Goal: Task Accomplishment & Management: Manage account settings

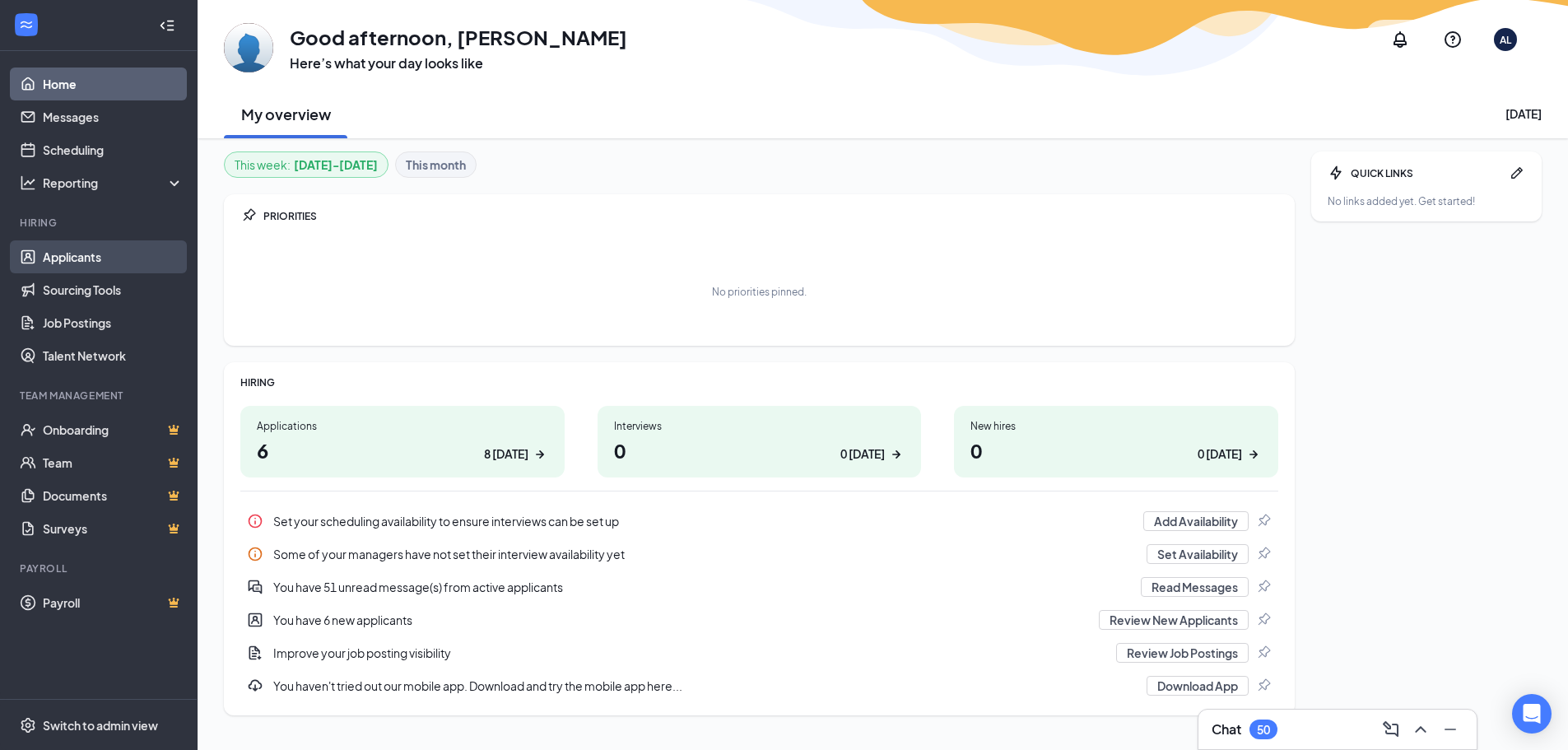
click at [80, 253] on link "Applicants" at bounding box center [114, 257] width 141 height 33
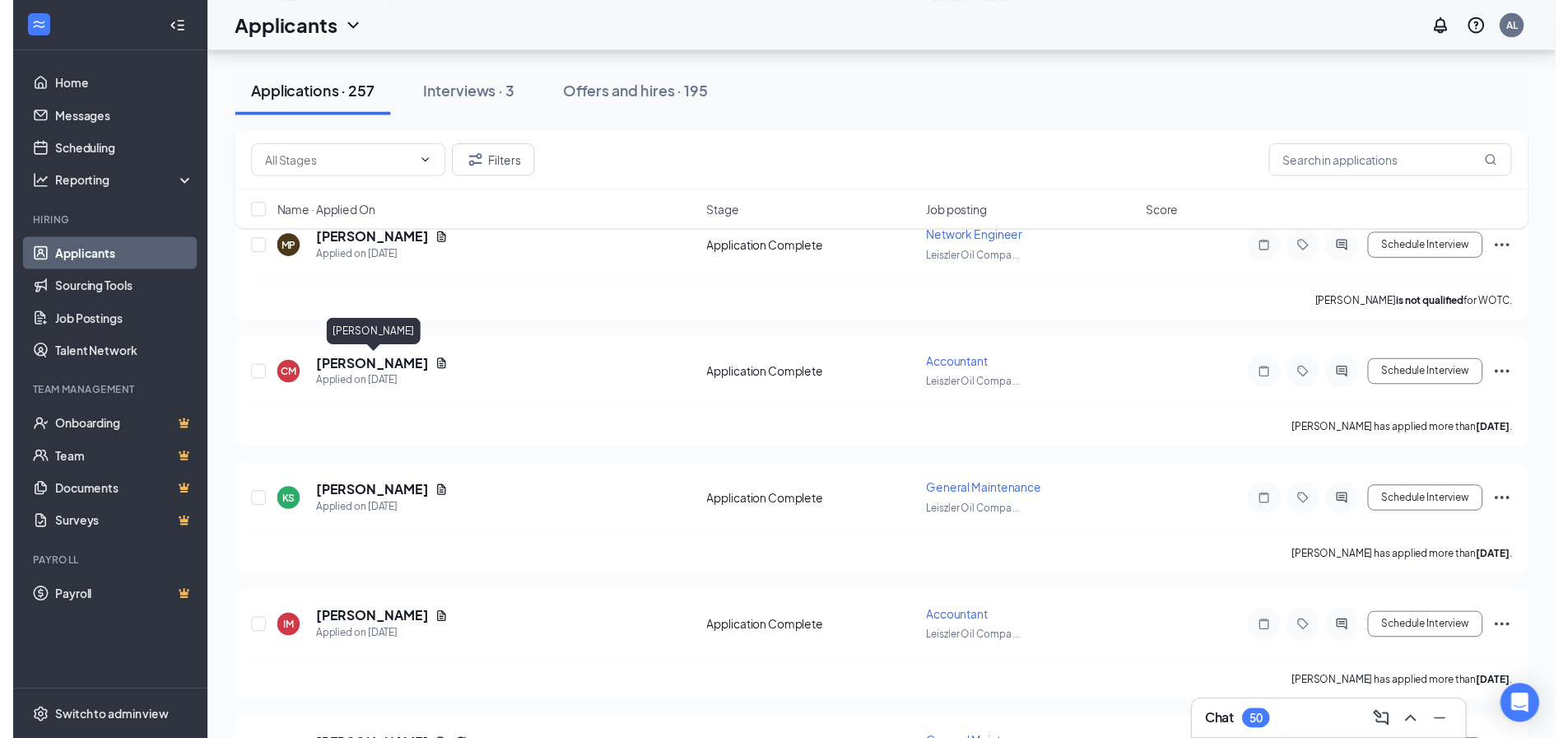
scroll to position [4775, 0]
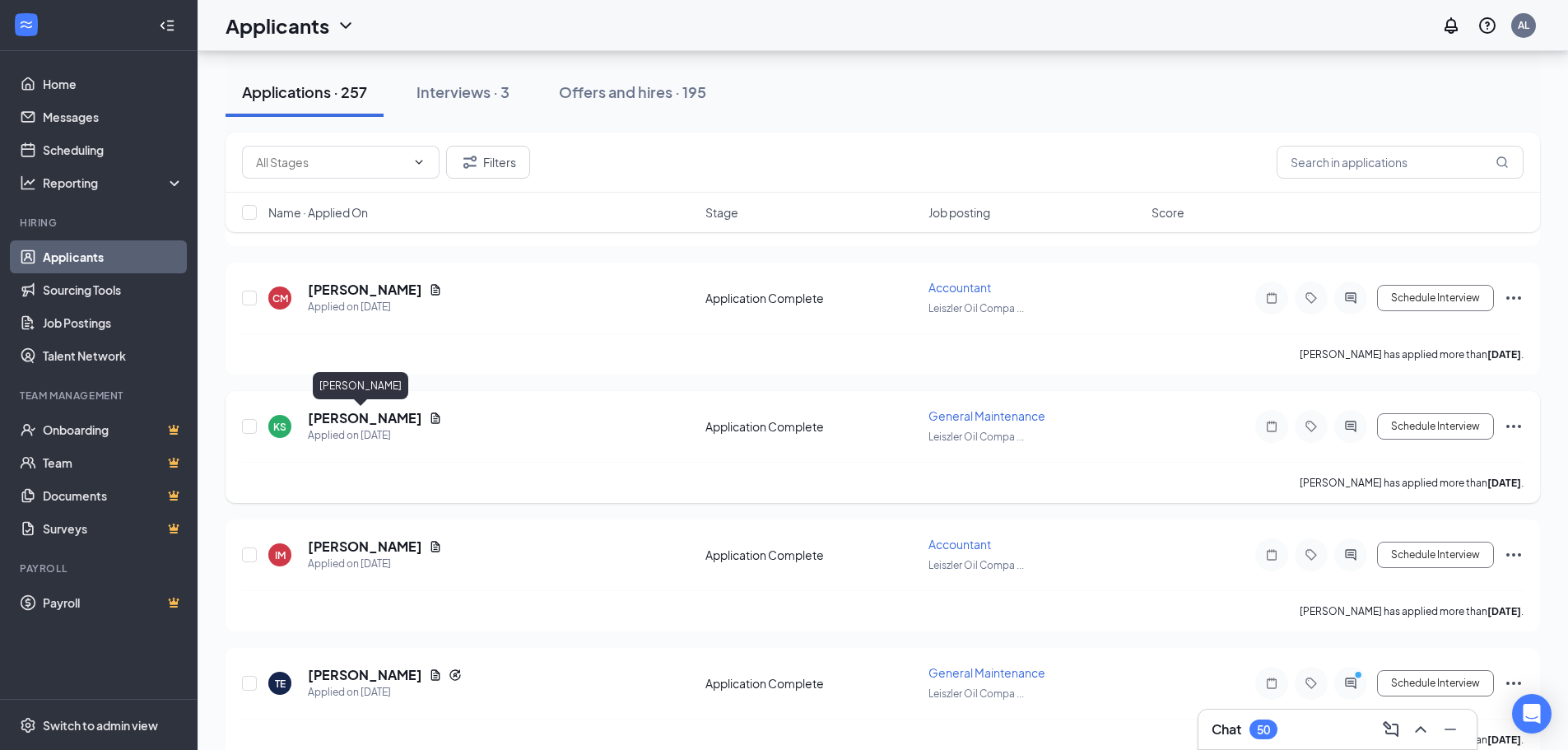
click at [362, 419] on h5 "[PERSON_NAME]" at bounding box center [364, 418] width 114 height 18
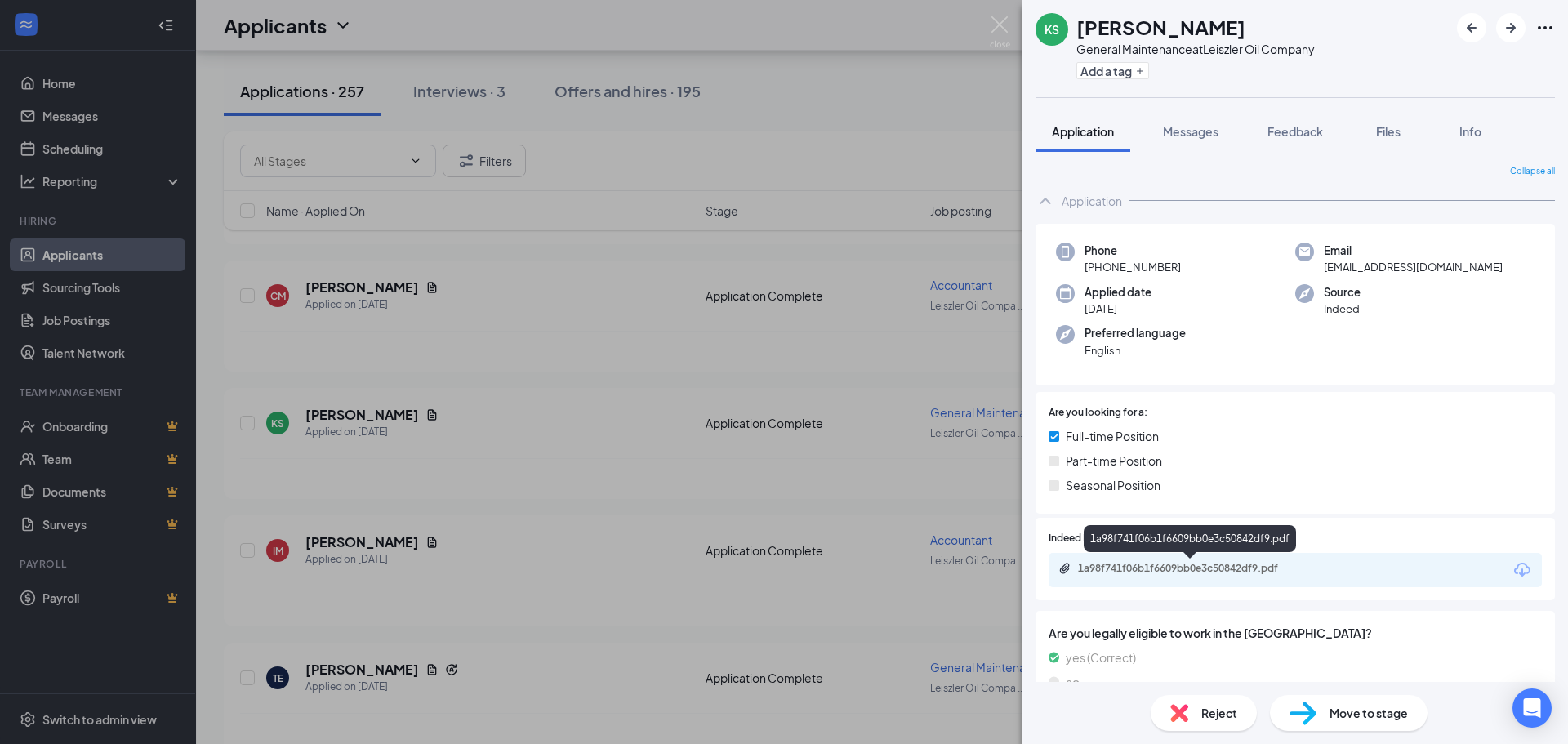
click at [1172, 565] on div "1a98f741f06b1f6609bb0e3c50842df9.pdf" at bounding box center [1192, 569] width 229 height 13
click at [587, 497] on div "KS [PERSON_NAME] General Maintenance at Leiszler Oil Company Add a tag Applicat…" at bounding box center [784, 372] width 1568 height 744
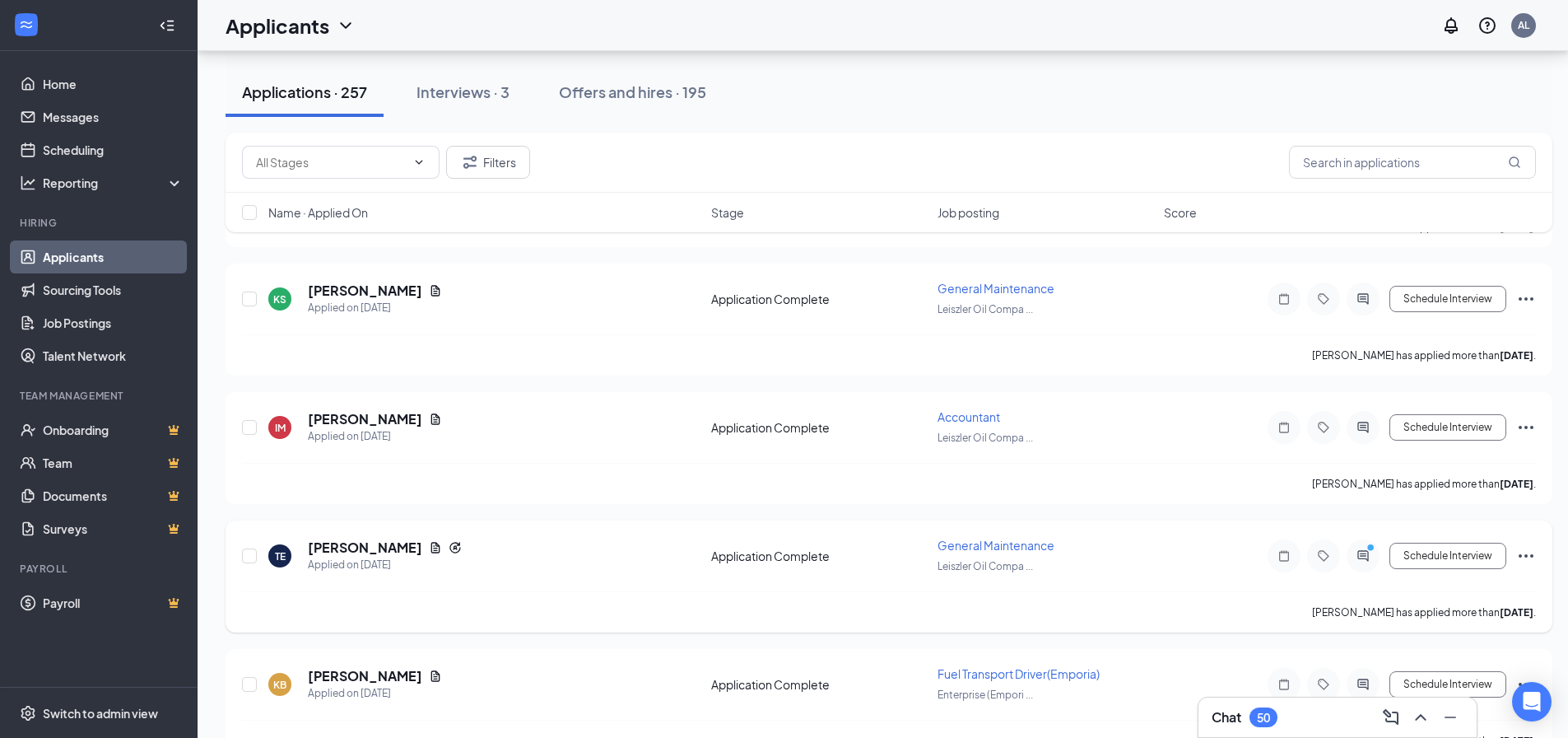
scroll to position [4940, 0]
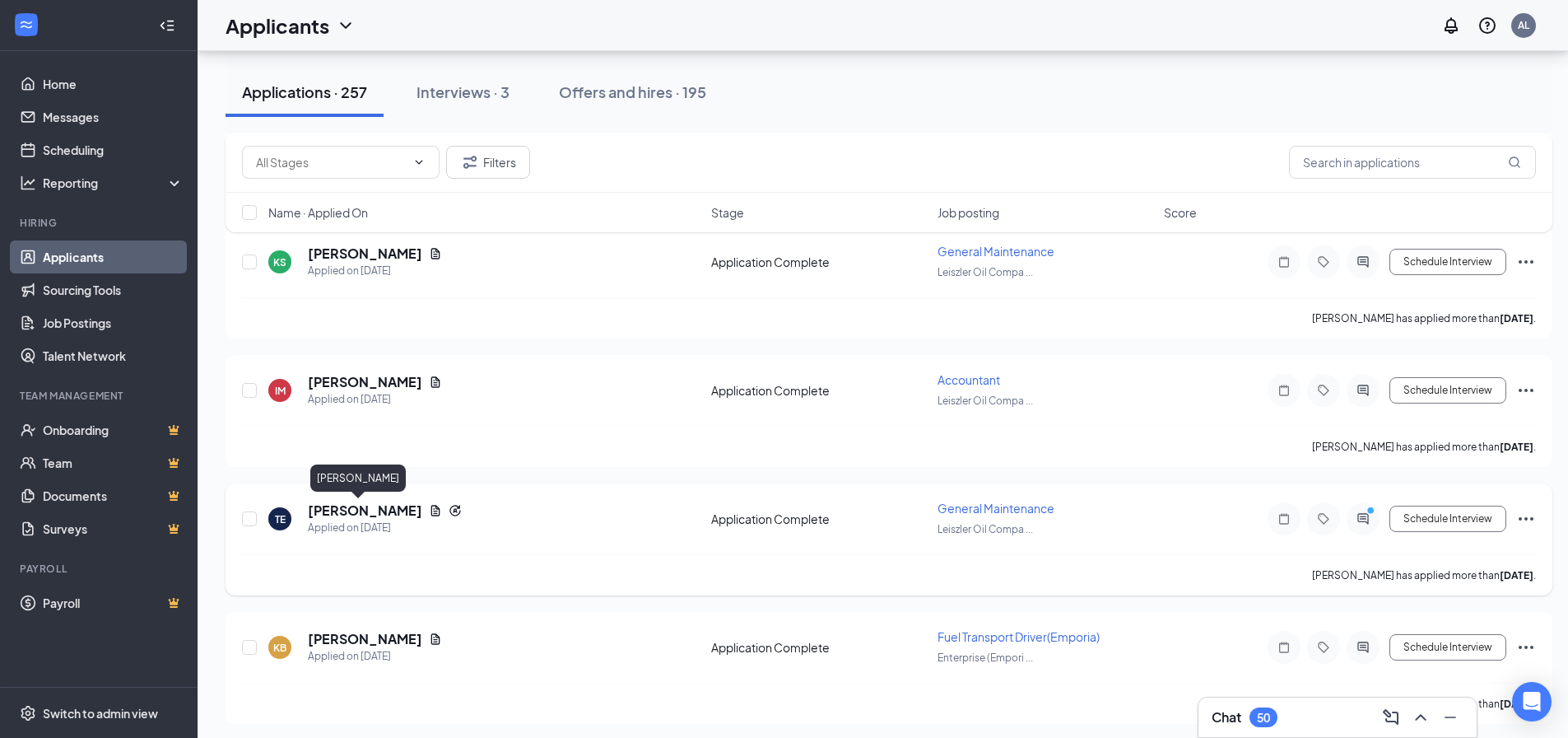
click at [322, 510] on h5 "[PERSON_NAME]" at bounding box center [364, 510] width 114 height 18
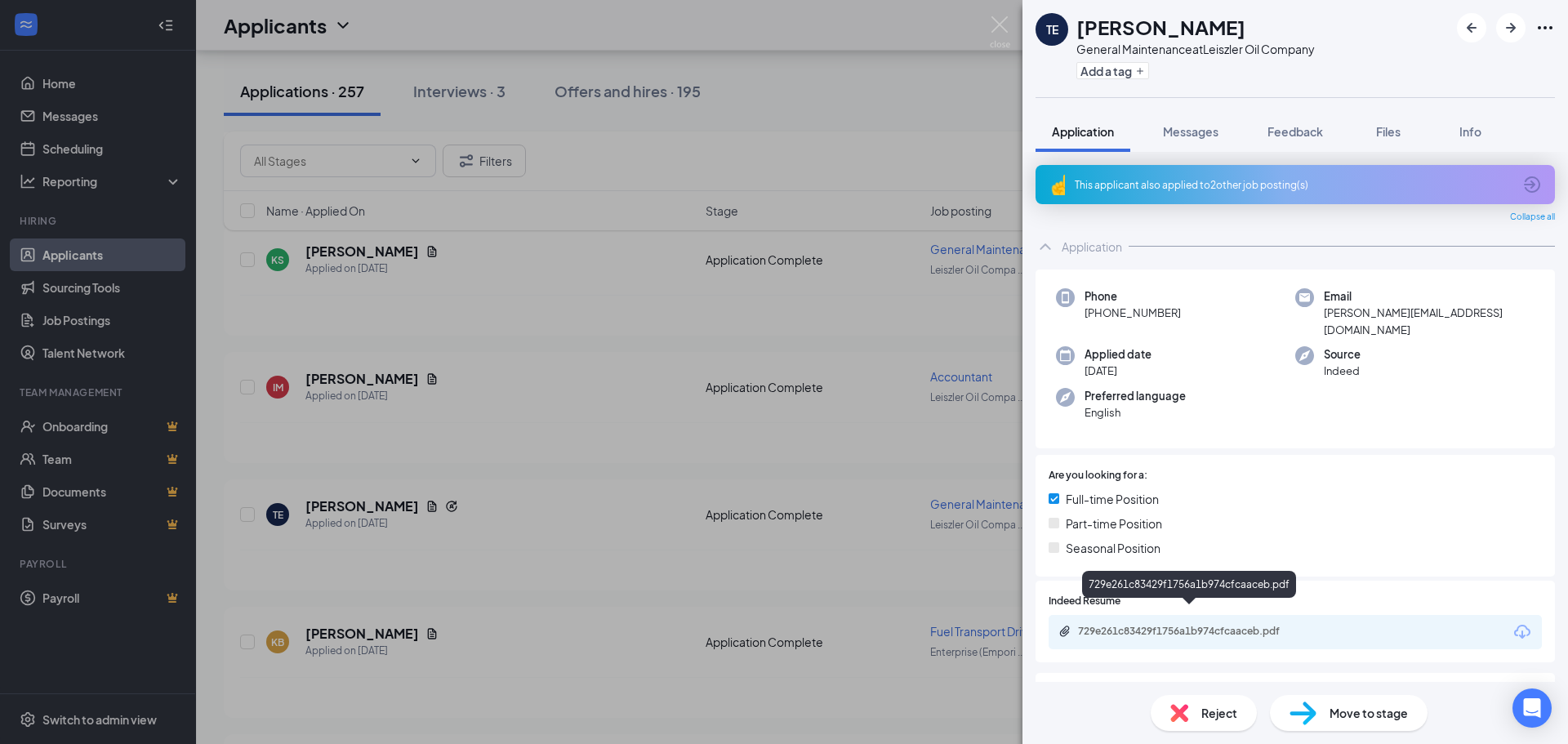
click at [1254, 625] on div "729e261c83429f1756a1b974cfcaaceb.pdf" at bounding box center [1192, 631] width 229 height 13
click at [601, 302] on div "TE [PERSON_NAME] General Maintenance at Leiszler Oil Company Add a tag Applicat…" at bounding box center [784, 372] width 1568 height 744
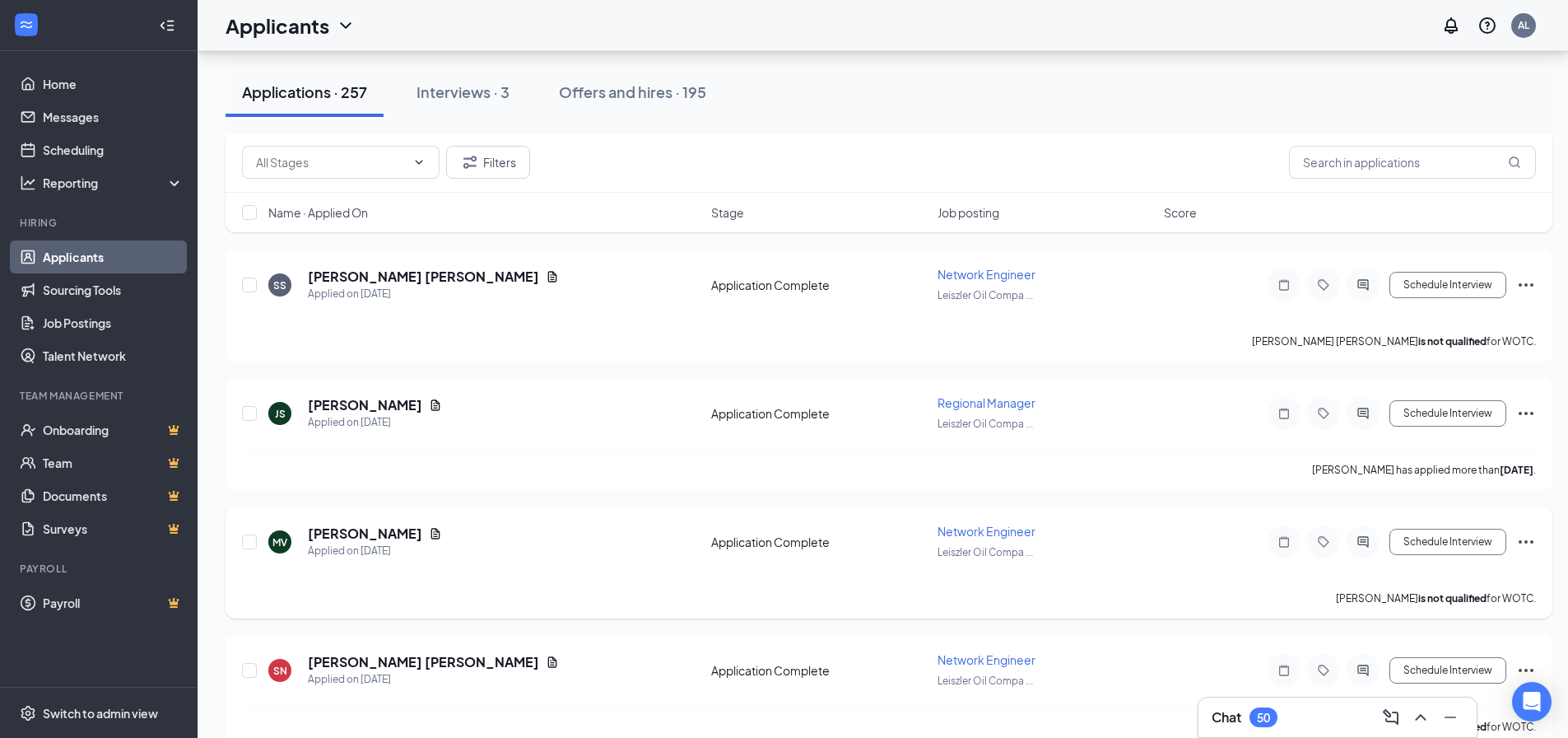
scroll to position [2717, 0]
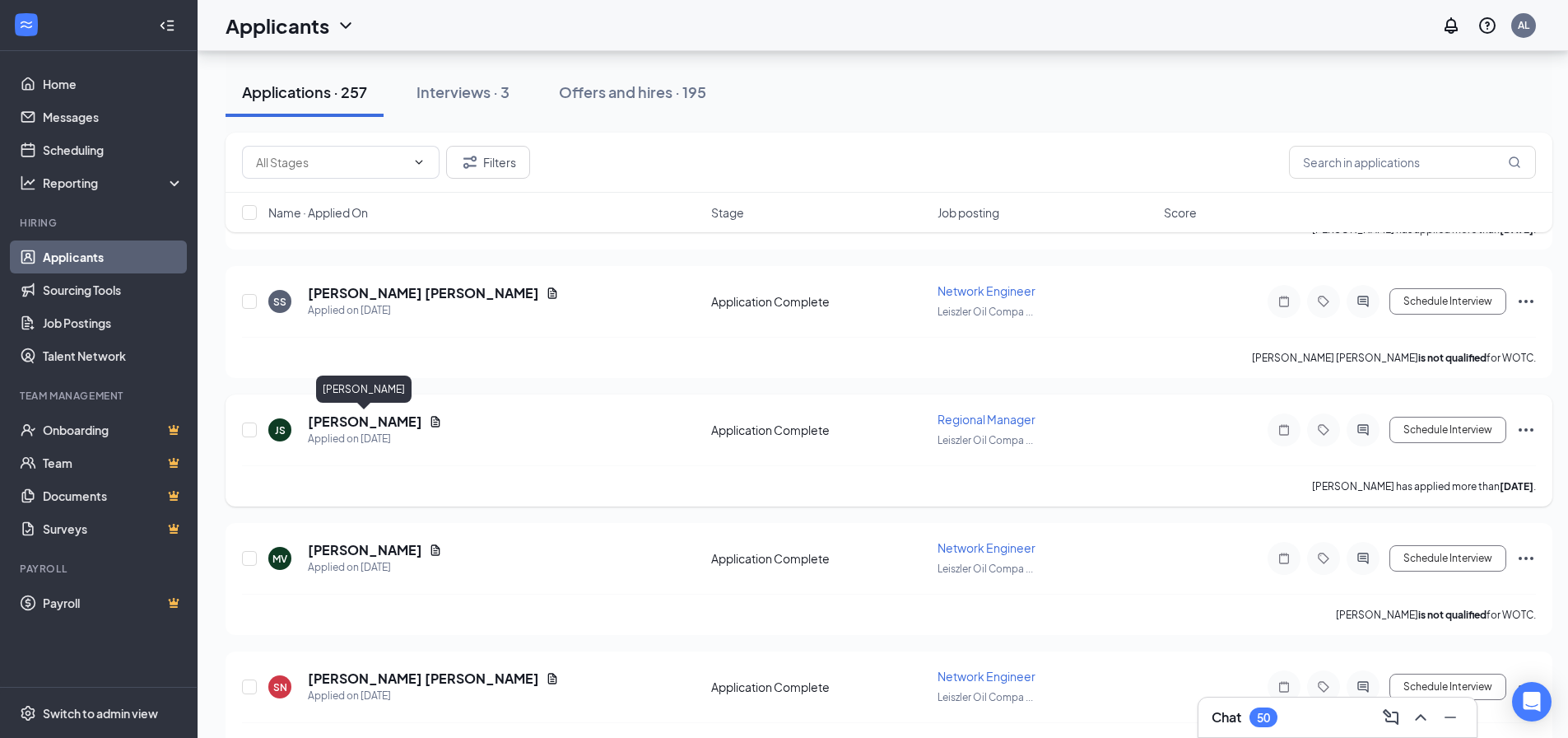
click at [335, 421] on h5 "[PERSON_NAME]" at bounding box center [364, 421] width 114 height 18
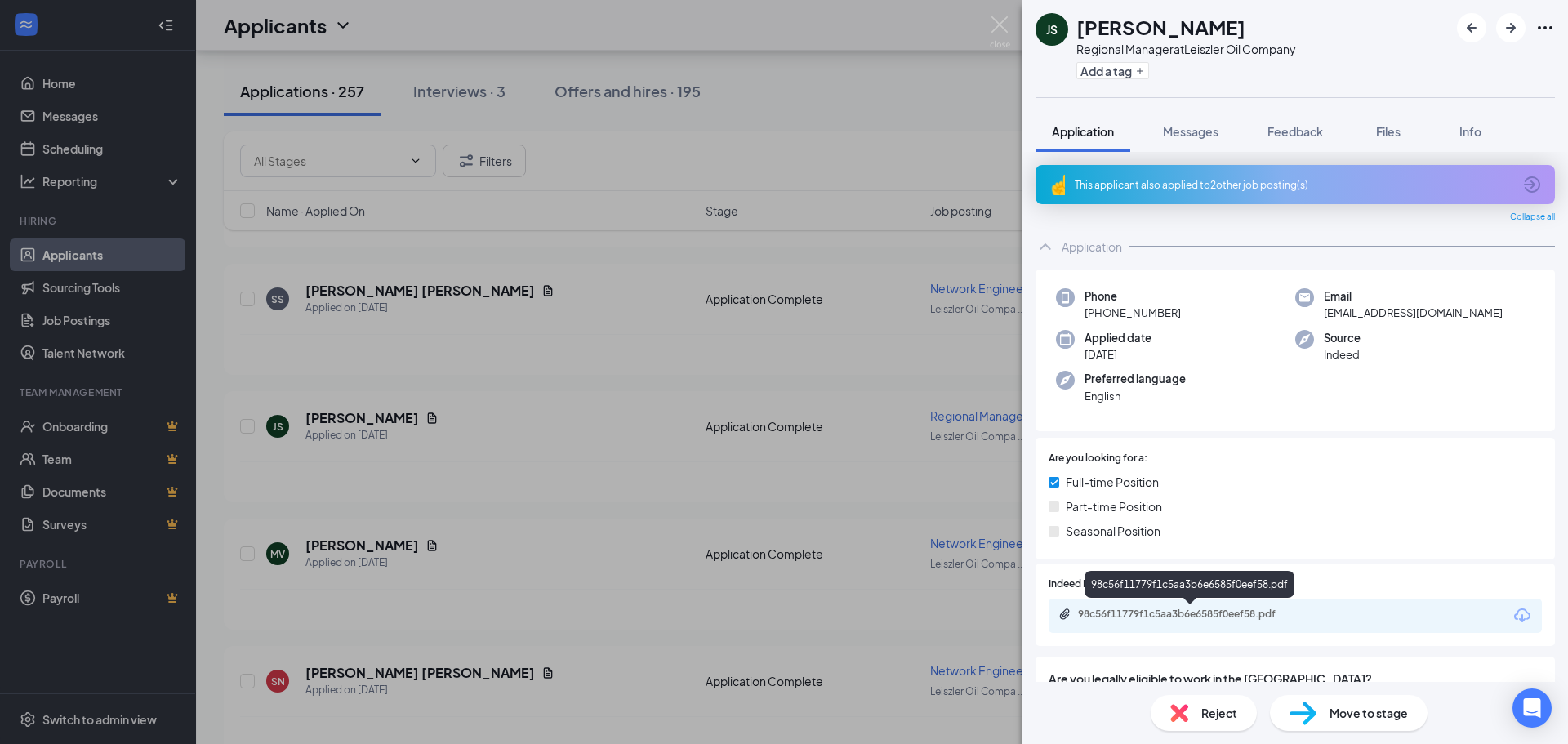
click at [1193, 616] on div "98c56f11779f1c5aa3b6e6585f0eef58.pdf" at bounding box center [1192, 615] width 229 height 13
click at [1180, 182] on div "This applicant also applied to 2 other job posting(s)" at bounding box center [1293, 185] width 438 height 14
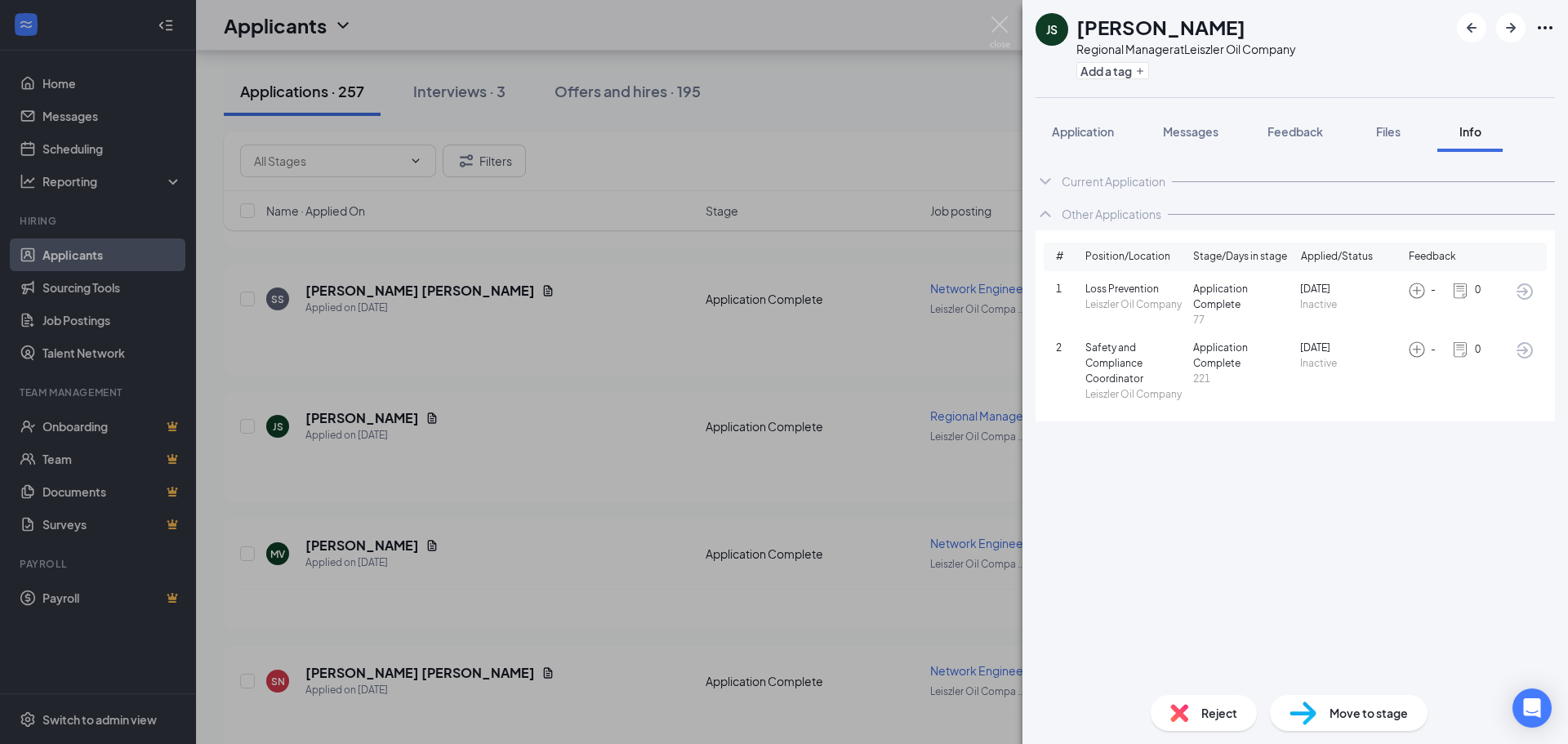
click at [527, 406] on div "JS [PERSON_NAME] Regional Manager at Leiszler Oil Company Add a tag Application…" at bounding box center [784, 372] width 1568 height 744
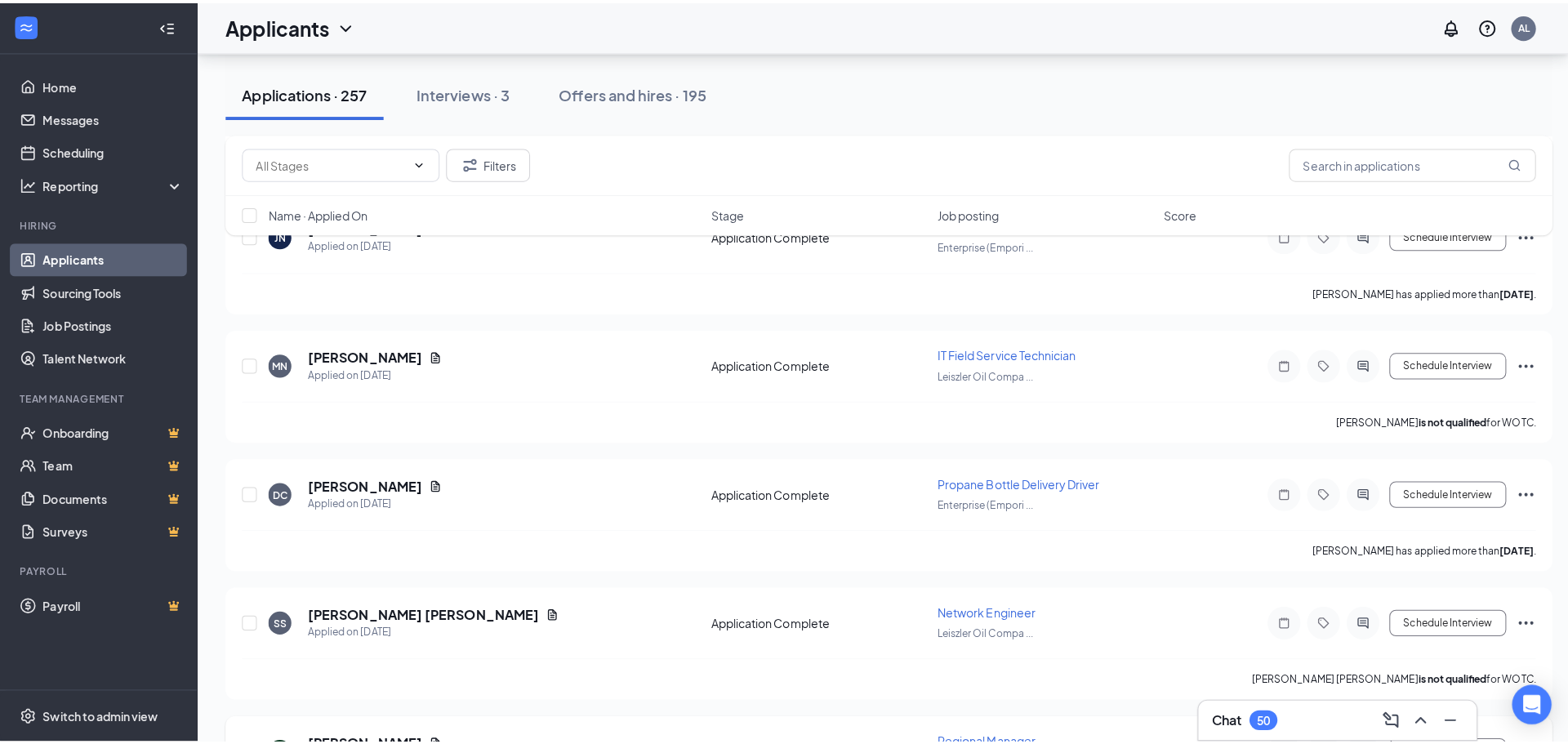
scroll to position [2369, 0]
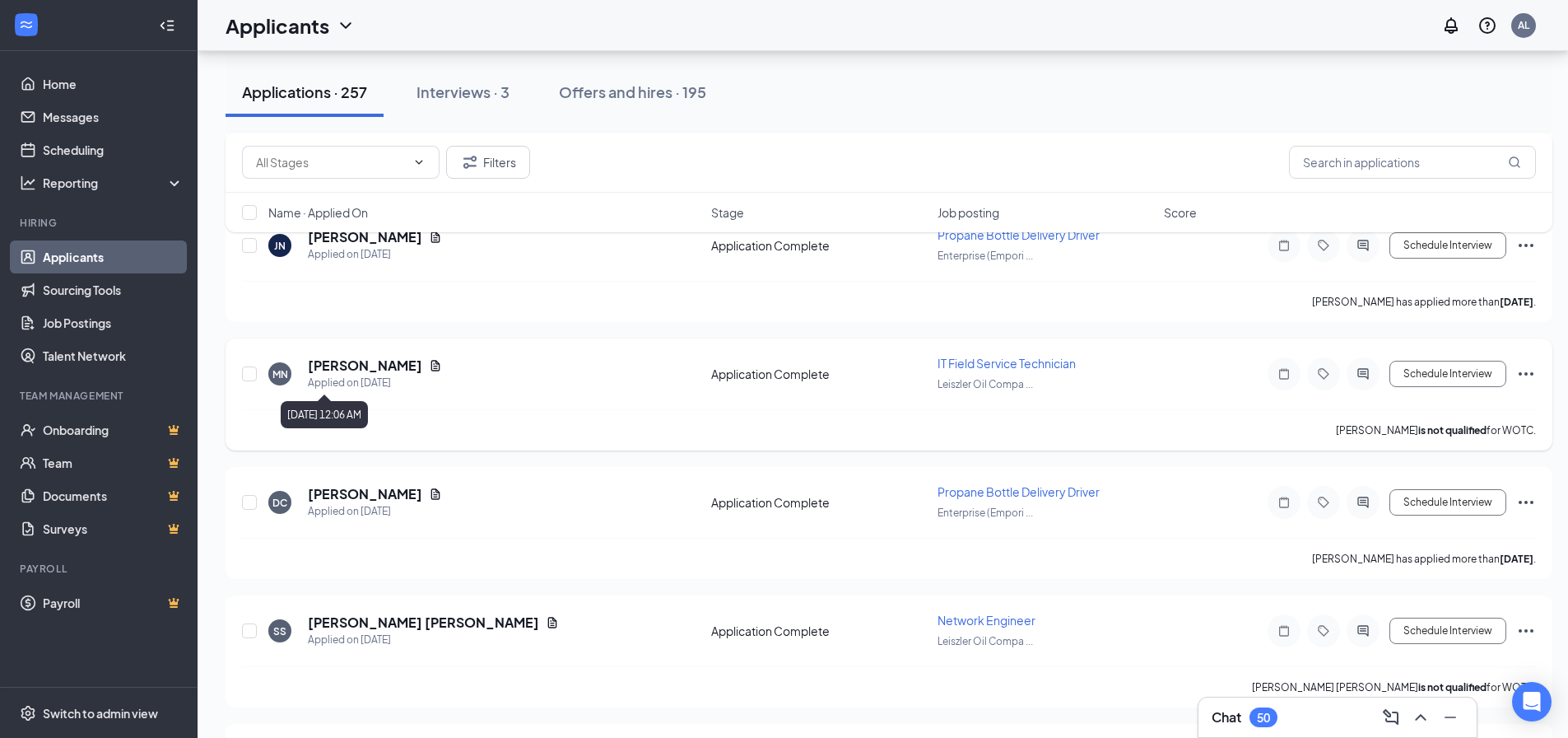
click at [377, 370] on h5 "[PERSON_NAME]" at bounding box center [364, 365] width 114 height 18
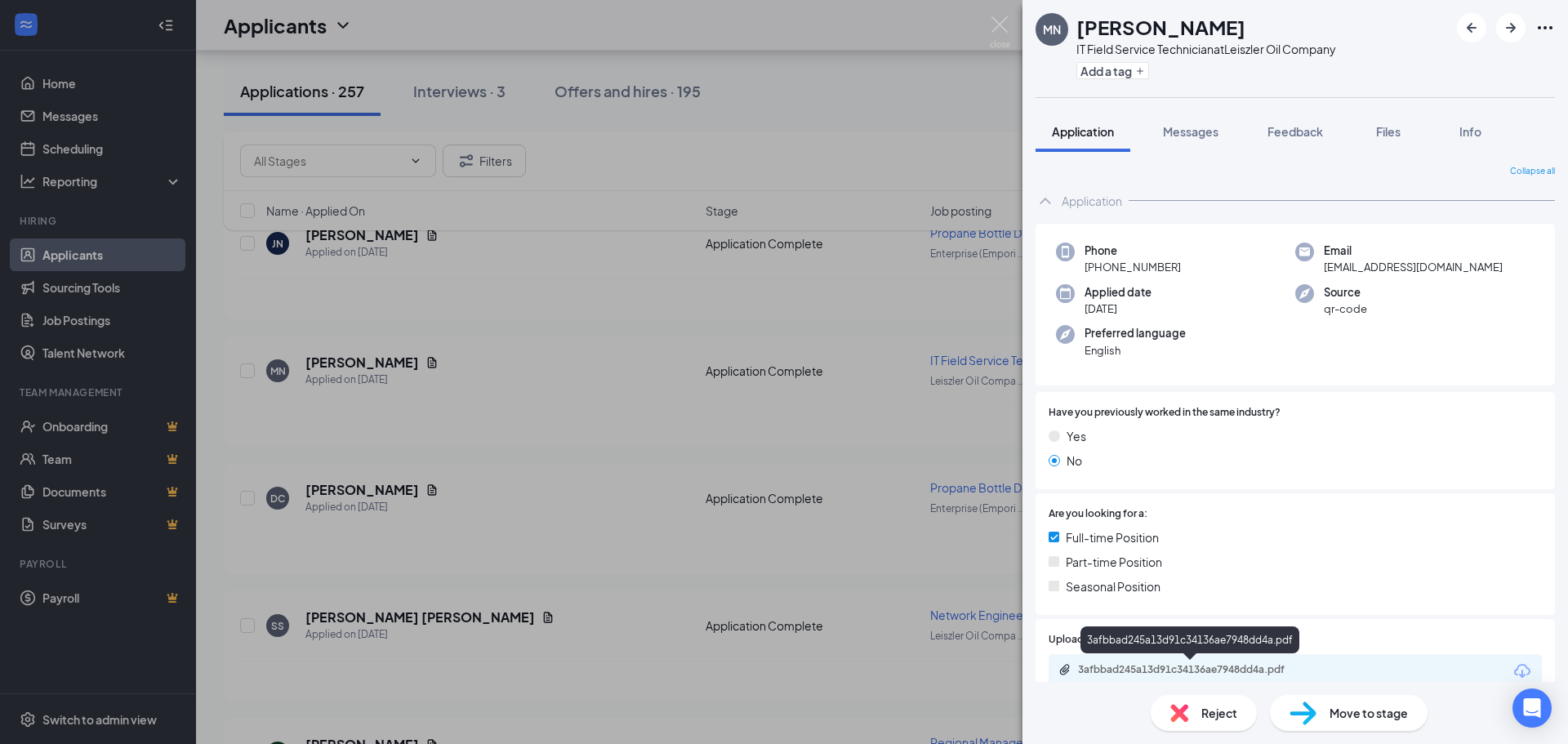
click at [1155, 675] on div "3afbbad245a13d91c34136ae7948dd4a.pdf" at bounding box center [1192, 670] width 229 height 13
click at [458, 421] on div "MN [PERSON_NAME] IT Field Service Technician at Leiszler Oil Company Add a tag …" at bounding box center [784, 372] width 1568 height 744
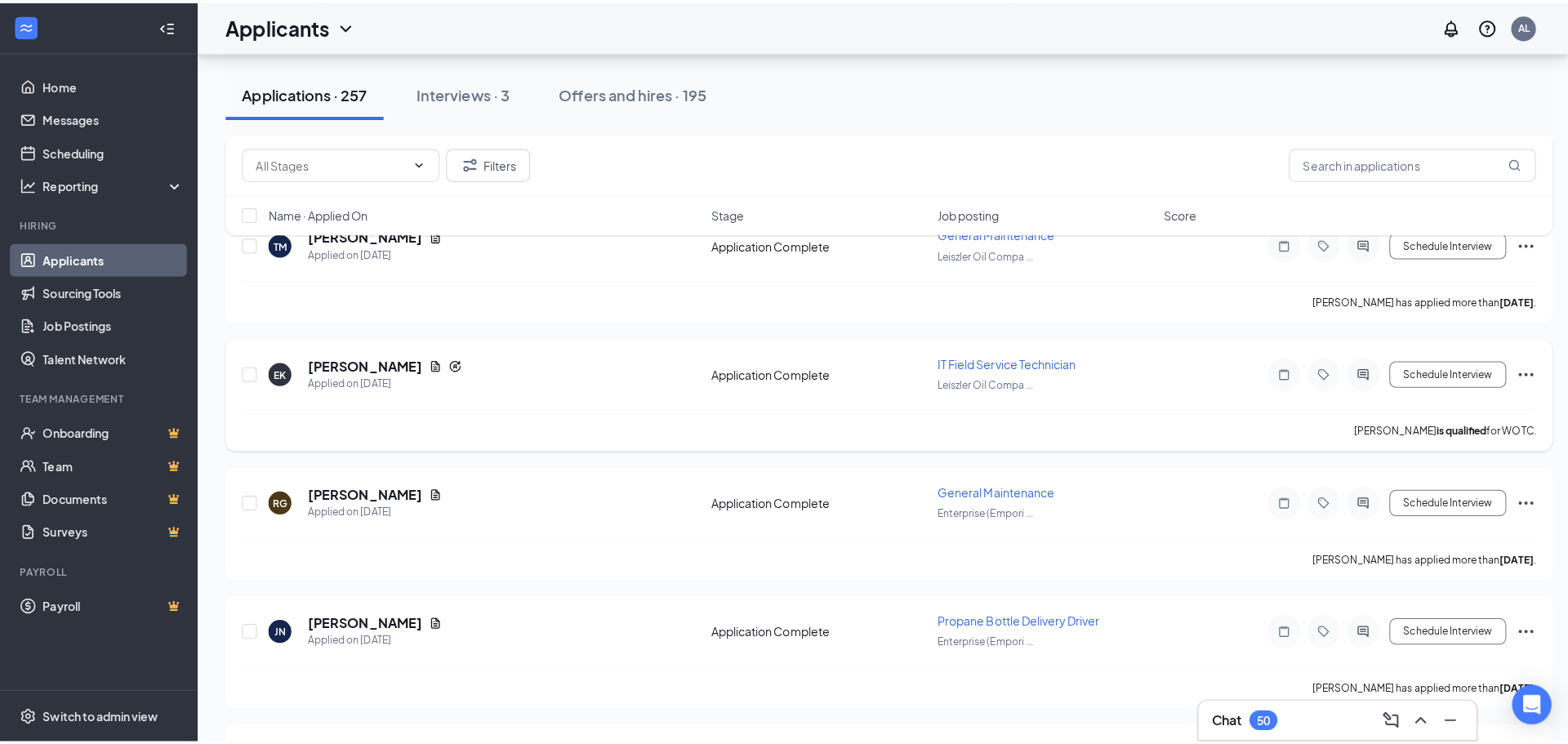
scroll to position [1960, 0]
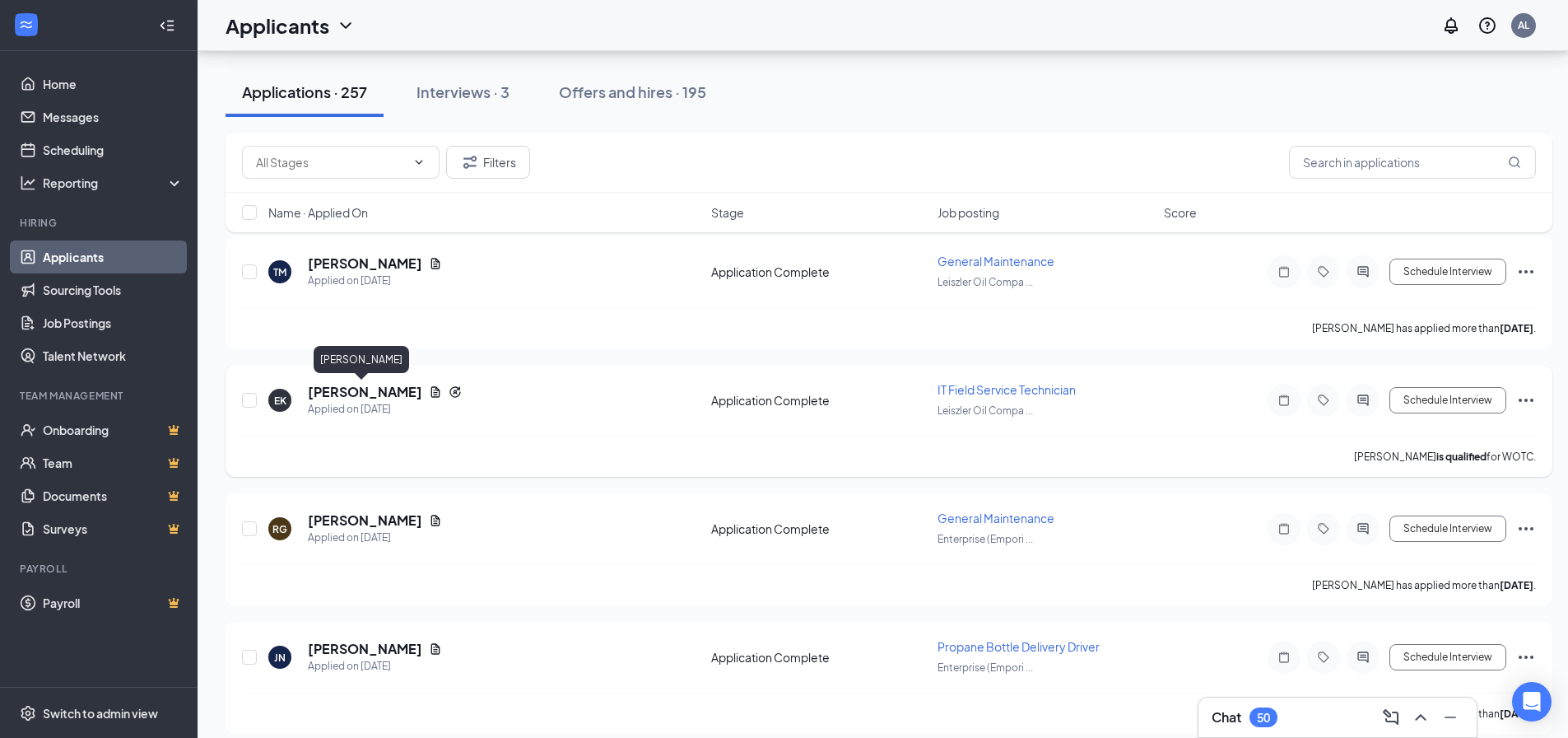
click at [353, 393] on h5 "[PERSON_NAME]" at bounding box center [364, 391] width 114 height 18
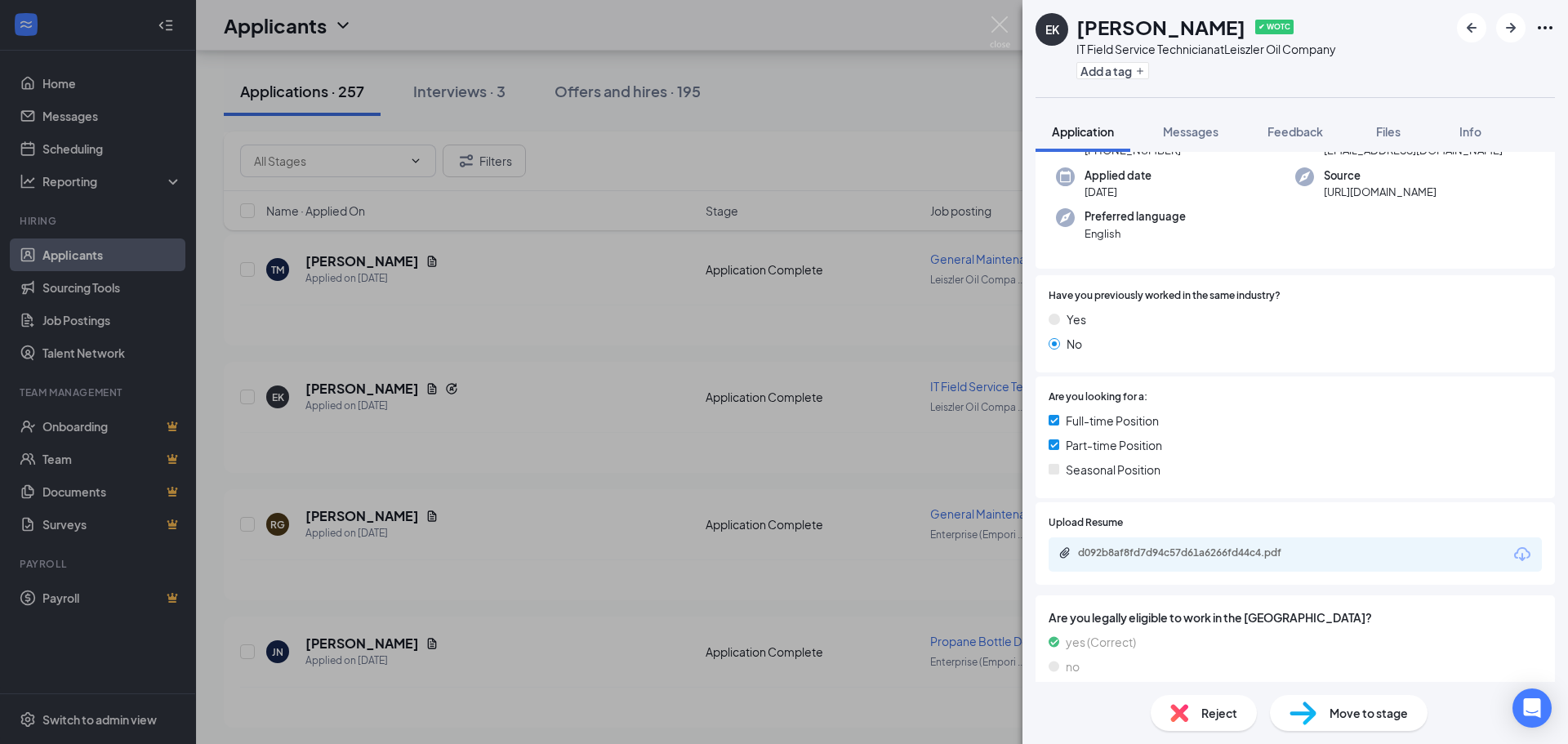
scroll to position [163, 0]
click at [1230, 553] on div "d092b8af8fd7d94c57d61a6266fd44c4.pdf" at bounding box center [1192, 552] width 229 height 13
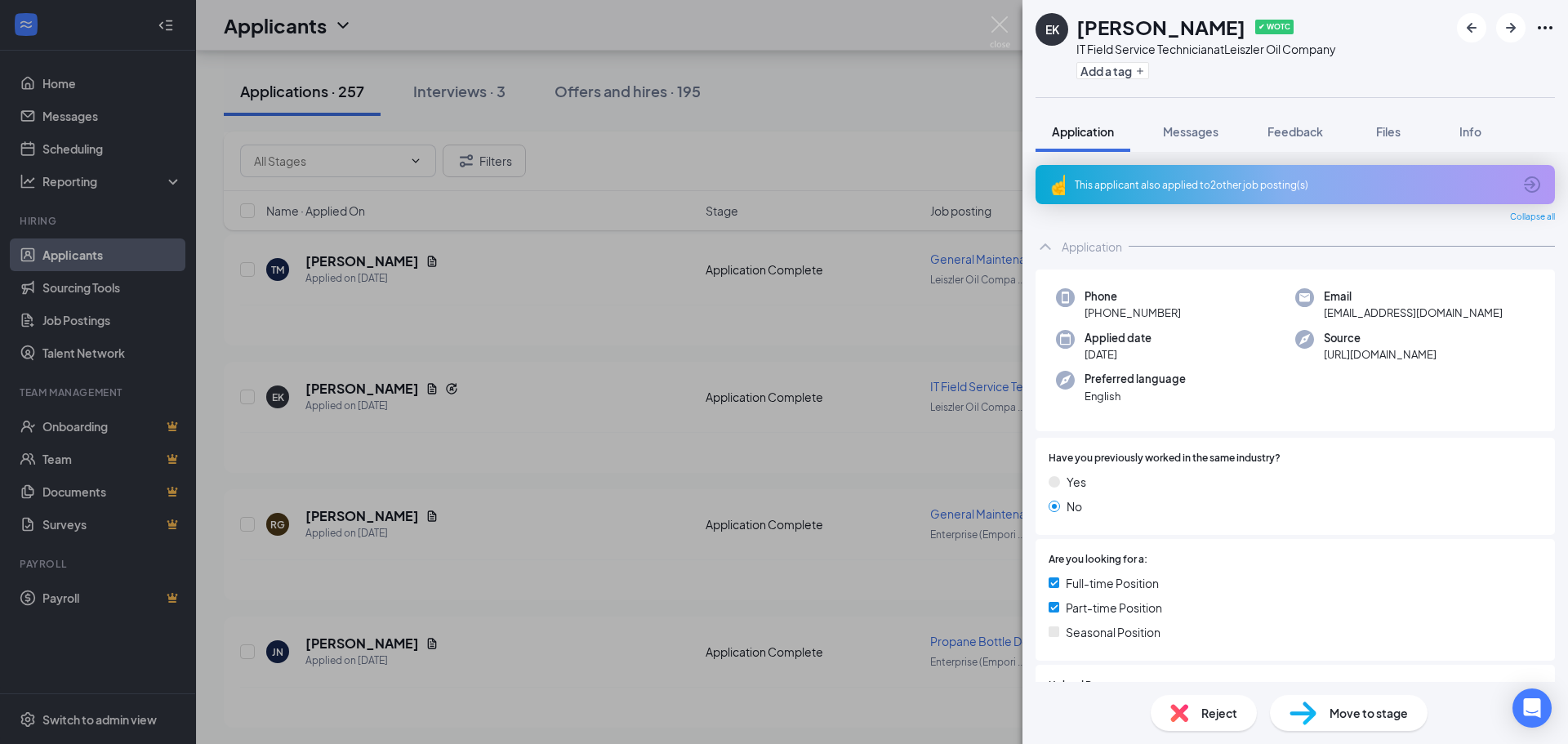
scroll to position [163, 0]
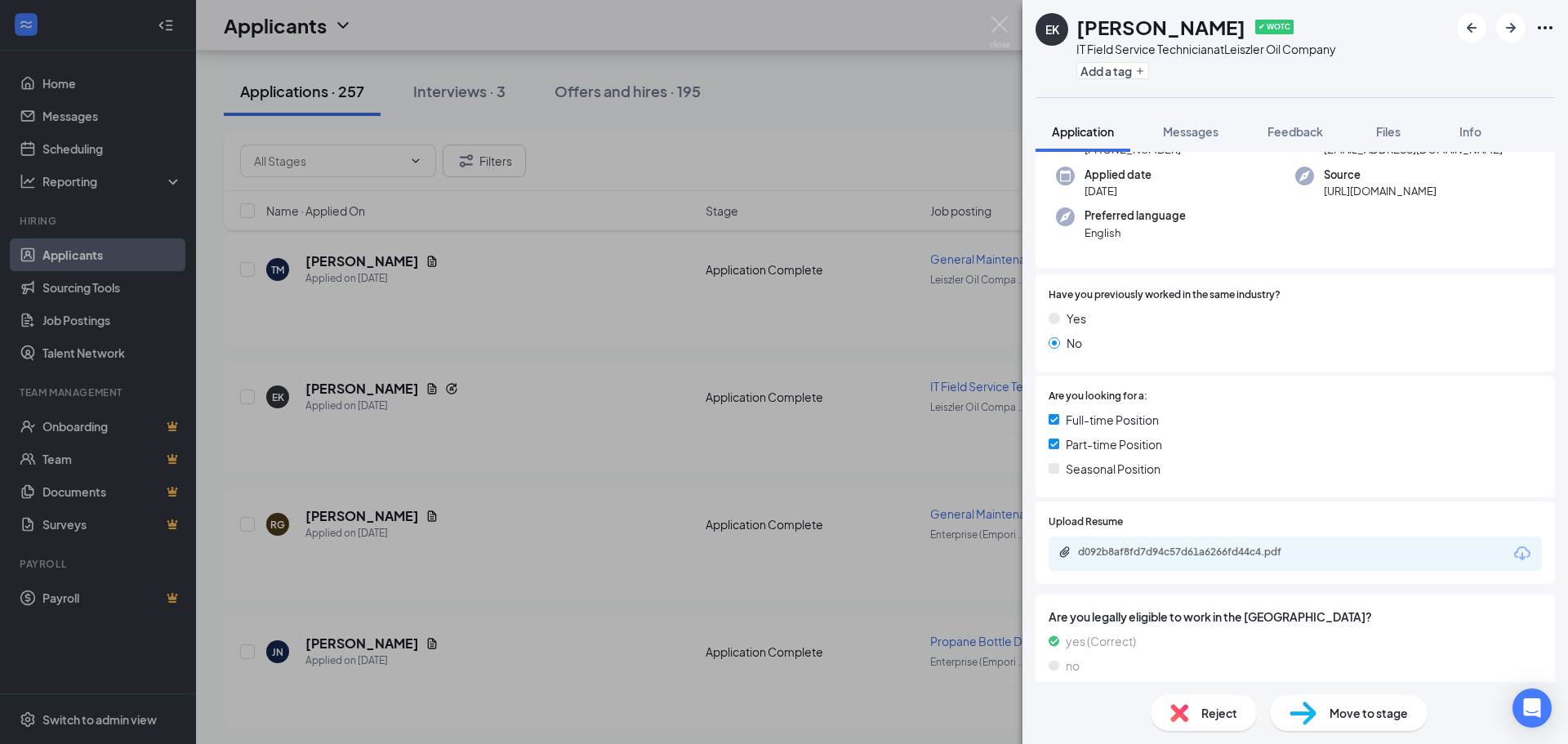
click at [400, 458] on div "EK Ethan Kennidy ✔ WOTC IT Field Service Technician at Leiszler Oil Company Add…" at bounding box center [784, 372] width 1568 height 744
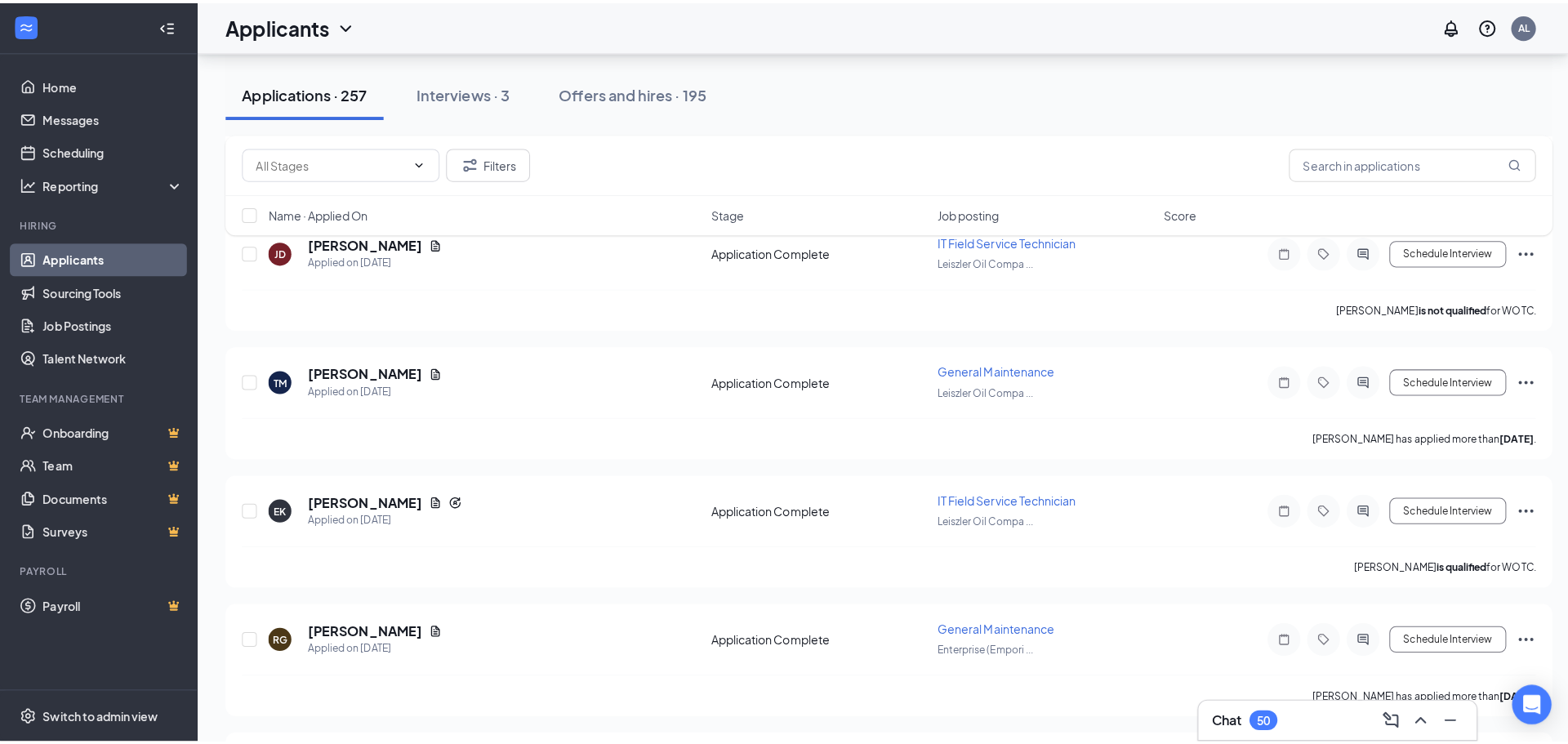
scroll to position [1797, 0]
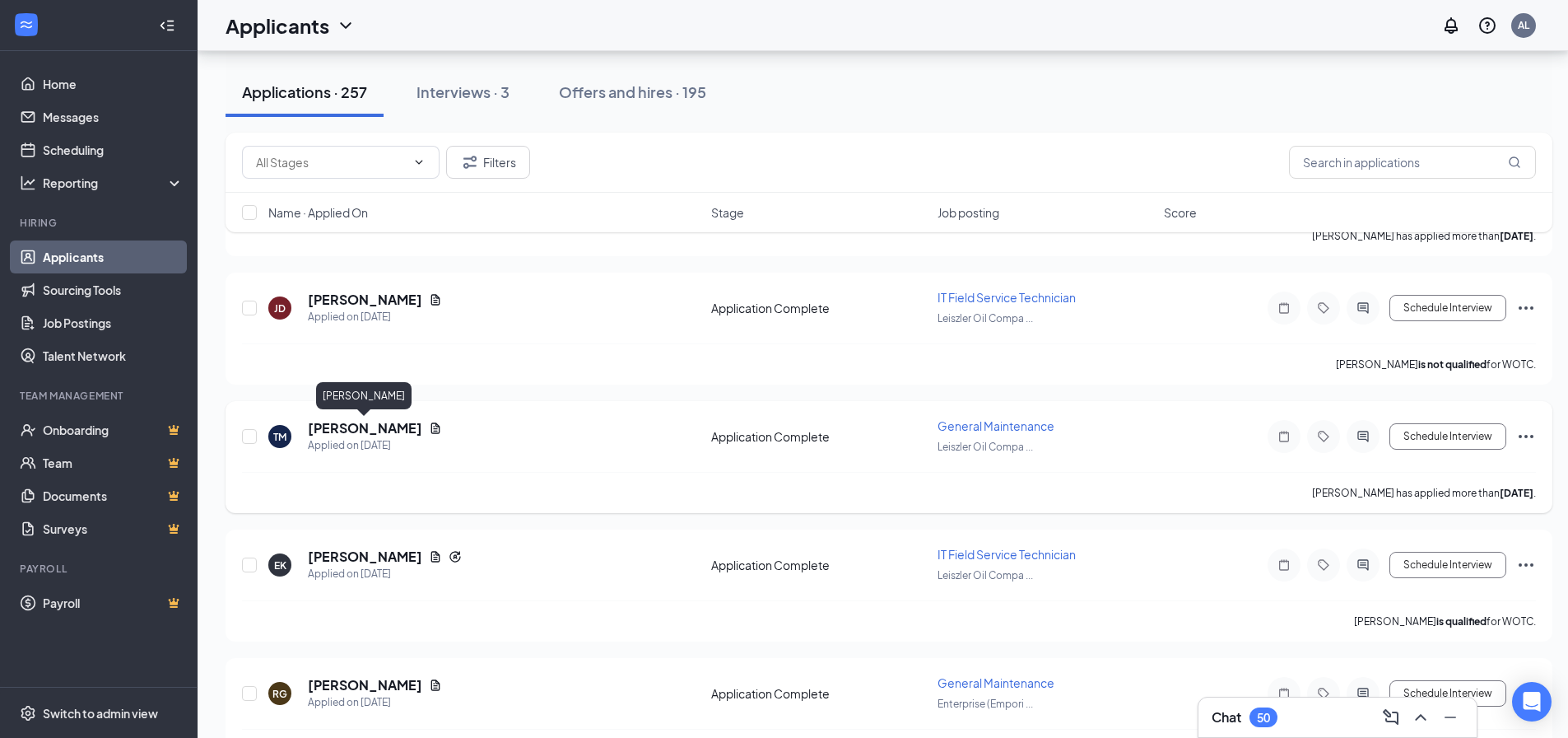
click at [380, 428] on h5 "[PERSON_NAME]" at bounding box center [364, 428] width 114 height 18
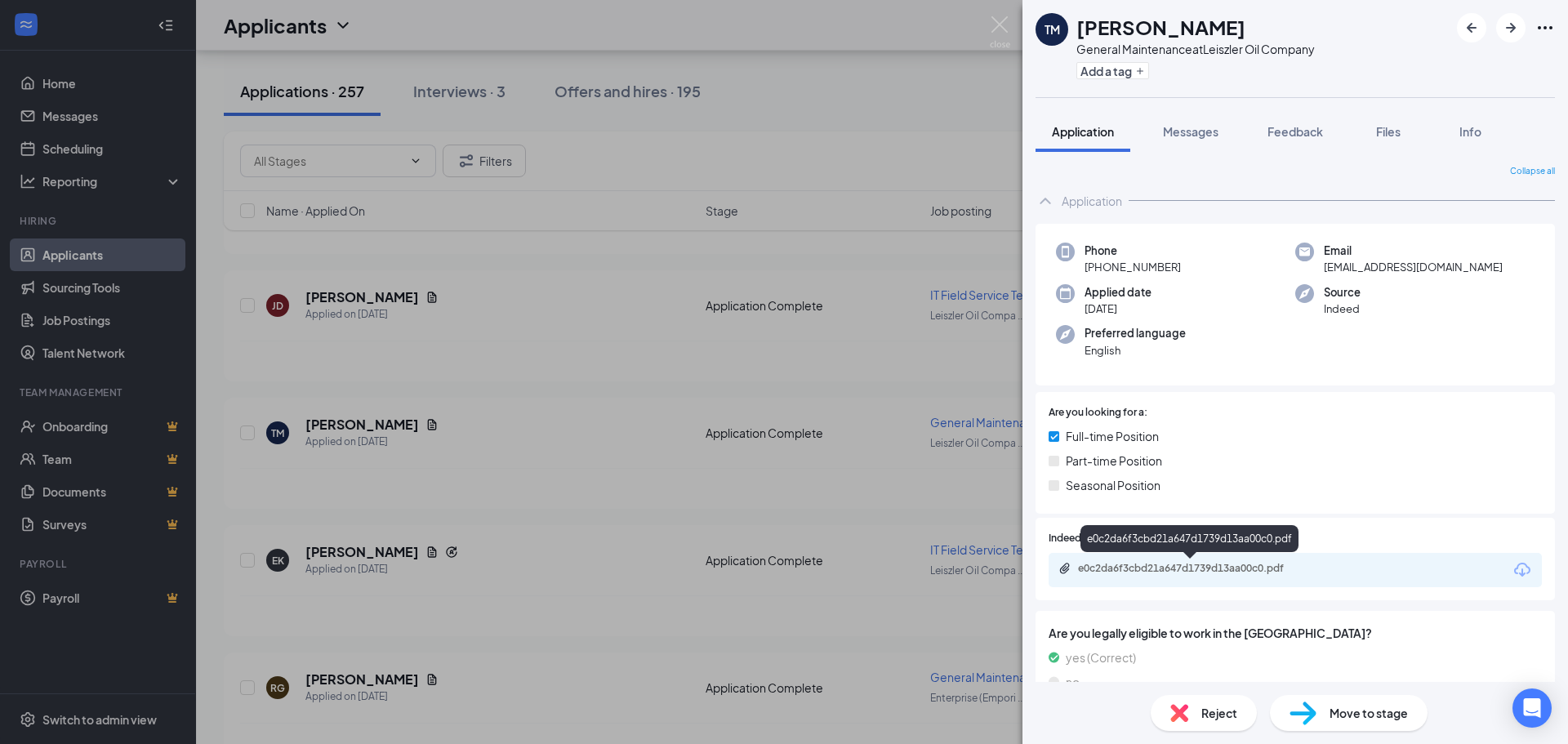
click at [1235, 570] on div "e0c2da6f3cbd21a647d1739d13aa00c0.pdf" at bounding box center [1192, 569] width 229 height 13
click at [529, 401] on div "TM Thurman Myrick General Maintenance at Leiszler Oil Company Add a tag Applica…" at bounding box center [784, 372] width 1568 height 744
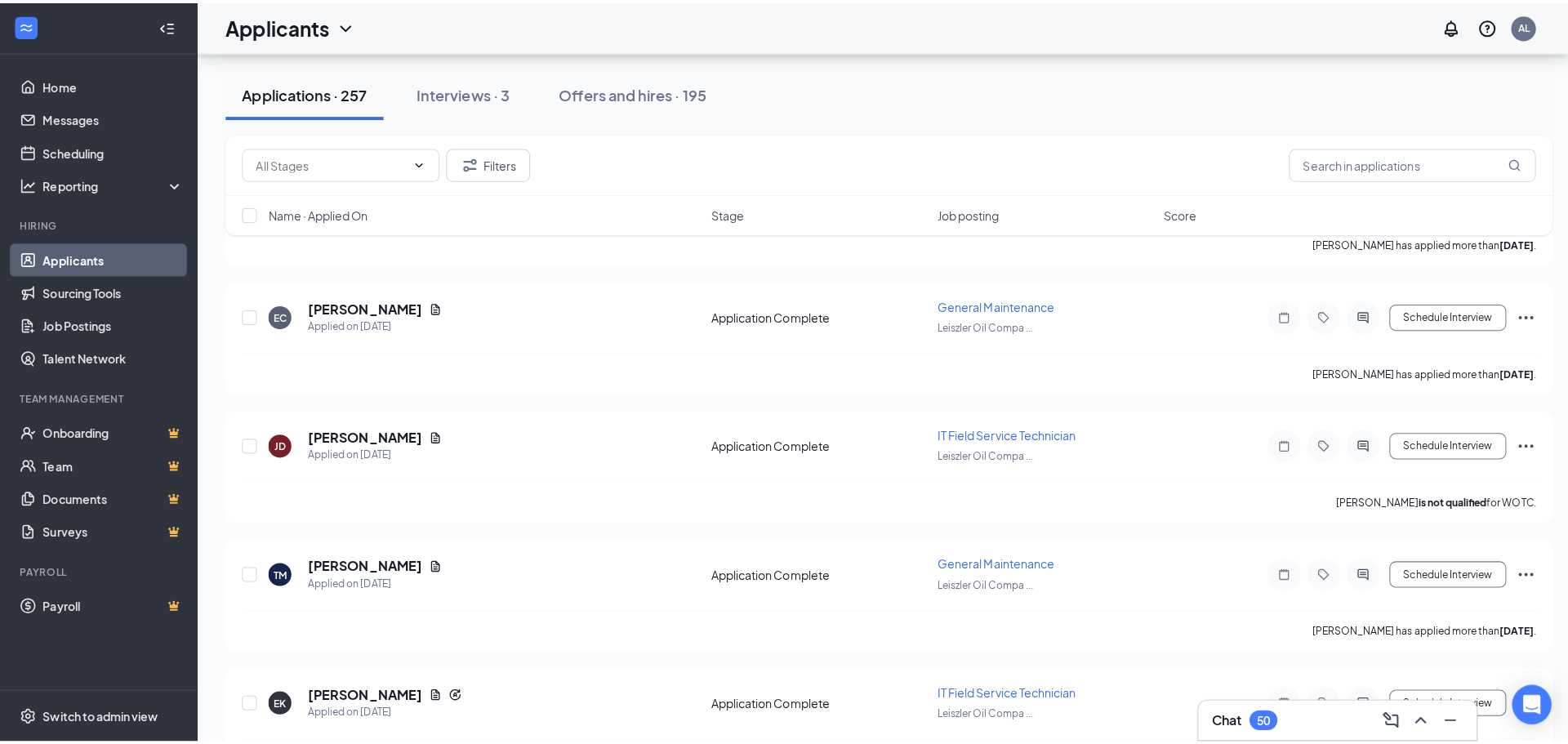
scroll to position [1633, 0]
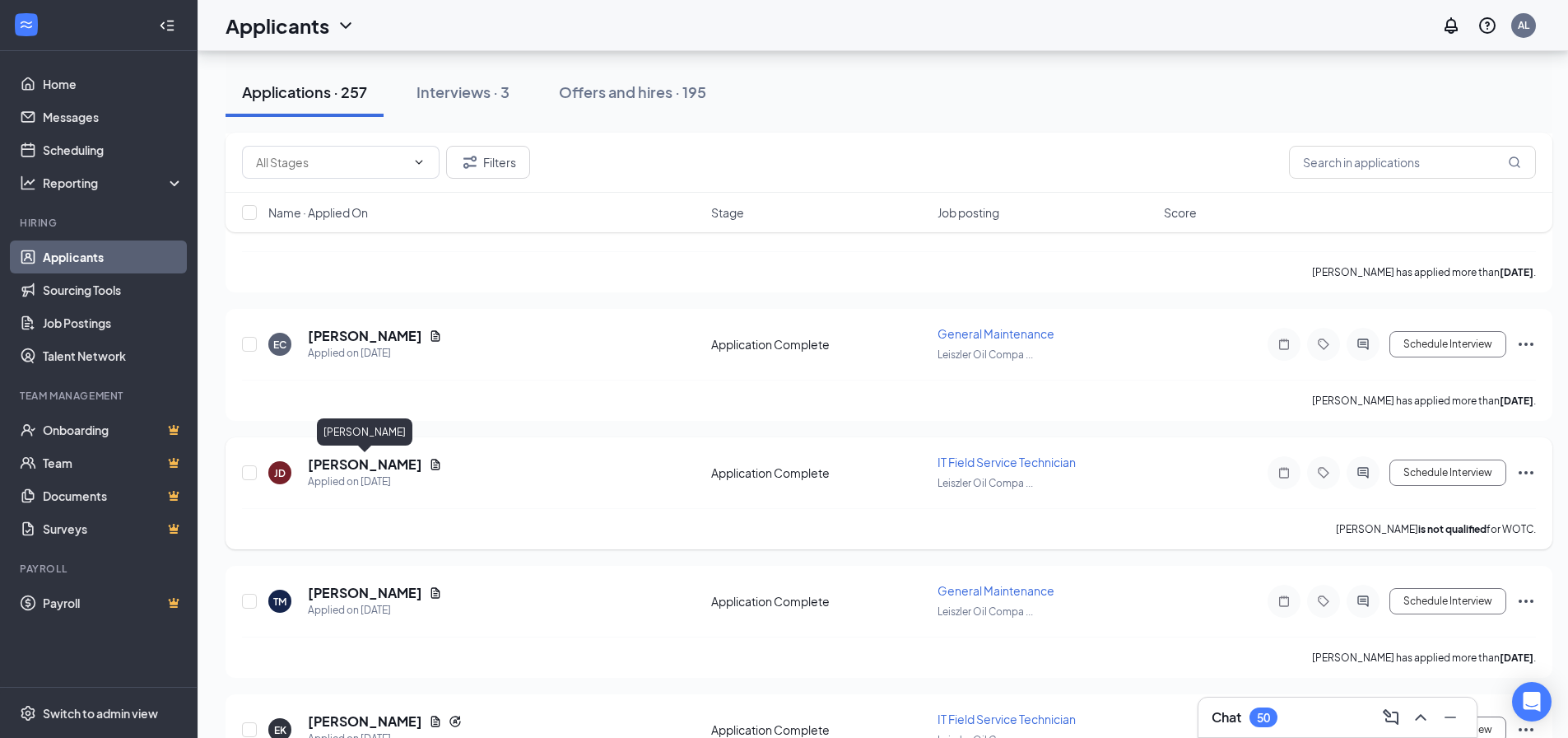
click at [388, 462] on h5 "[PERSON_NAME]" at bounding box center [364, 463] width 114 height 18
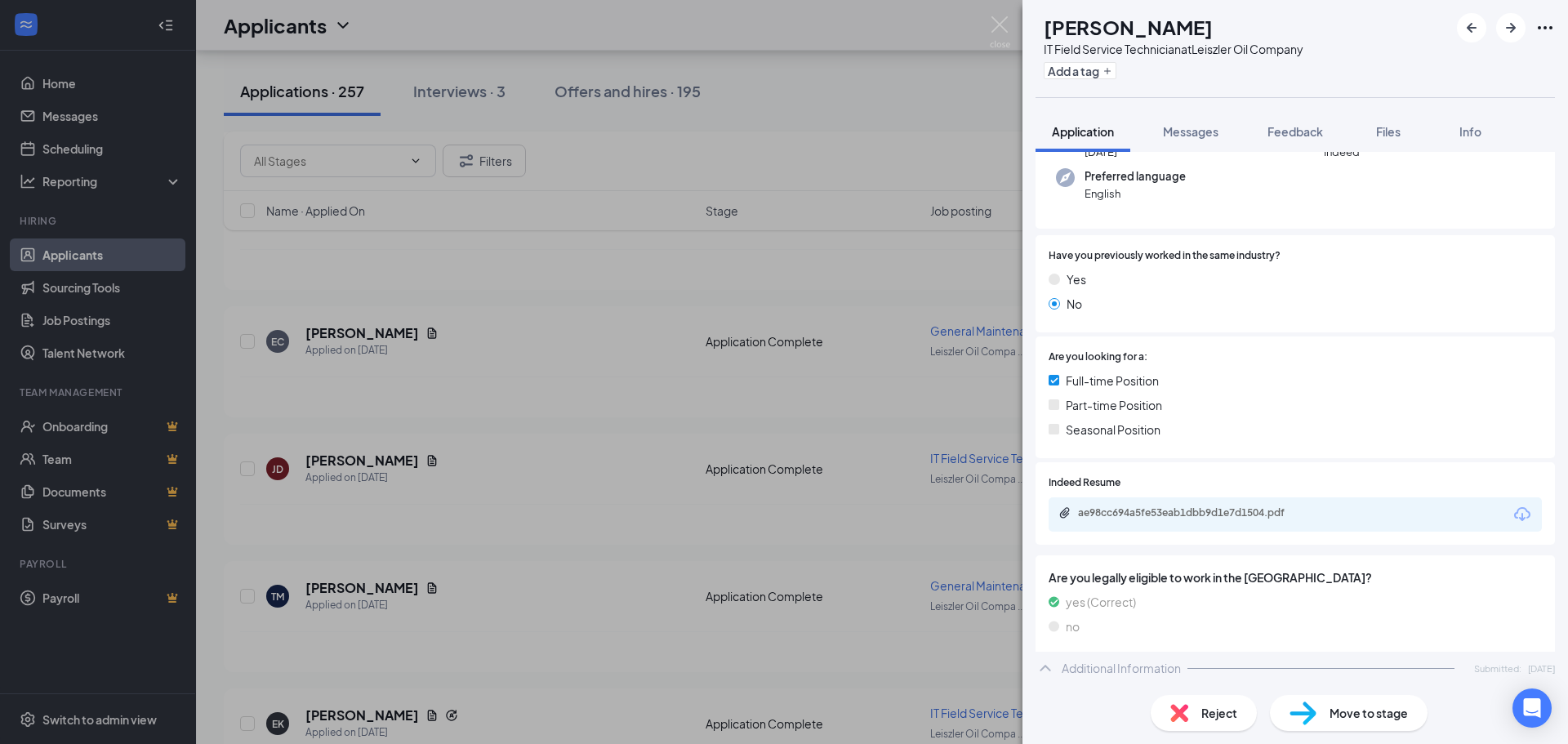
scroll to position [163, 0]
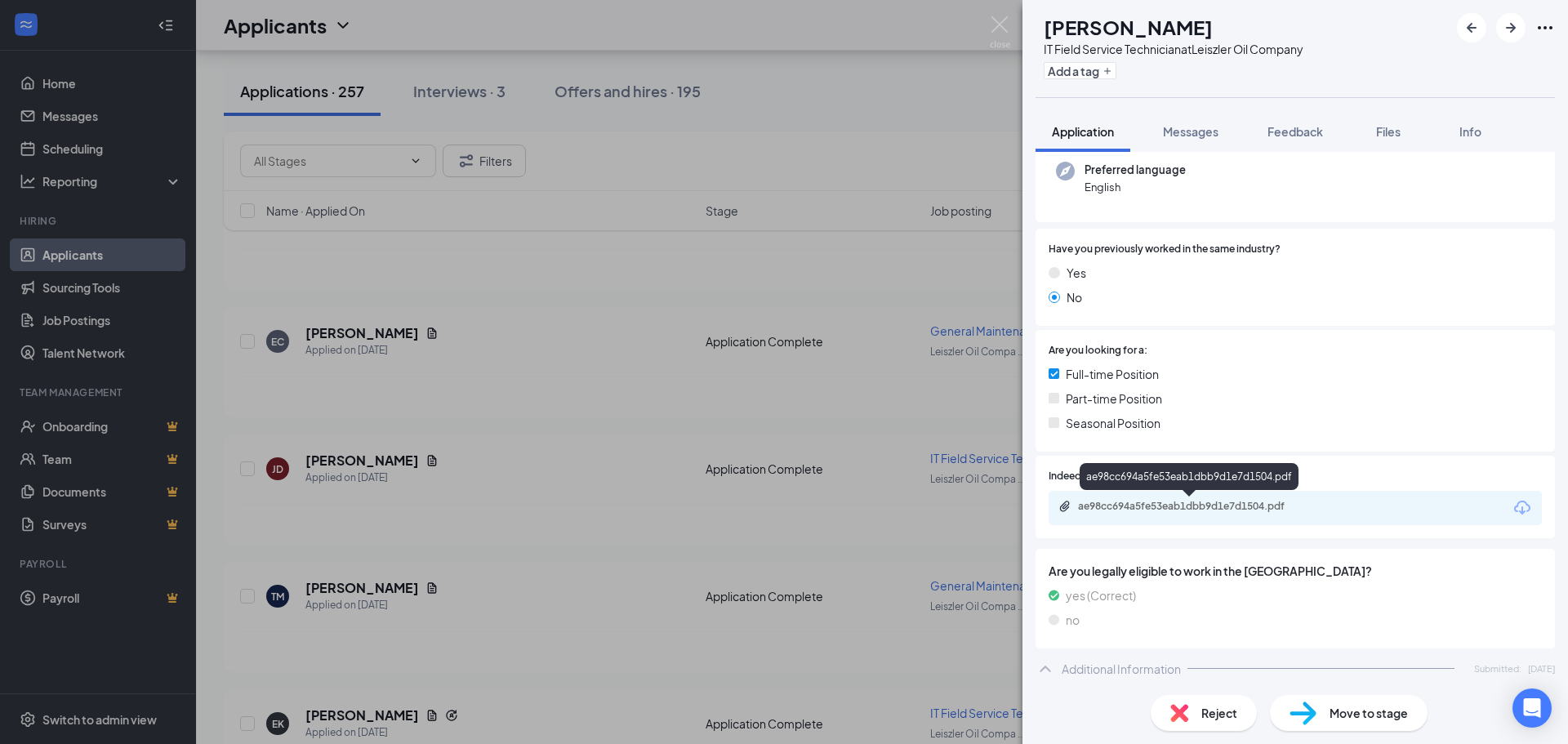
click at [1113, 507] on div "ae98cc694a5fe53eab1dbb9d1e7d1504.pdf" at bounding box center [1192, 507] width 229 height 13
click at [765, 393] on div "JD JOSHUA DEDEAUX IT Field Service Technician at Leiszler Oil Company Add a tag…" at bounding box center [784, 372] width 1568 height 744
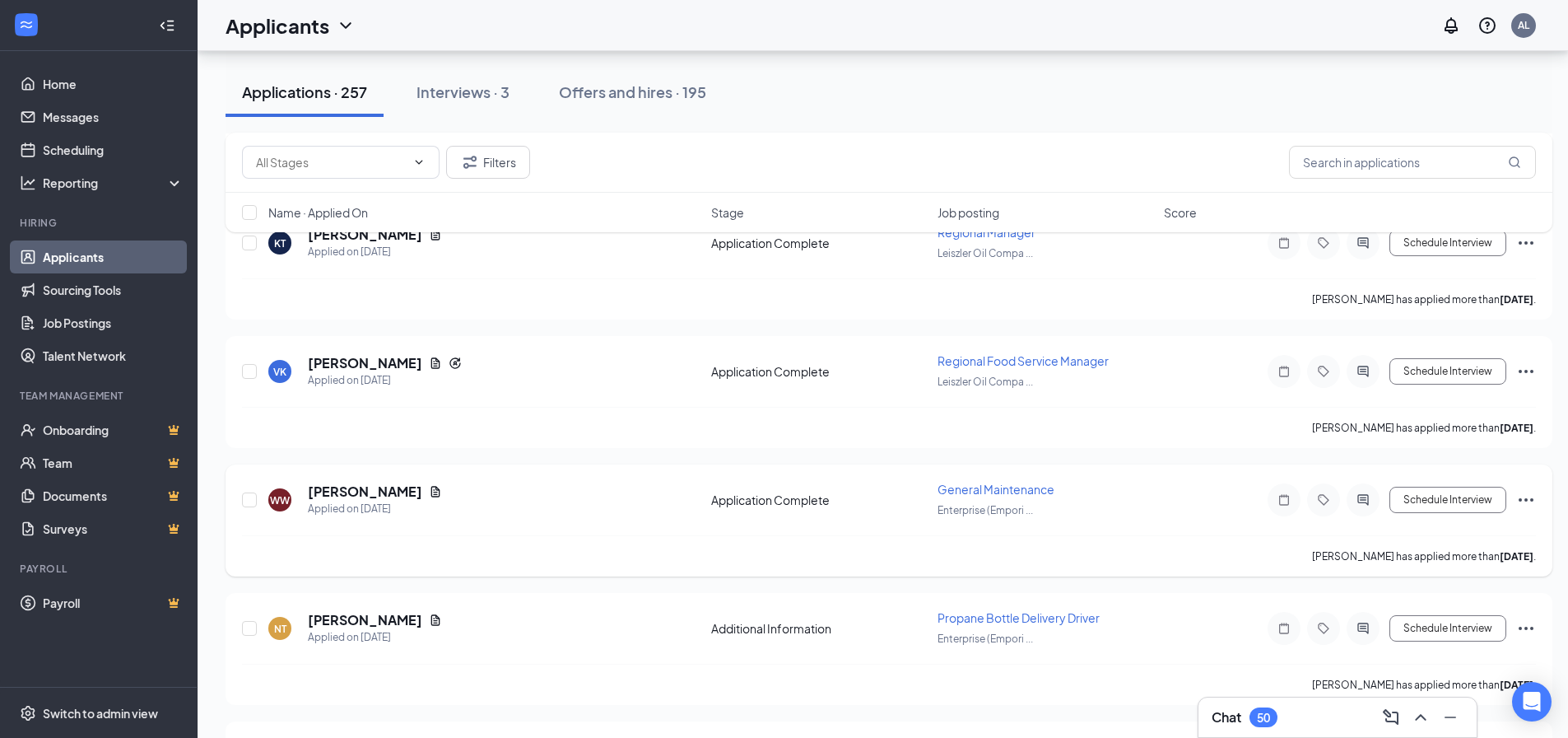
scroll to position [1152, 0]
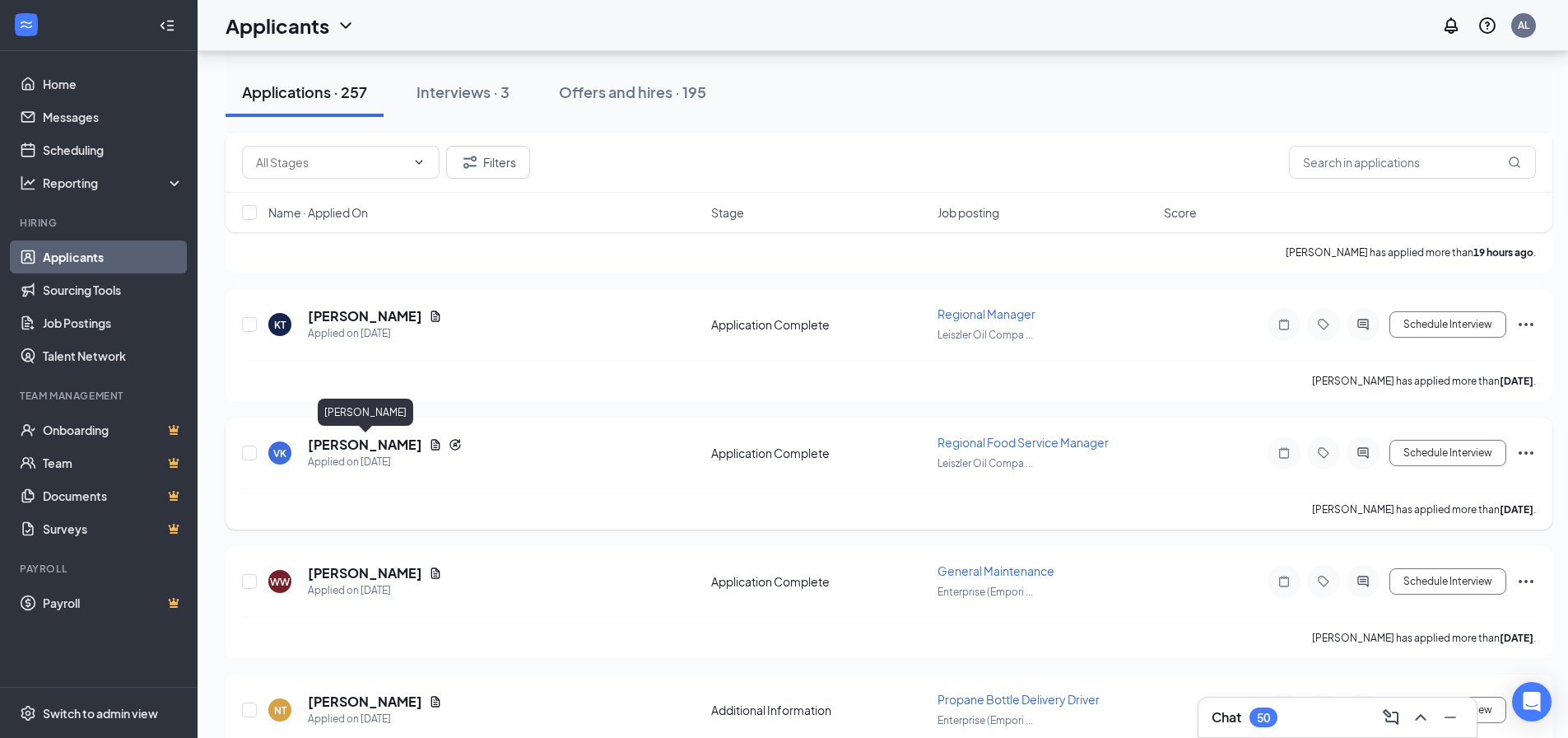
click at [380, 440] on h5 "[PERSON_NAME]" at bounding box center [364, 444] width 114 height 18
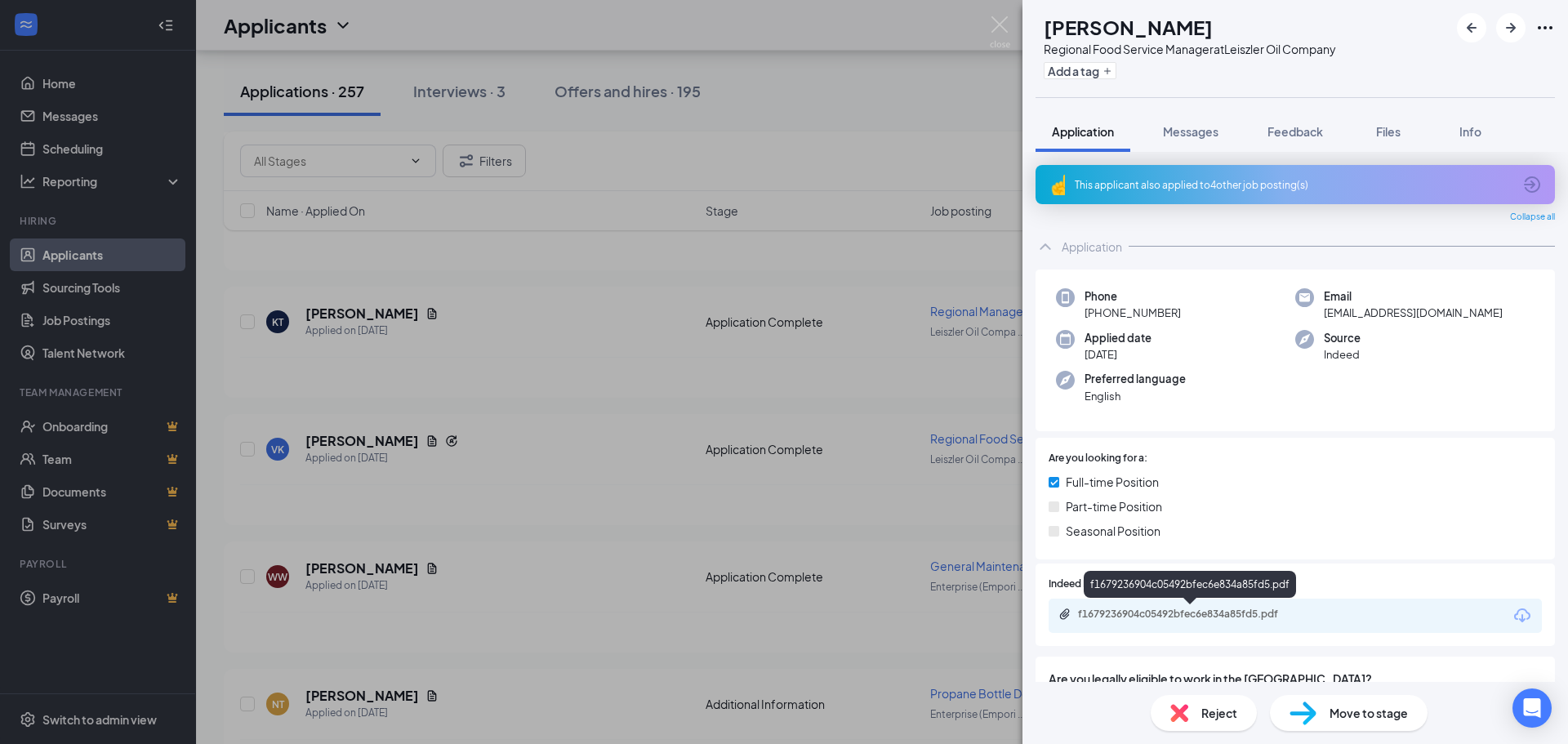
click at [1154, 615] on div "f1679236904c05492bfec6e834a85fd5.pdf" at bounding box center [1192, 615] width 229 height 13
click at [447, 483] on div "VK Veronica Kennison Regional Food Service Manager at Leiszler Oil Company Add …" at bounding box center [784, 372] width 1568 height 744
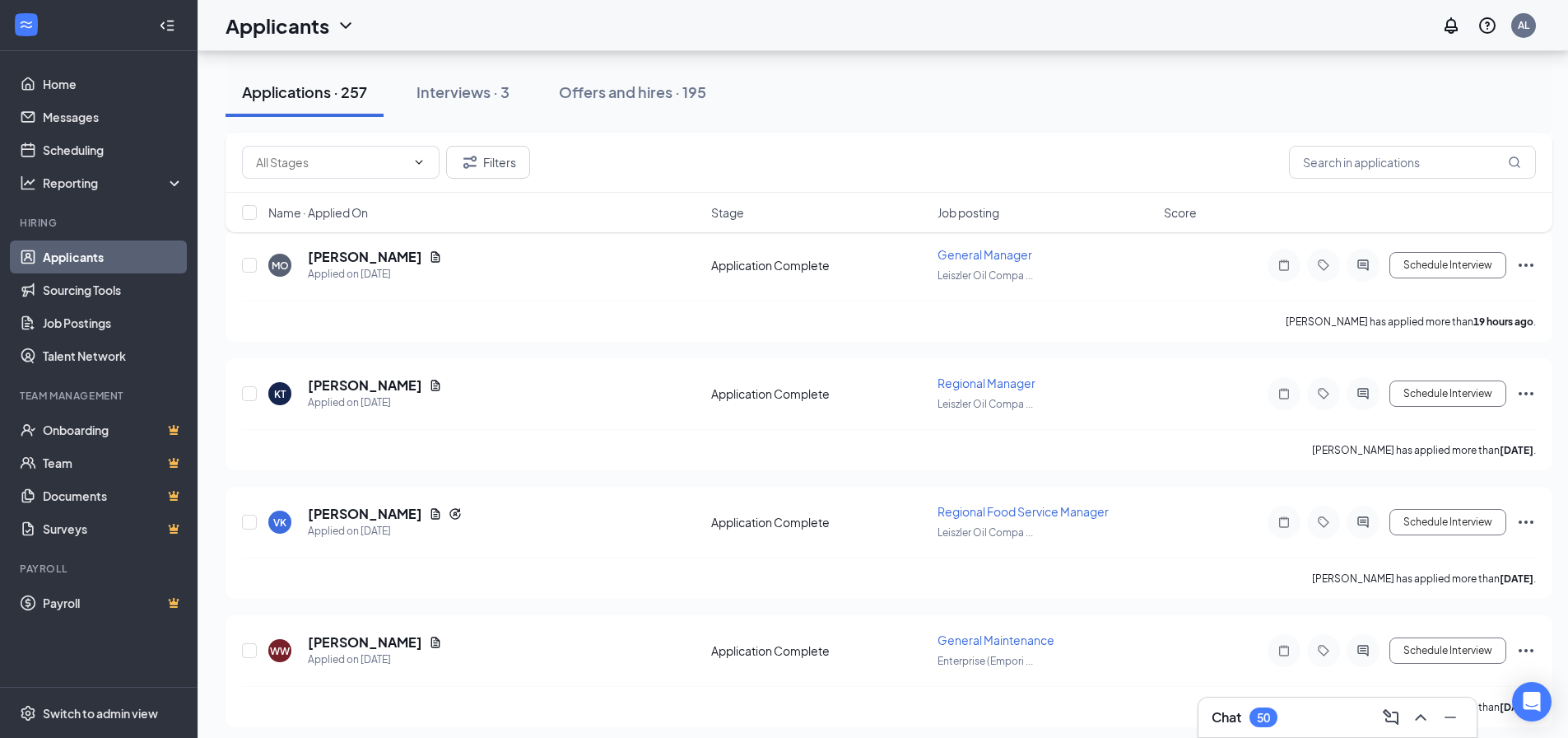
scroll to position [988, 0]
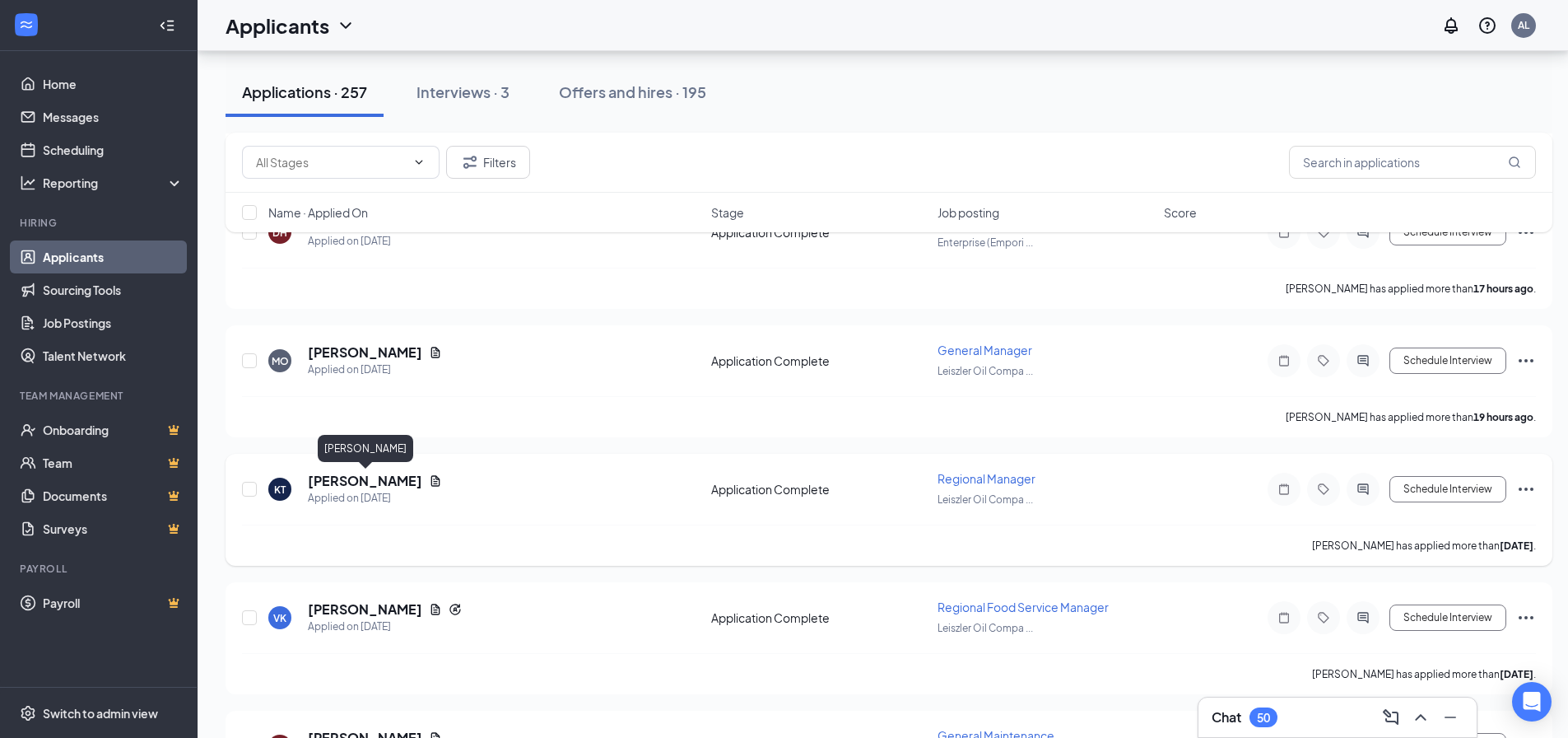
click at [389, 478] on h5 "[PERSON_NAME]" at bounding box center [364, 480] width 114 height 18
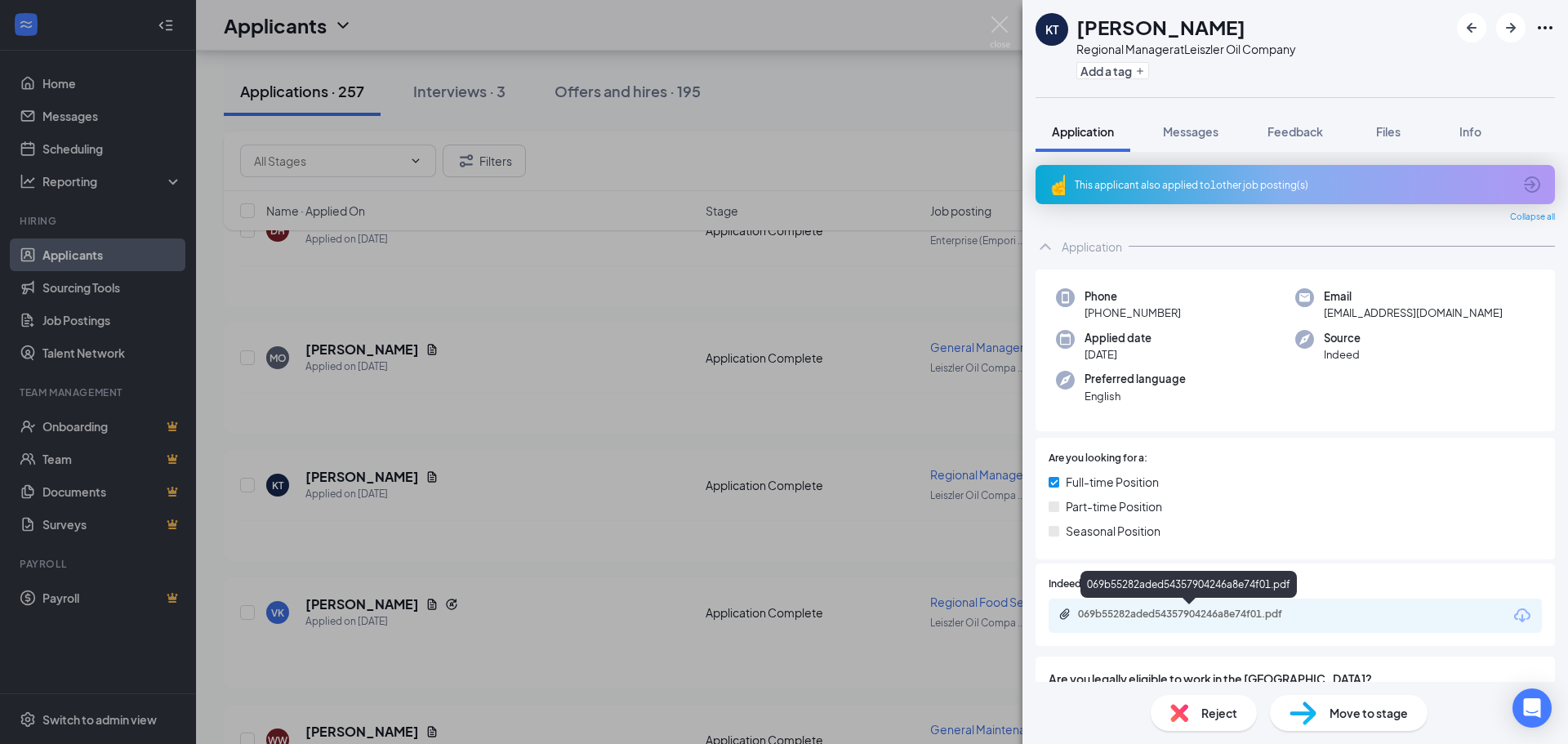
click at [1123, 611] on div "069b55282aded54357904246a8e74f01.pdf" at bounding box center [1192, 615] width 229 height 13
click at [469, 447] on div "KT Katrina Troughton Regional Manager at Leiszler Oil Company Add a tag Applica…" at bounding box center [784, 372] width 1568 height 744
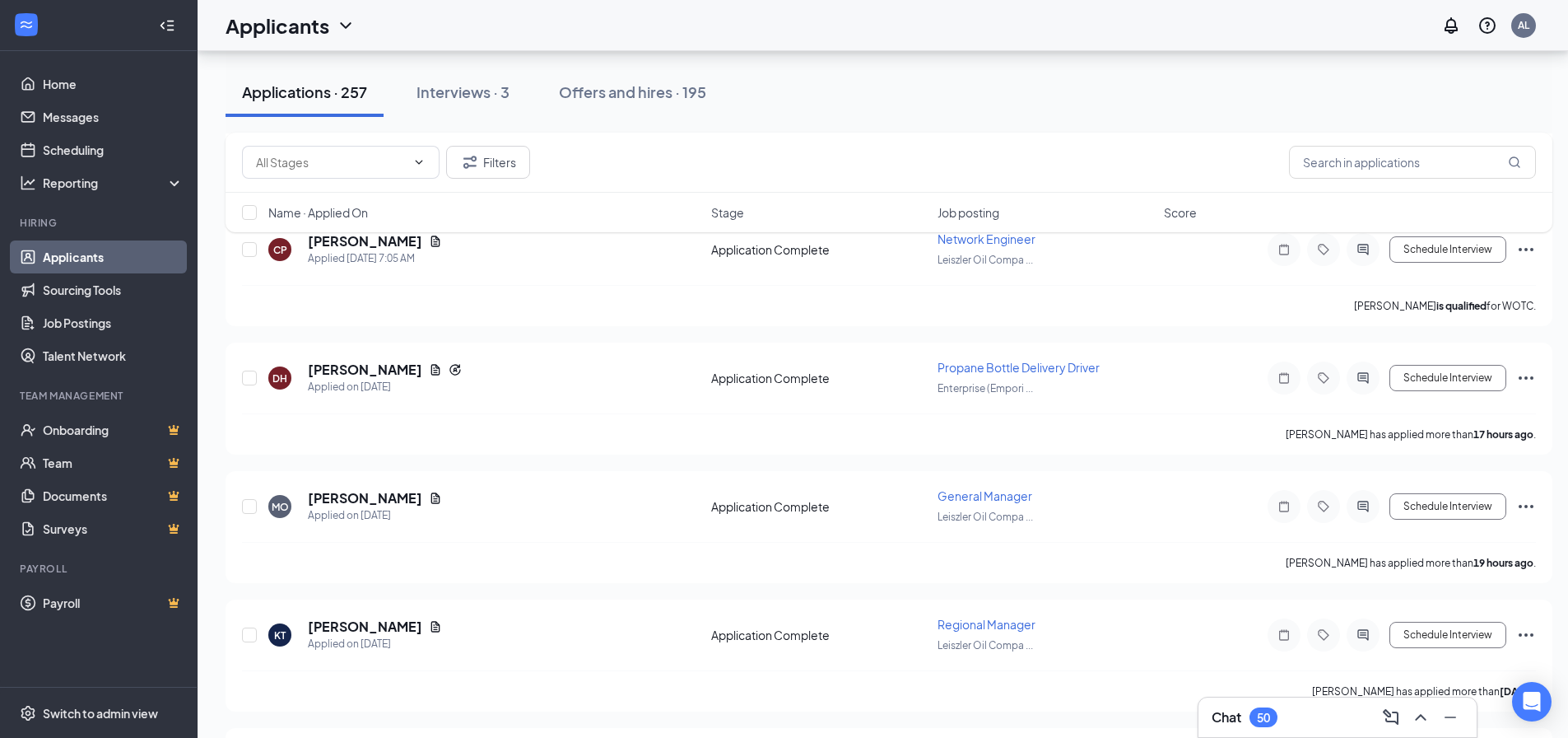
scroll to position [824, 0]
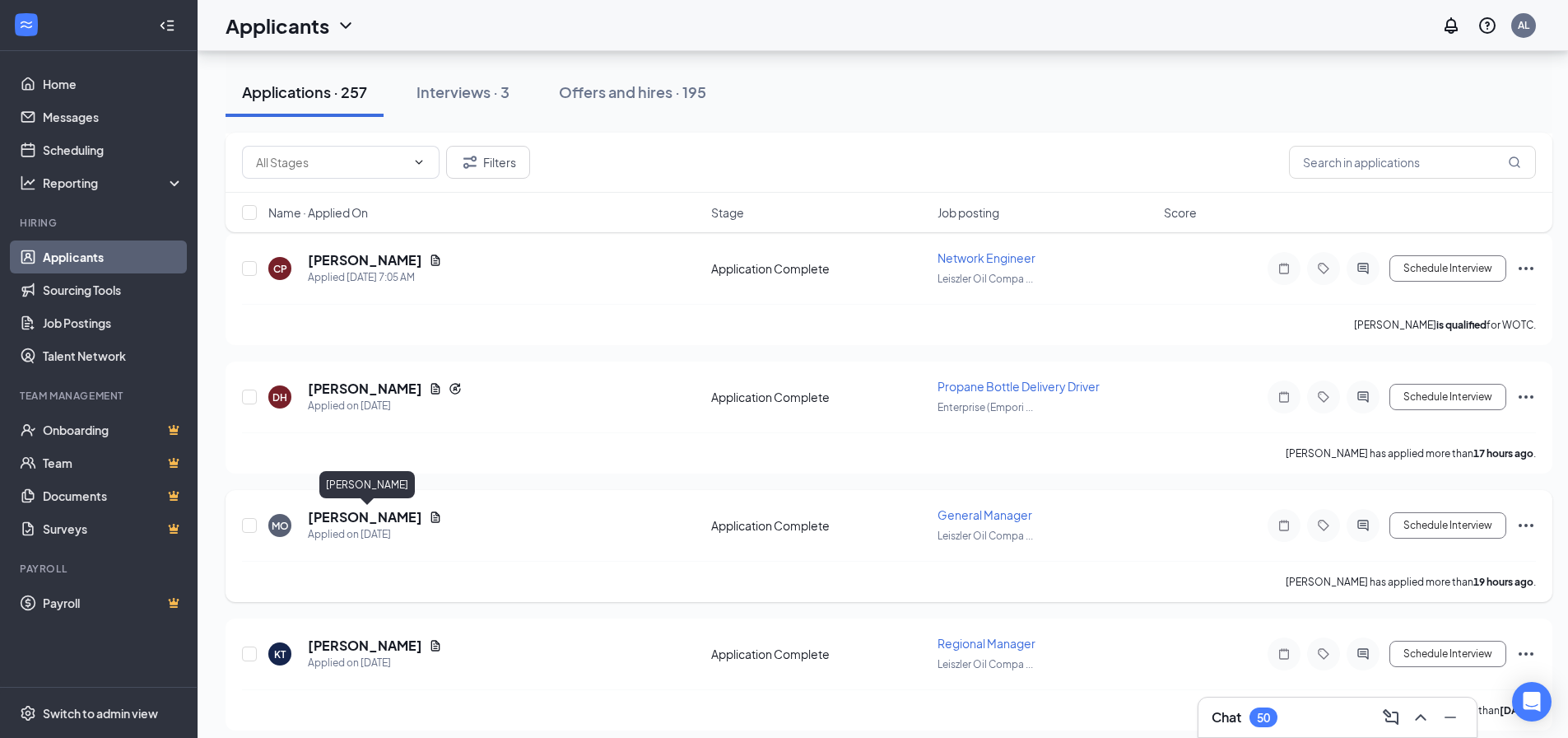
click at [374, 519] on h5 "[PERSON_NAME]" at bounding box center [364, 517] width 114 height 18
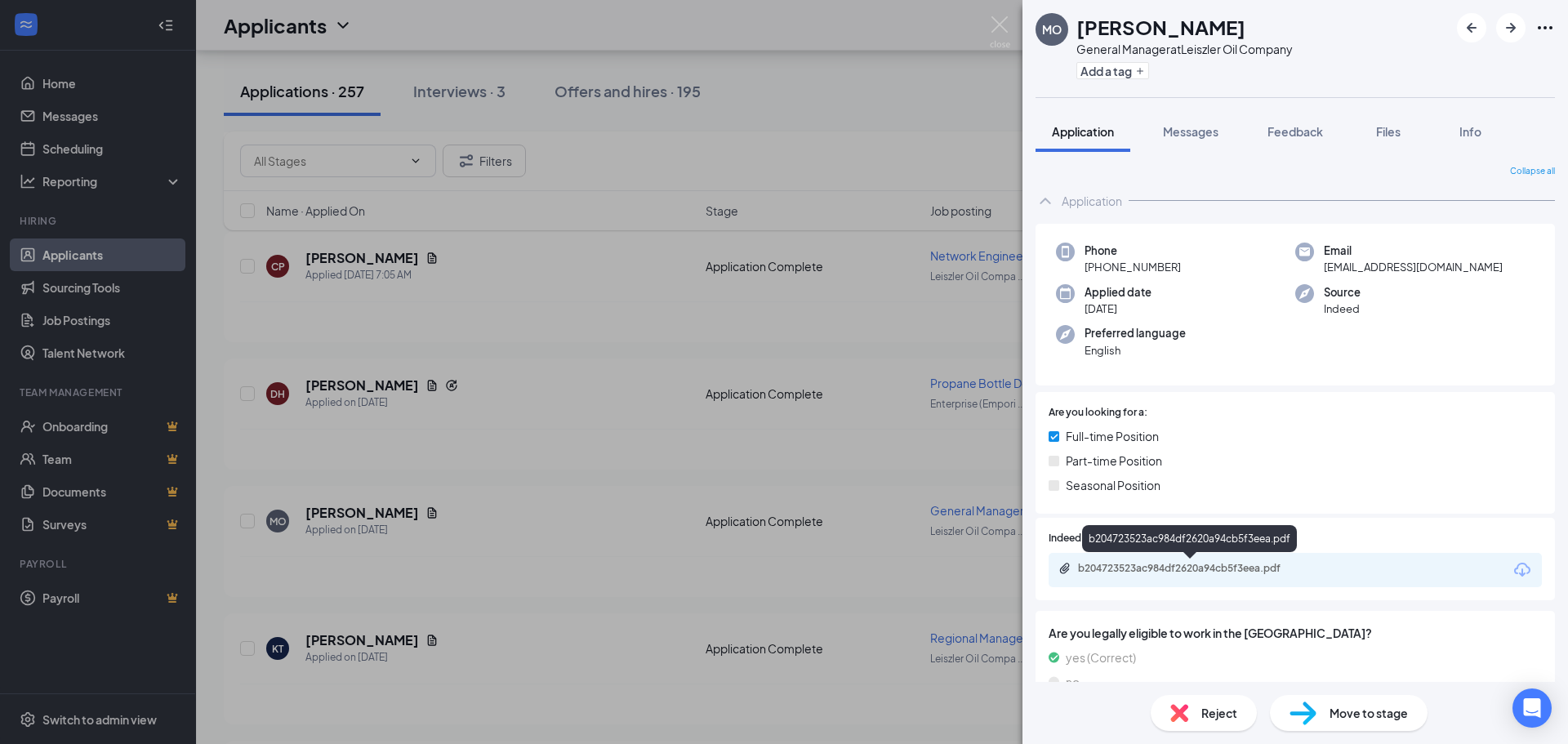
click at [1202, 563] on div "b204723523ac984df2620a94cb5f3eea.pdf" at bounding box center [1192, 569] width 229 height 13
click at [547, 502] on div "MO Michelle Obermeyer General Manager at Leiszler Oil Company Add a tag Applica…" at bounding box center [784, 372] width 1568 height 744
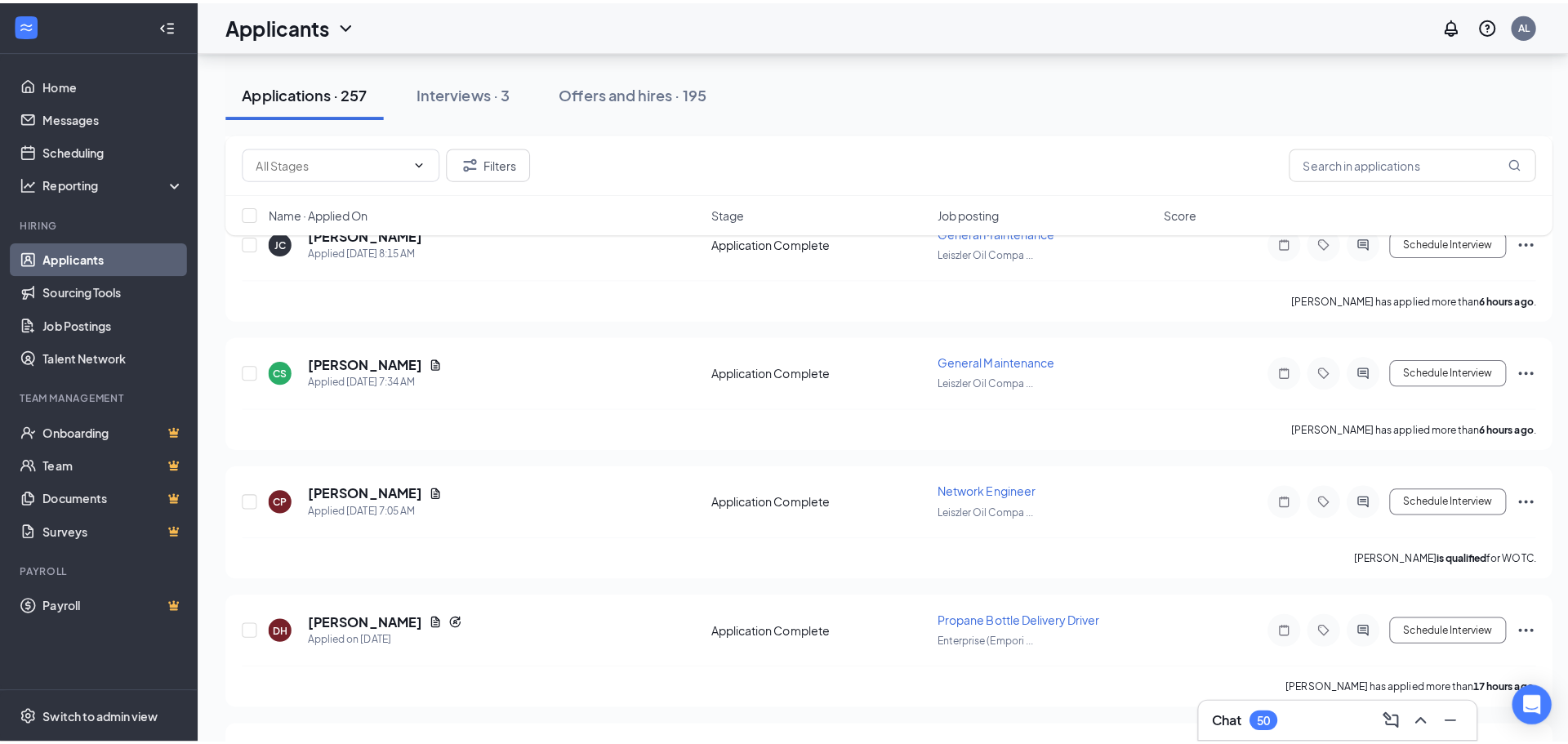
scroll to position [572, 0]
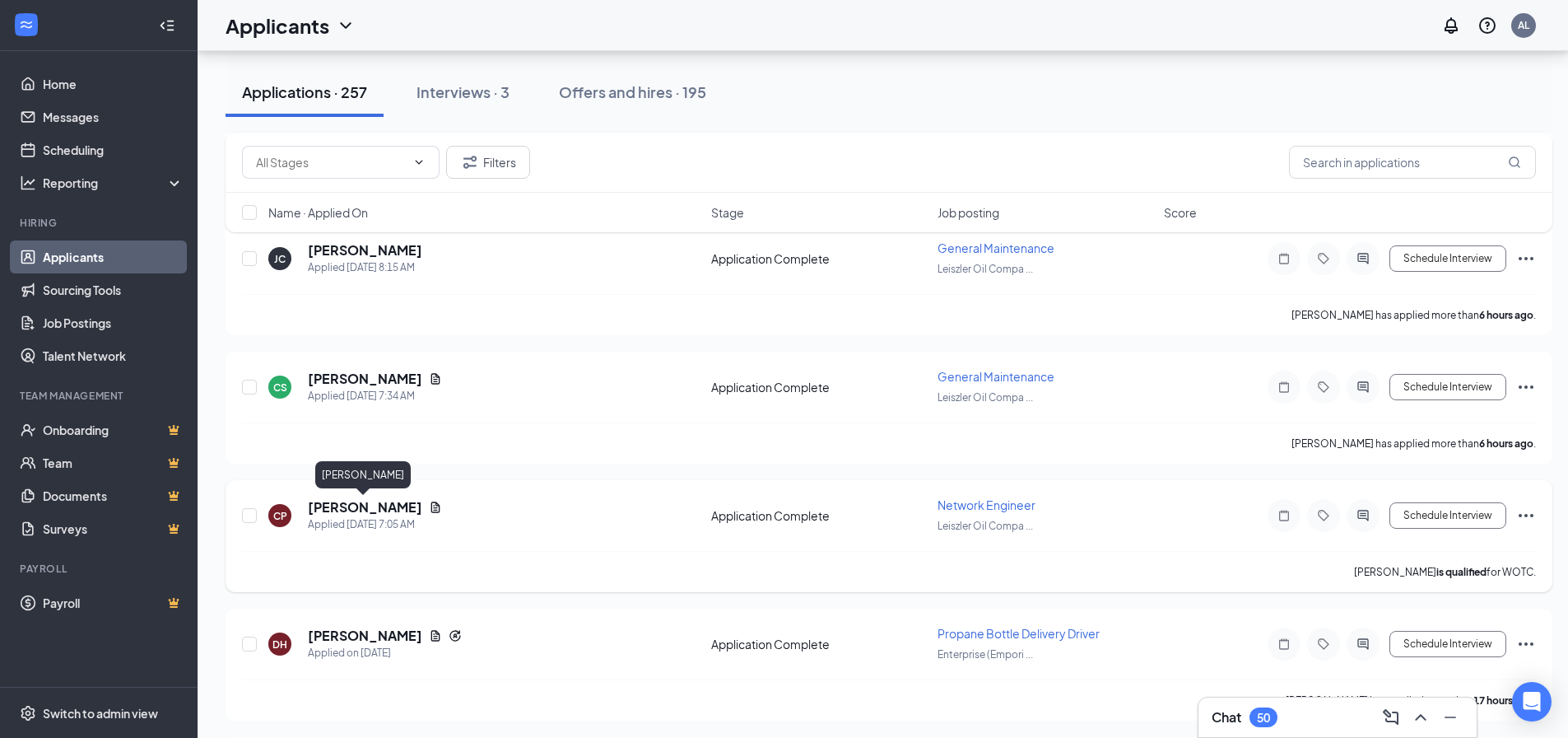
click at [357, 497] on div "CP Carrie Padgette Applied Today 7:05 AM Application Complete Network Engineer …" at bounding box center [889, 524] width 1294 height 54
click at [363, 505] on h5 "[PERSON_NAME]" at bounding box center [364, 507] width 114 height 18
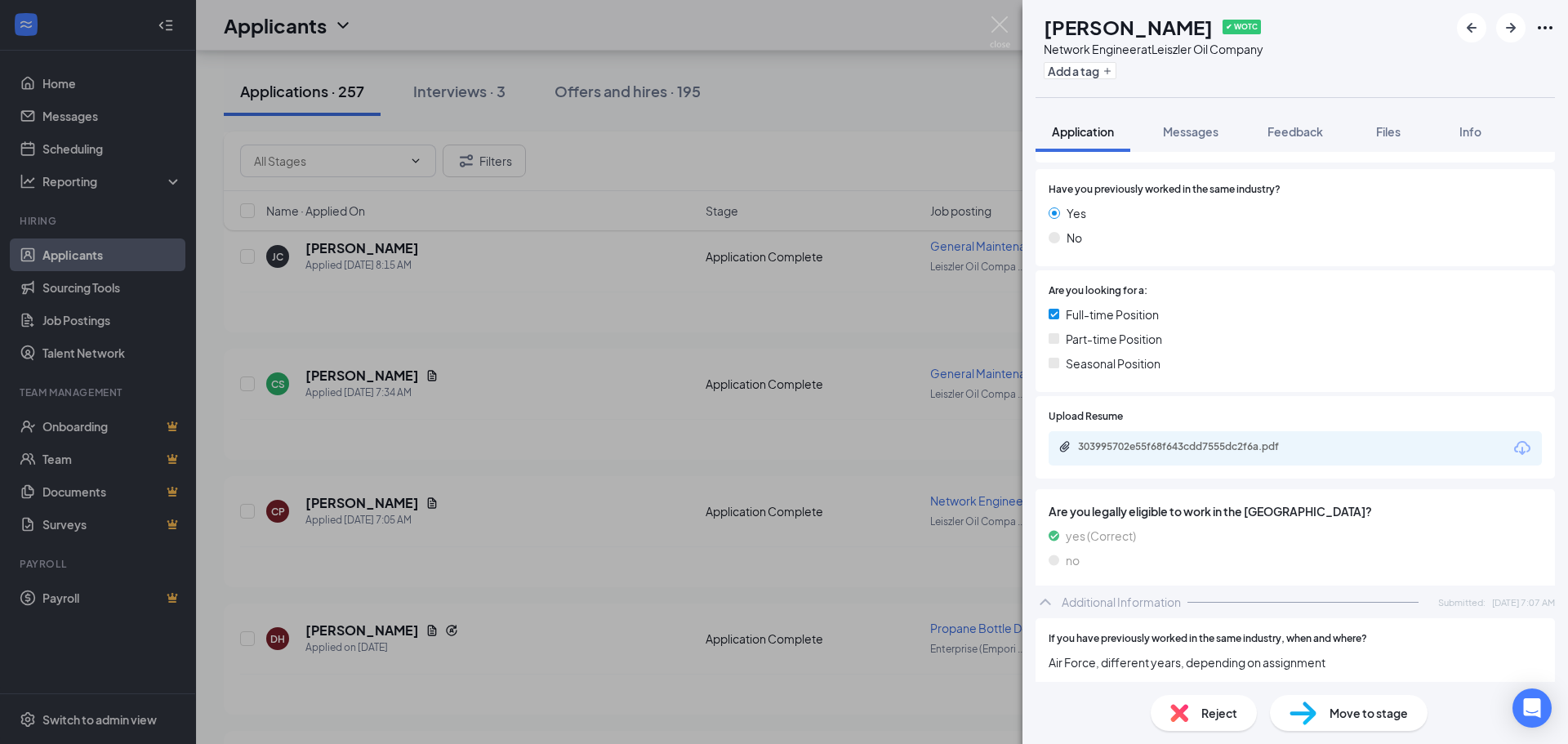
scroll to position [245, 0]
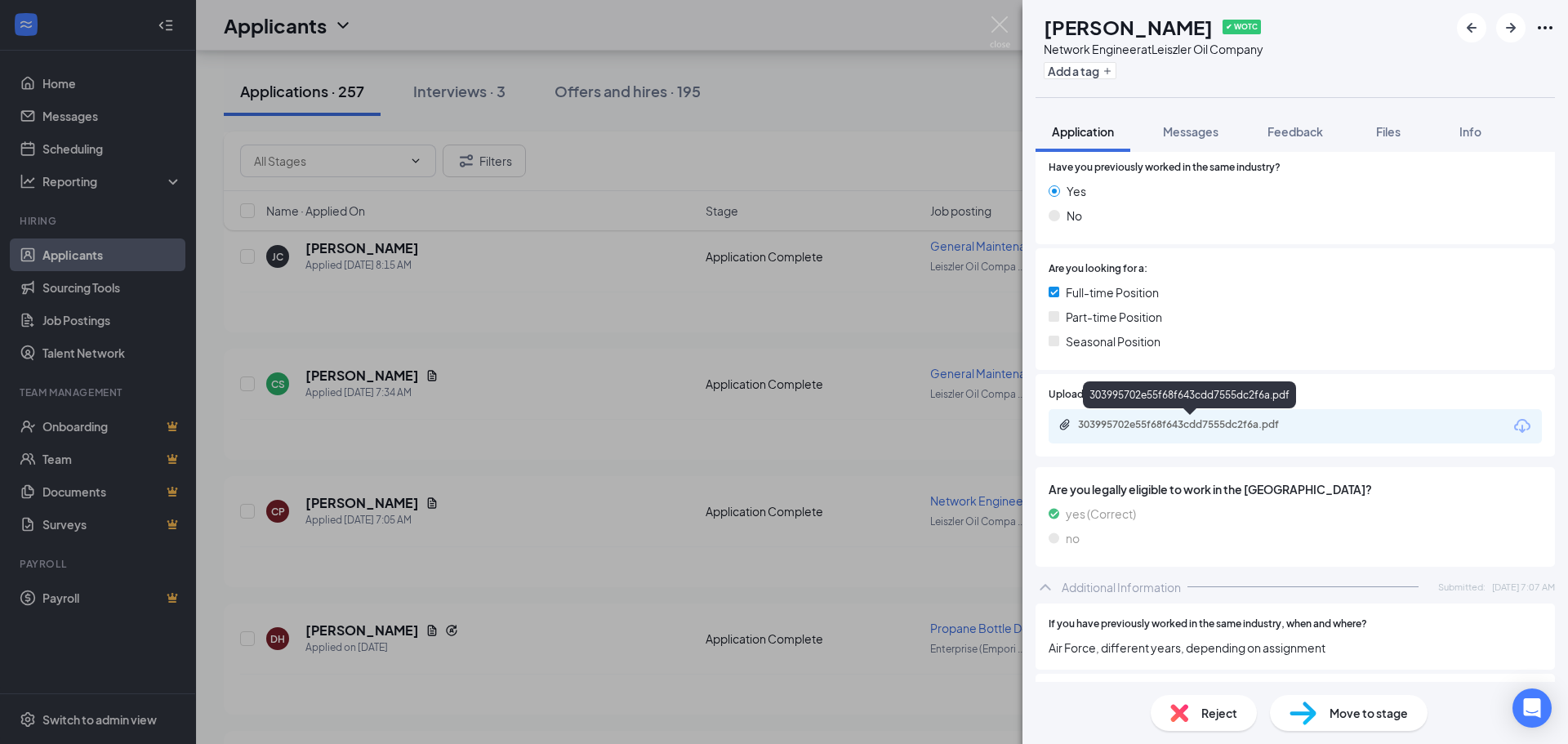
click at [1181, 422] on div "303995702e55f68f643cdd7555dc2f6a.pdf" at bounding box center [1192, 425] width 229 height 13
click at [1180, 129] on span "Messages" at bounding box center [1191, 131] width 55 height 14
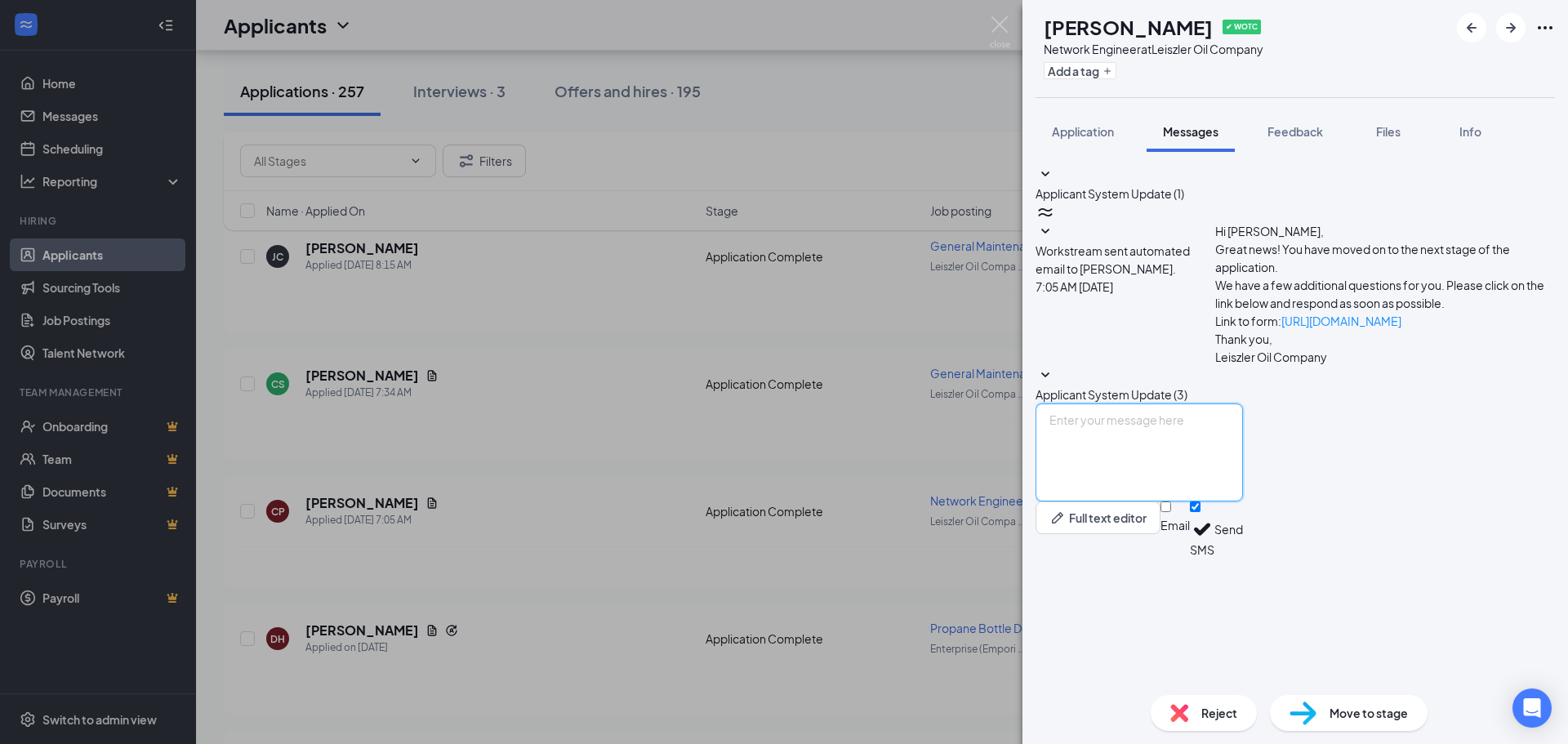
click at [1122, 502] on textarea at bounding box center [1139, 452] width 208 height 98
type textarea "Hi Carrie - this isn't a remote position - I am making sure you are still inter…"
click at [1243, 558] on button "Send" at bounding box center [1229, 530] width 29 height 56
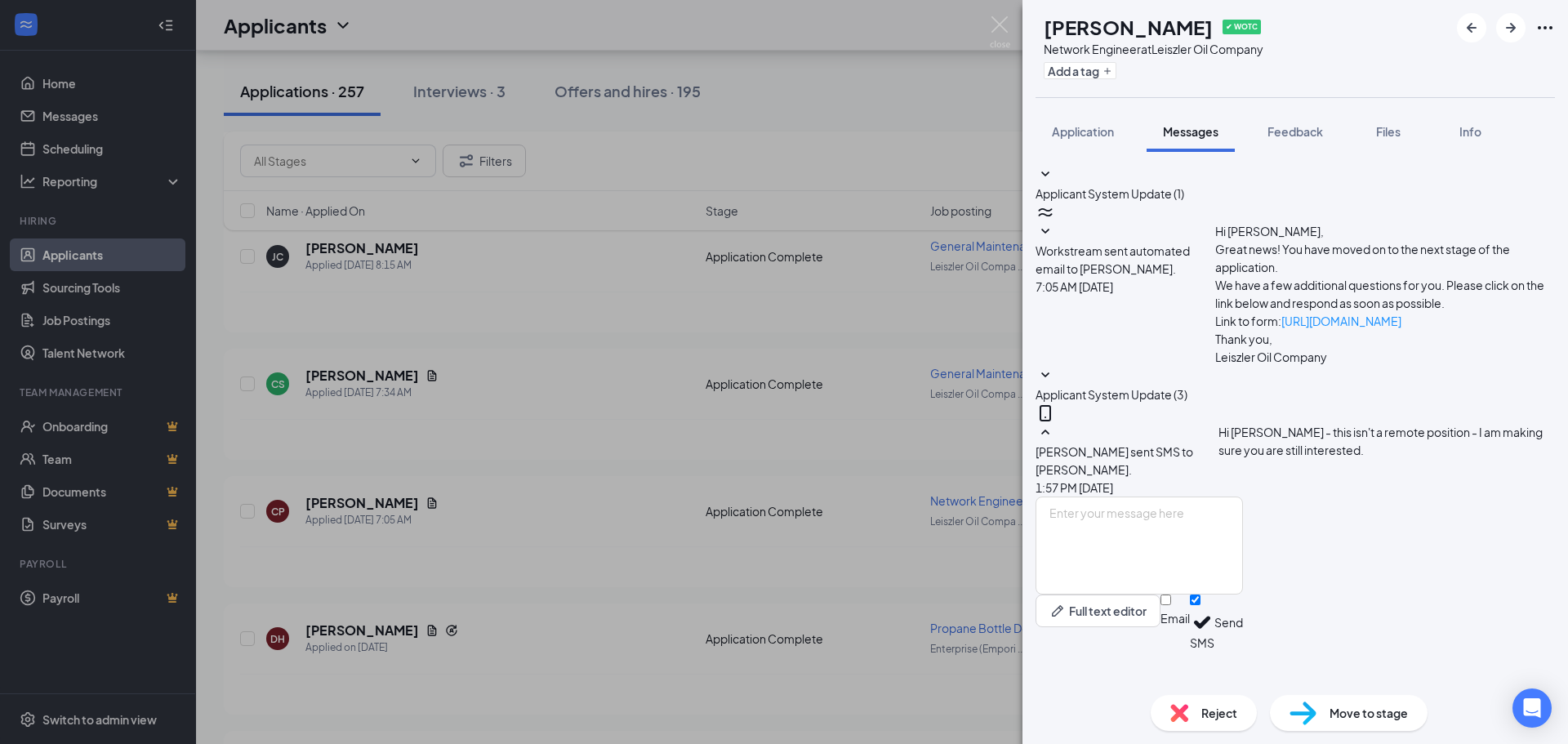
click at [567, 529] on div "CP Carrie Padgette ✔ WOTC Network Engineer at Leiszler Oil Company Add a tag Ap…" at bounding box center [784, 372] width 1568 height 744
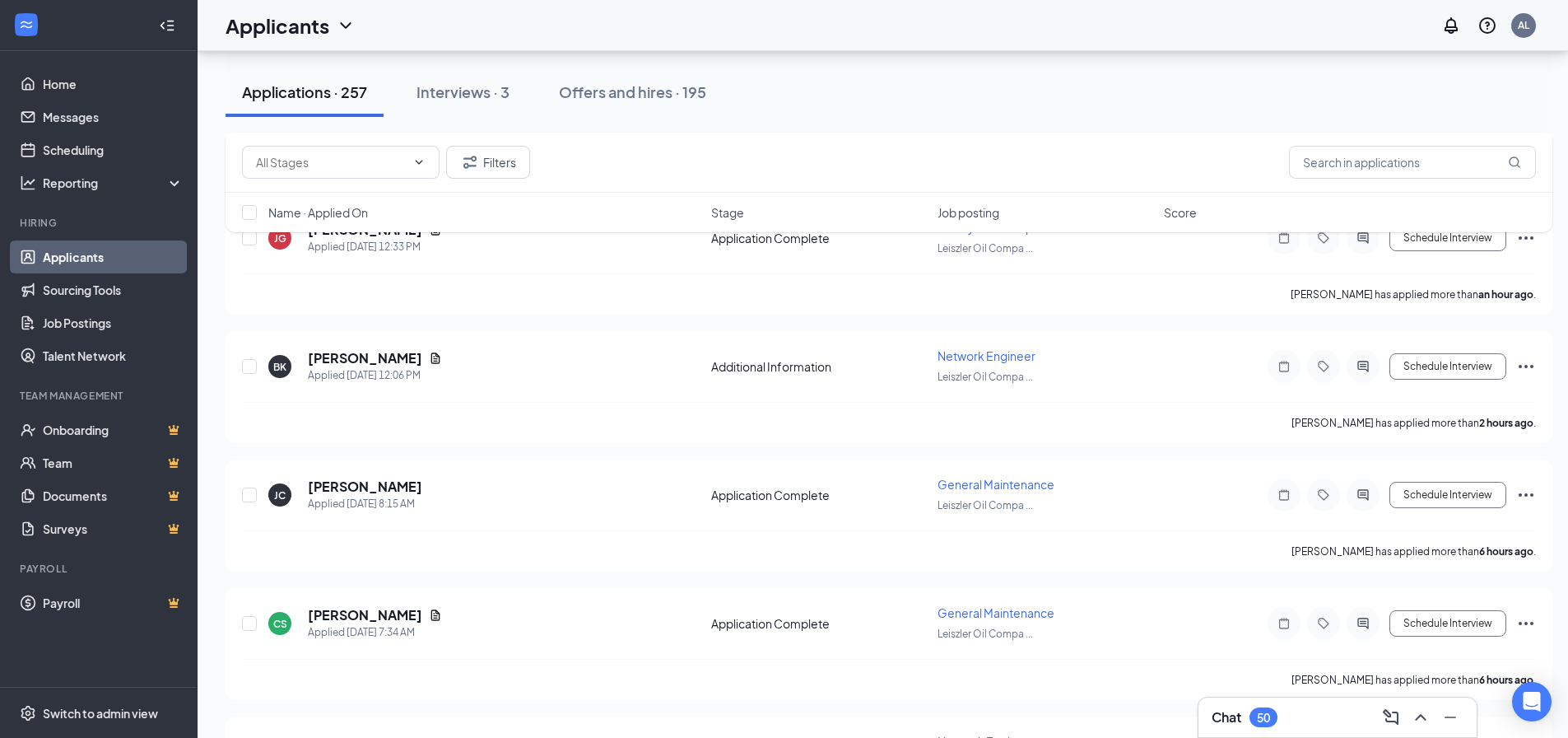
scroll to position [330, 0]
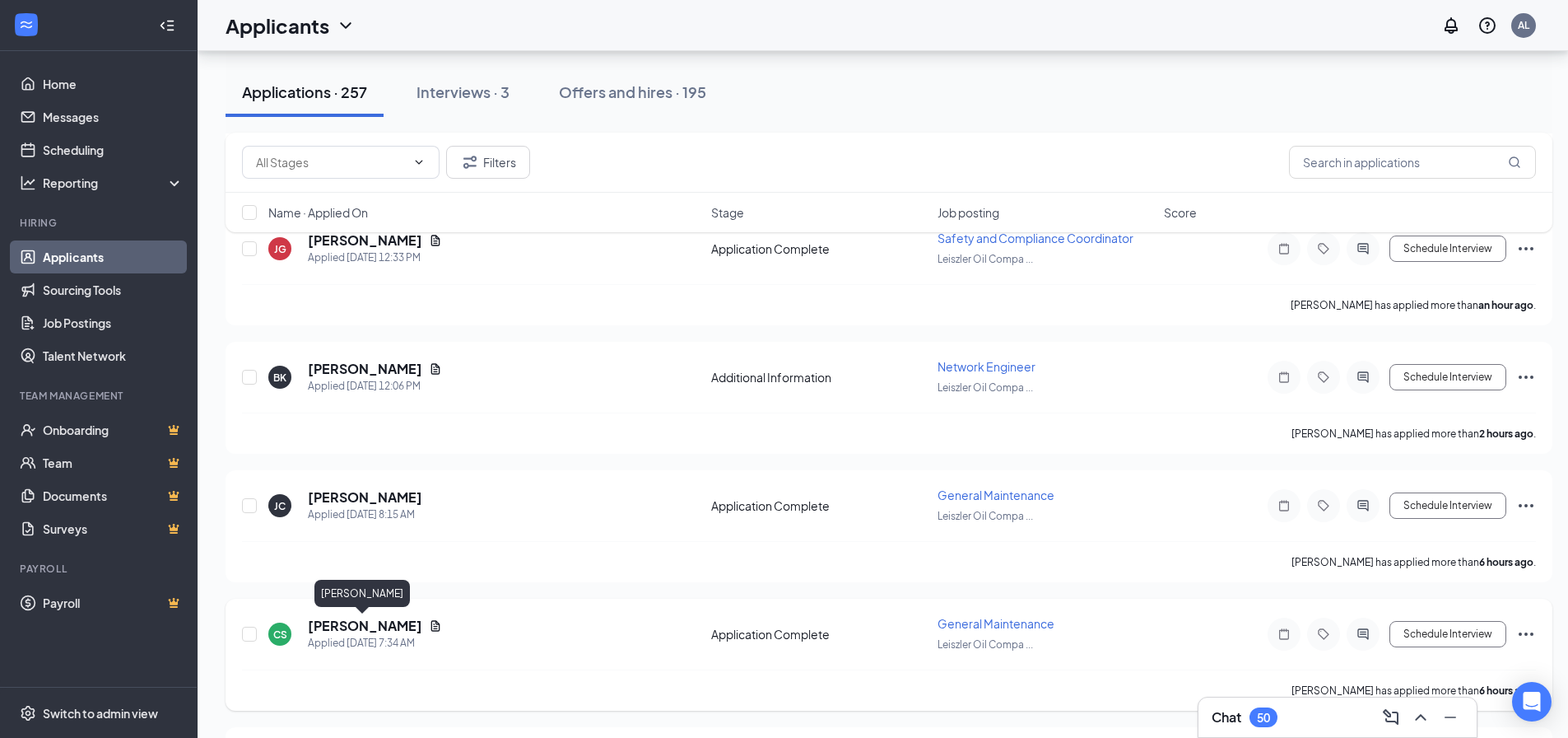
click at [335, 621] on h5 "[PERSON_NAME]" at bounding box center [364, 625] width 114 height 18
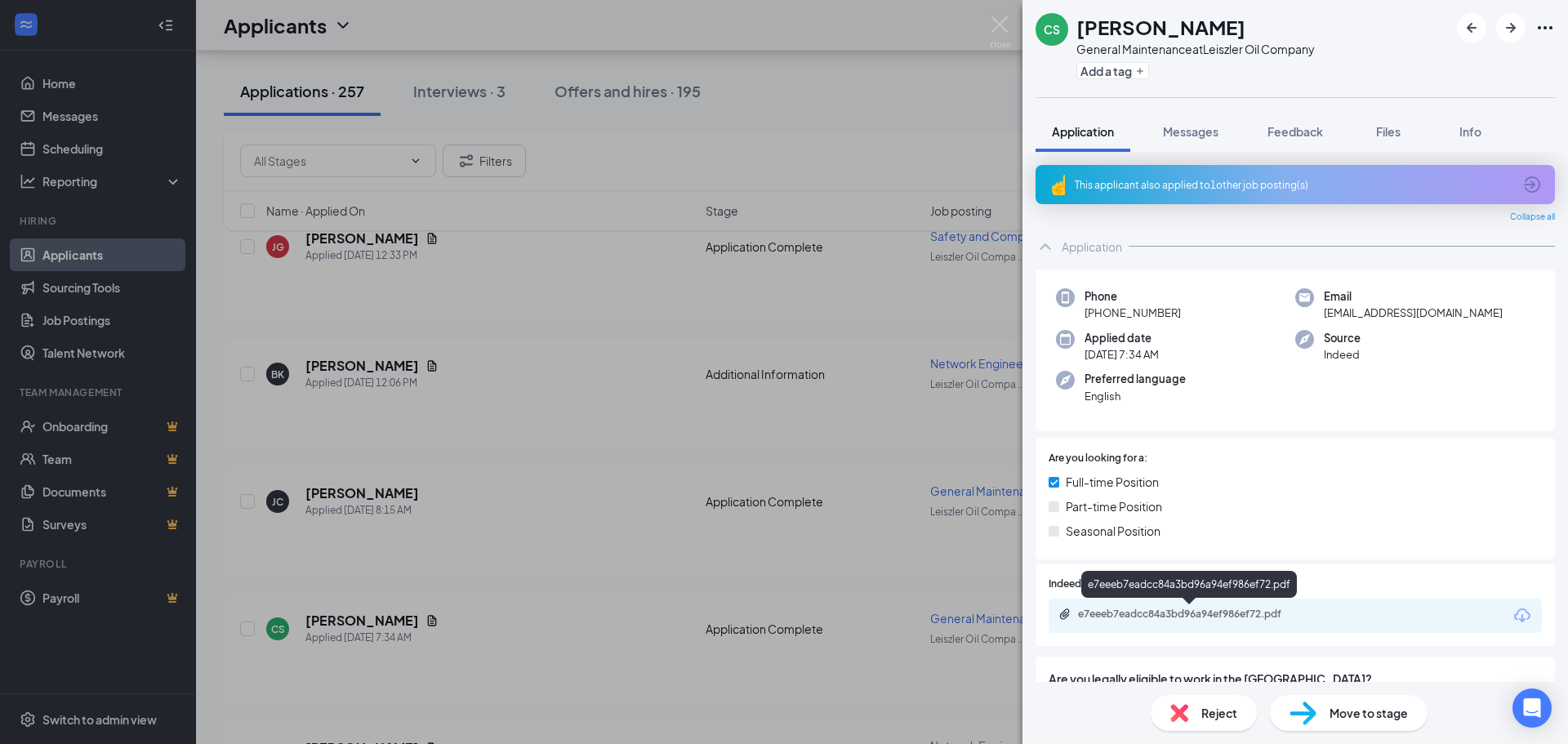
click at [1194, 620] on div "e7eeeb7eadcc84a3bd96a94ef986ef72.pdf" at bounding box center [1192, 615] width 229 height 13
click at [487, 392] on div "CS Charles Storrie General Maintenance at Leiszler Oil Company Add a tag Applic…" at bounding box center [784, 372] width 1568 height 744
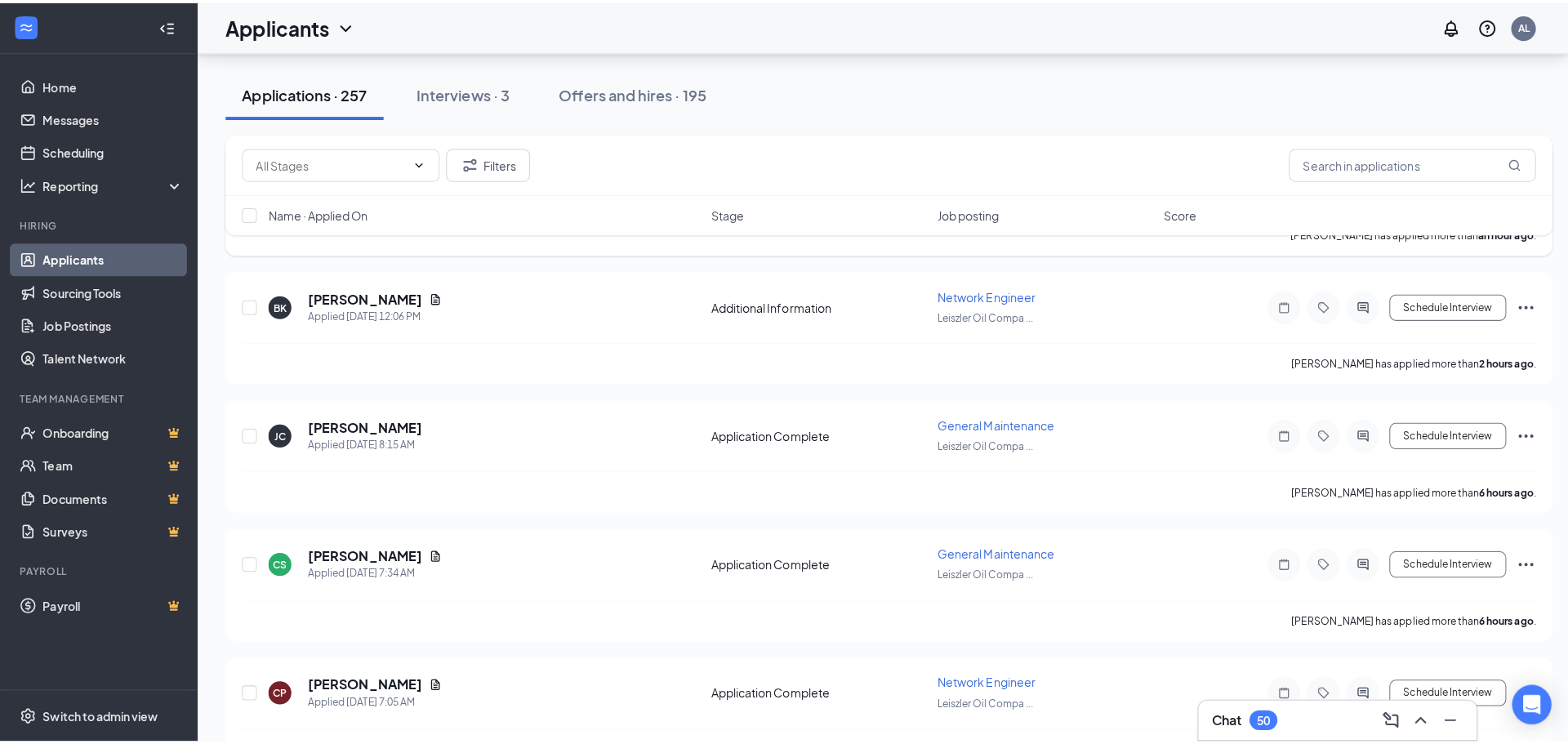
scroll to position [409, 0]
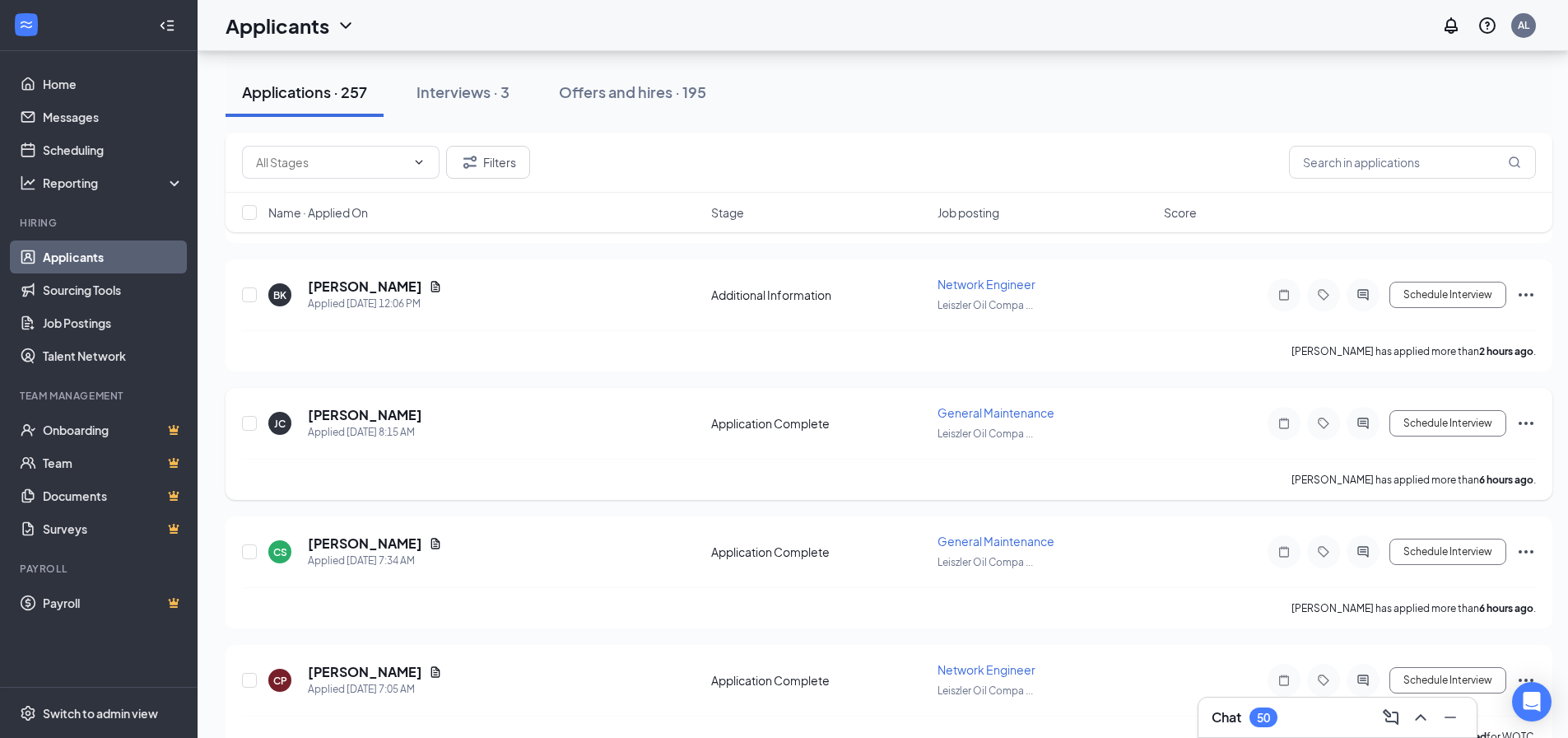
click at [383, 411] on h5 "[PERSON_NAME]" at bounding box center [364, 414] width 114 height 18
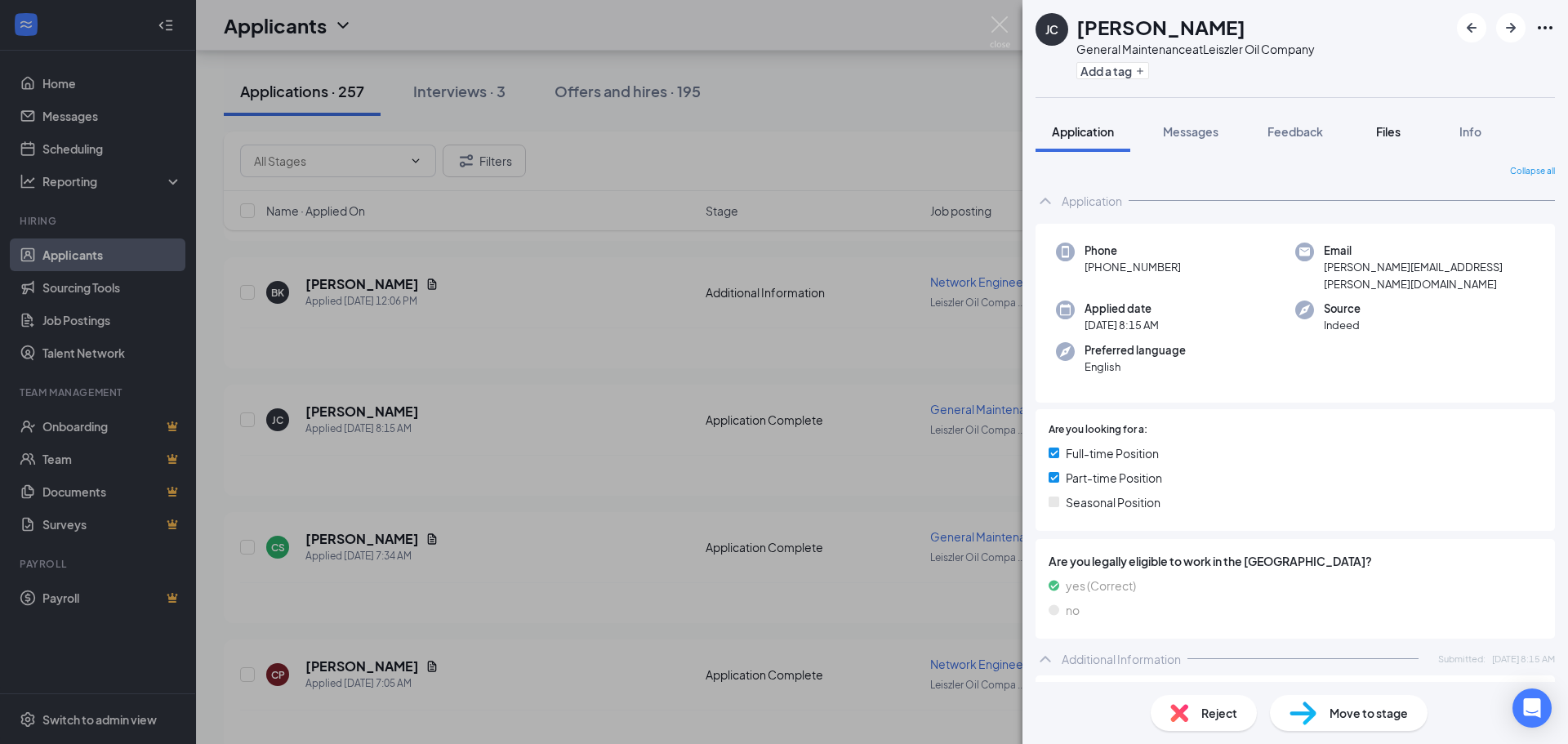
click at [1394, 137] on span "Files" at bounding box center [1387, 131] width 24 height 14
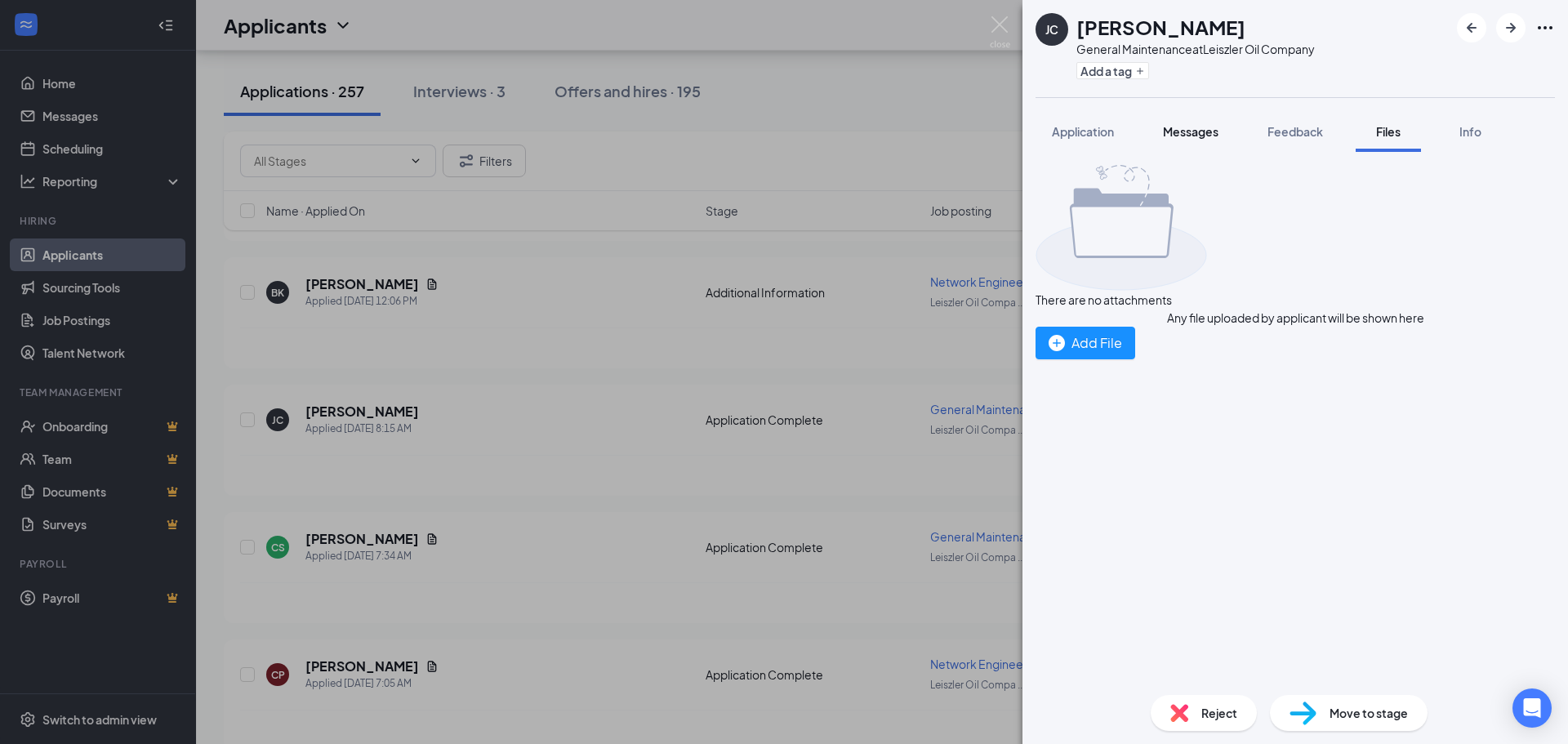
click at [1170, 126] on span "Messages" at bounding box center [1191, 131] width 55 height 14
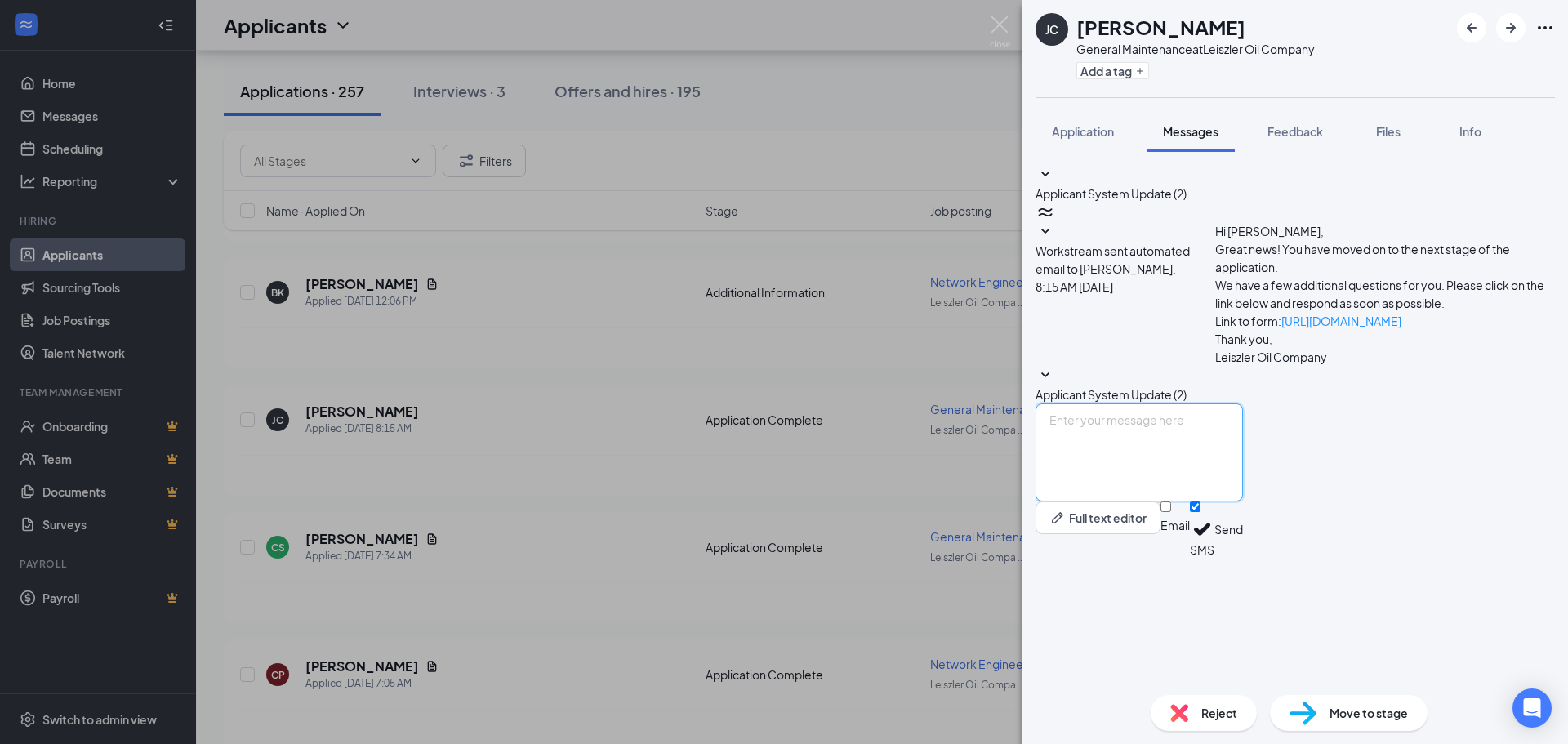
click at [1210, 502] on textarea at bounding box center [1139, 452] width 208 height 98
type textarea "Please share your work history"
click at [1243, 558] on button "Send" at bounding box center [1229, 530] width 29 height 56
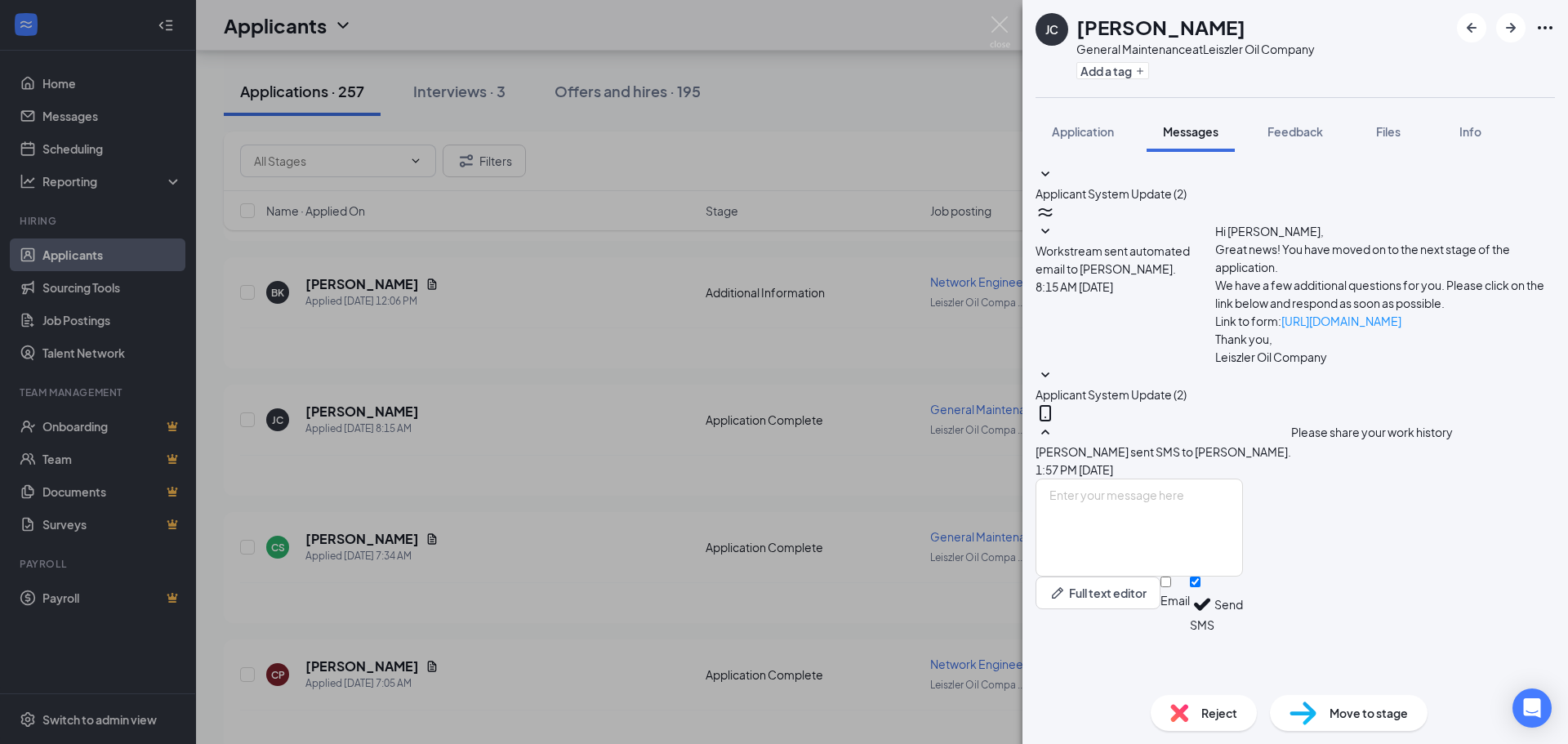
click at [556, 462] on div "JC Jake Congrove General Maintenance at Leiszler Oil Company Add a tag Applicat…" at bounding box center [784, 372] width 1568 height 744
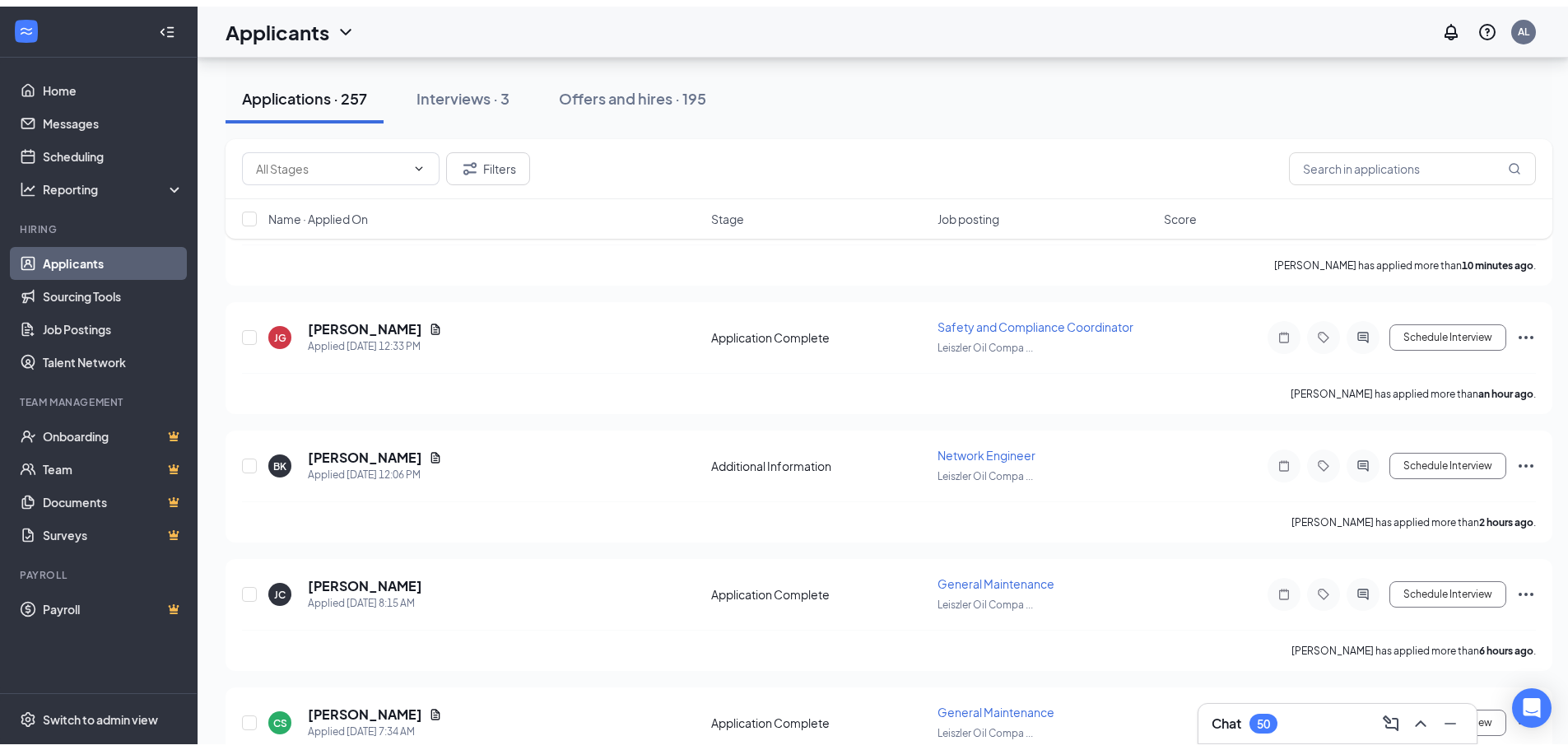
scroll to position [164, 0]
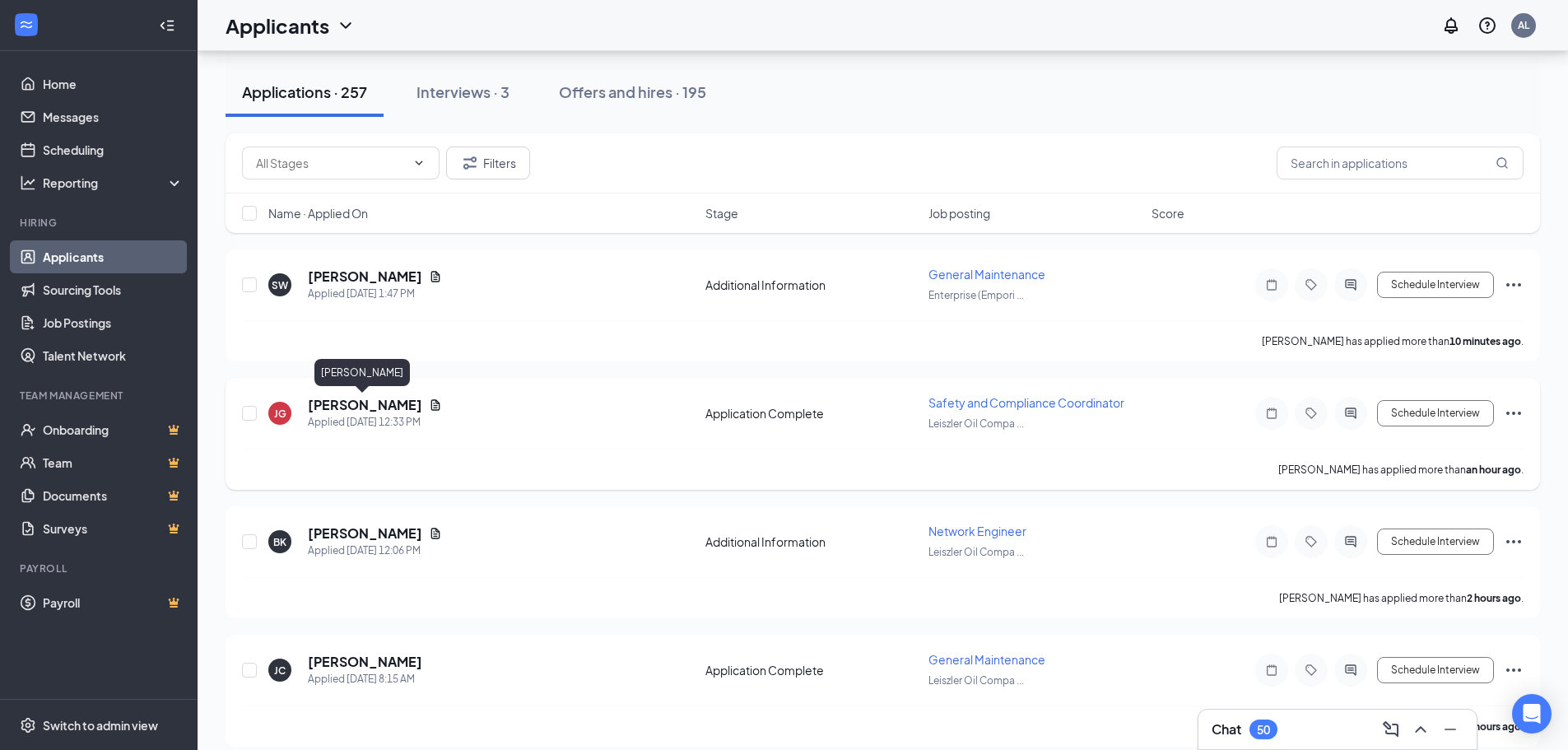
click at [391, 407] on h5 "[PERSON_NAME]" at bounding box center [364, 404] width 114 height 18
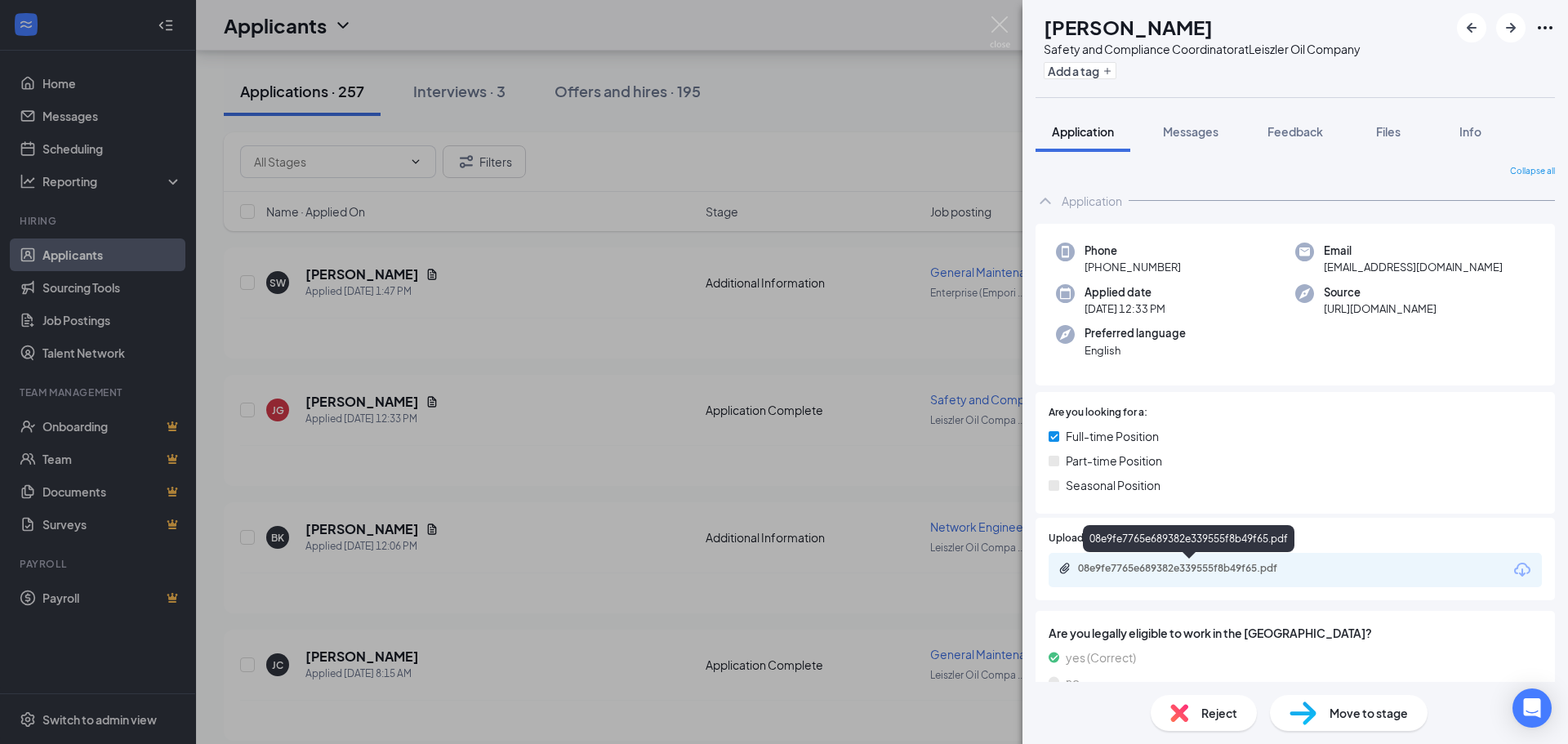
click at [1242, 571] on div "08e9fe7765e689382e339555f8b49f65.pdf" at bounding box center [1192, 569] width 229 height 13
click at [600, 330] on div "JG Jeff Grieshaber Safety and Compliance Coordinator at Leiszler Oil Company Ad…" at bounding box center [784, 372] width 1568 height 744
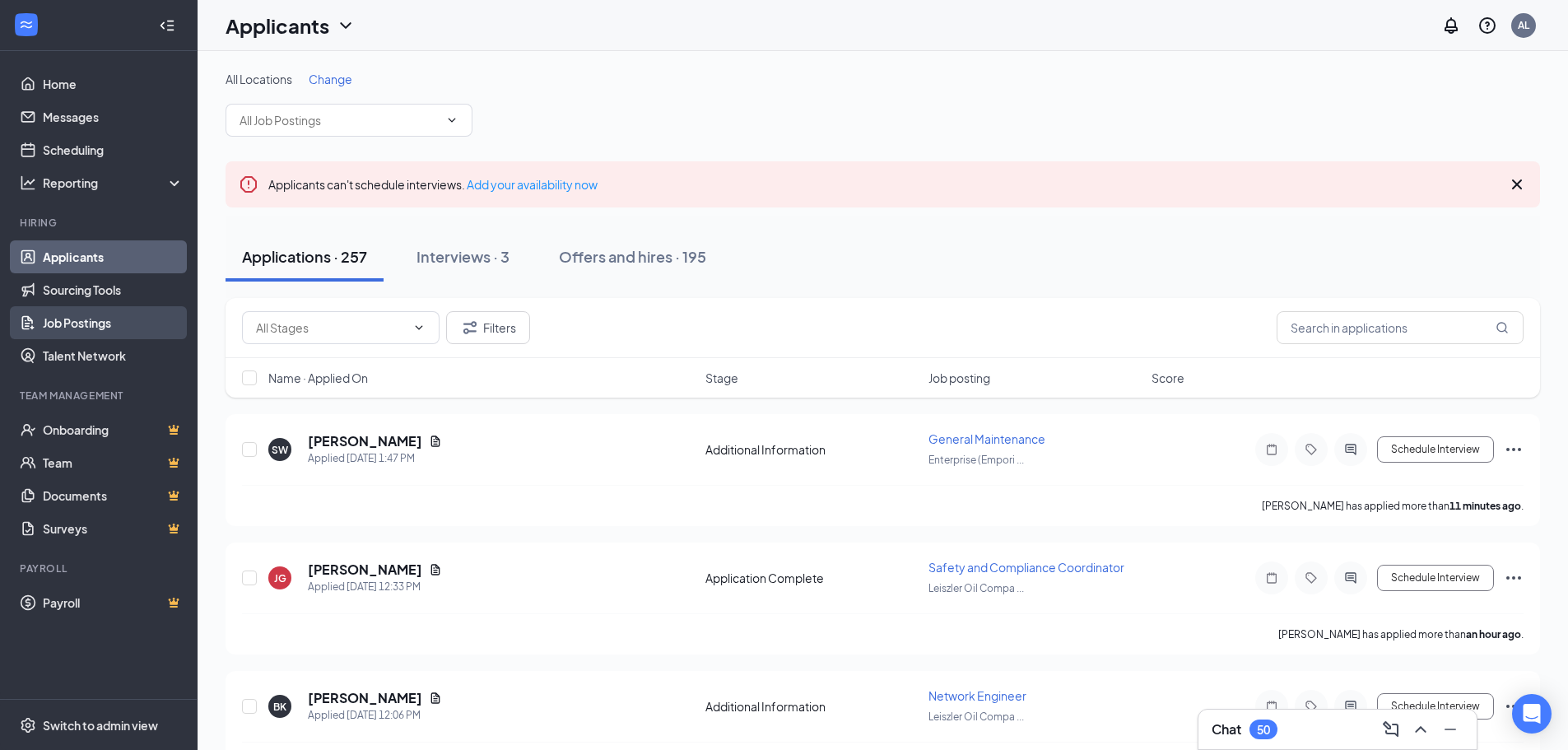
click at [73, 330] on link "Job Postings" at bounding box center [114, 322] width 141 height 33
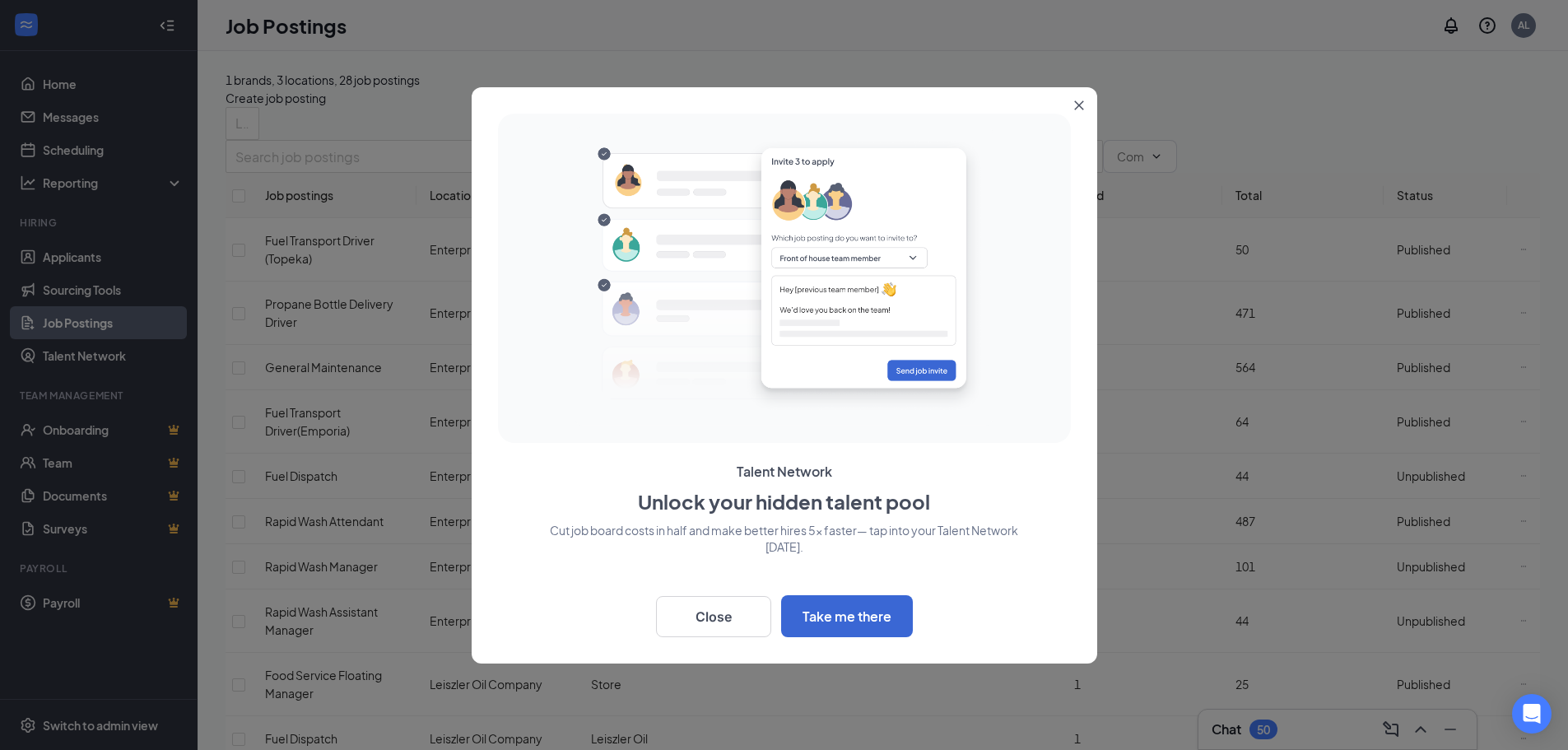
click at [1082, 107] on icon "Close" at bounding box center [1078, 105] width 9 height 9
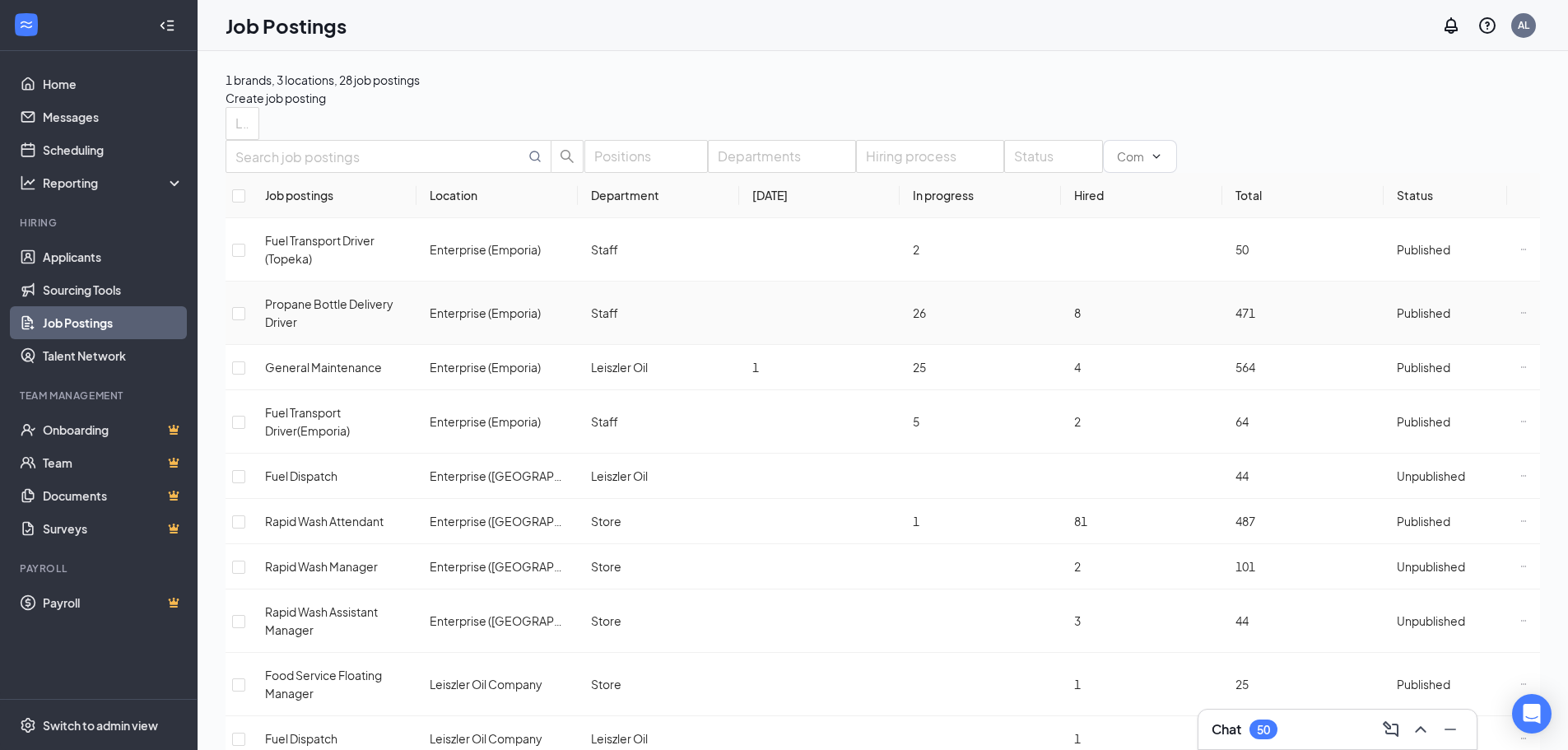
click at [1521, 313] on icon "Ellipses" at bounding box center [1524, 312] width 5 height 1
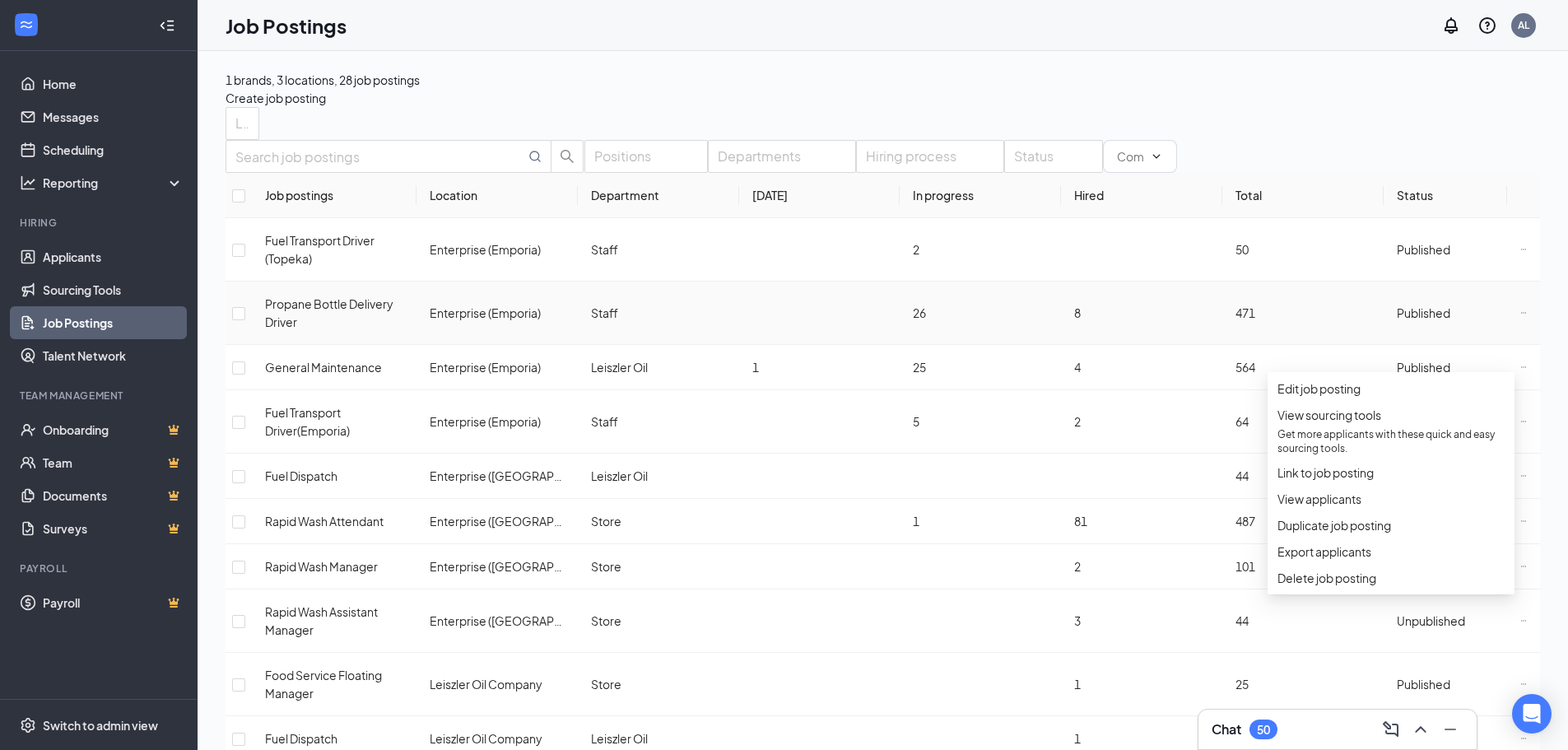
click at [1411, 320] on span "Published" at bounding box center [1423, 313] width 53 height 14
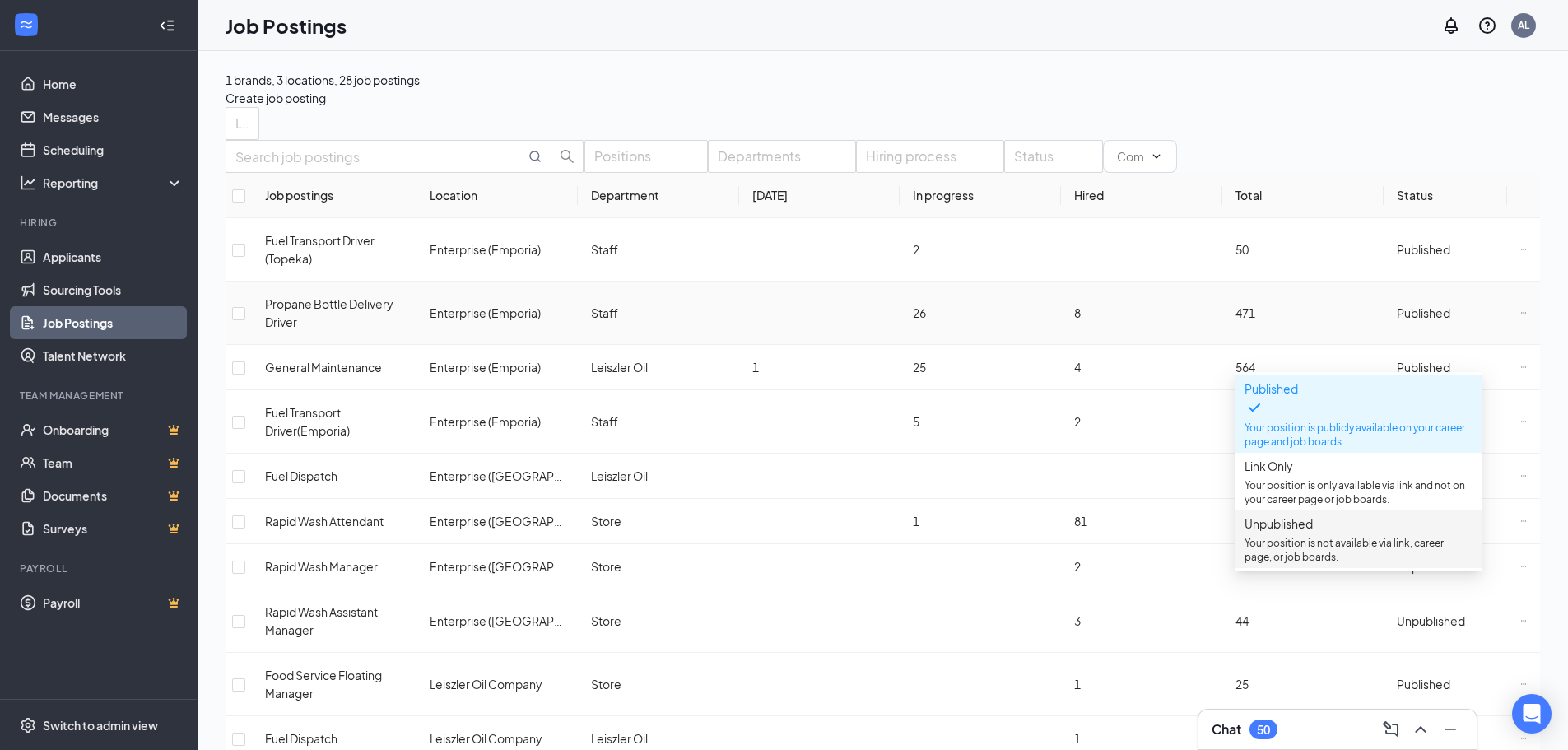
click at [1314, 561] on p "Your position is not available via link, career page, or job boards." at bounding box center [1358, 550] width 227 height 28
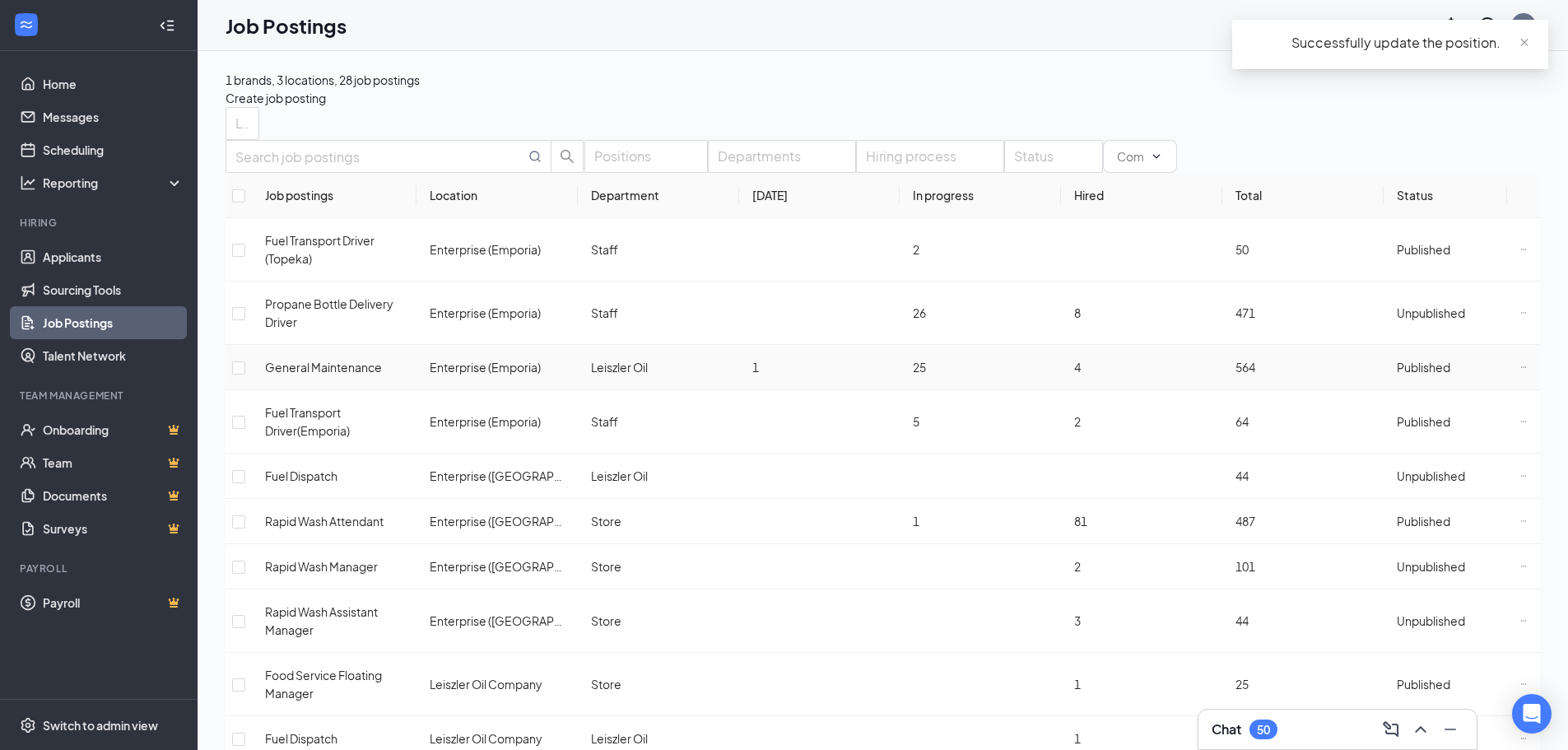
click at [1442, 375] on span "Published" at bounding box center [1423, 367] width 53 height 14
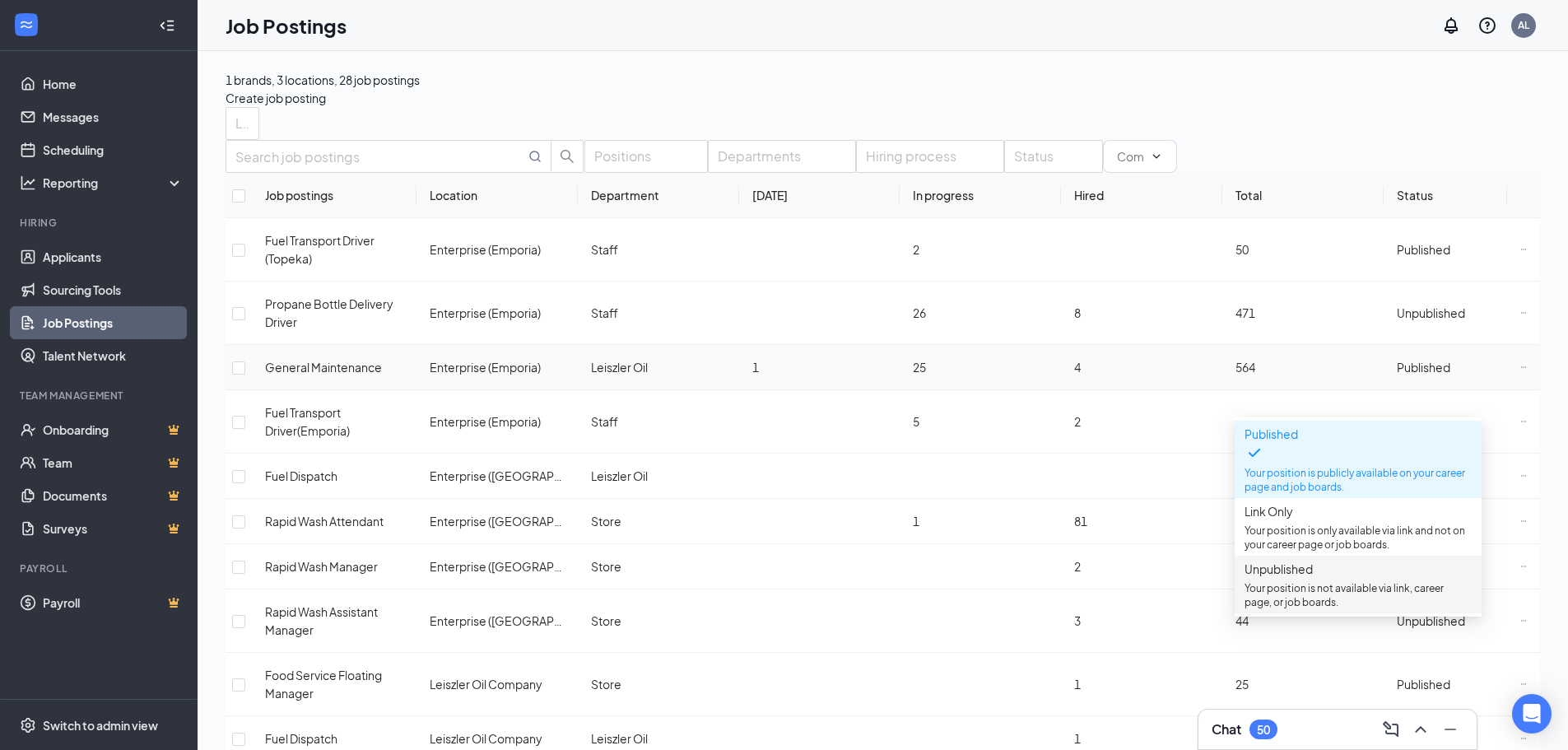
click at [1348, 598] on p "Your position is not available via link, career page, or job boards." at bounding box center [1358, 595] width 227 height 28
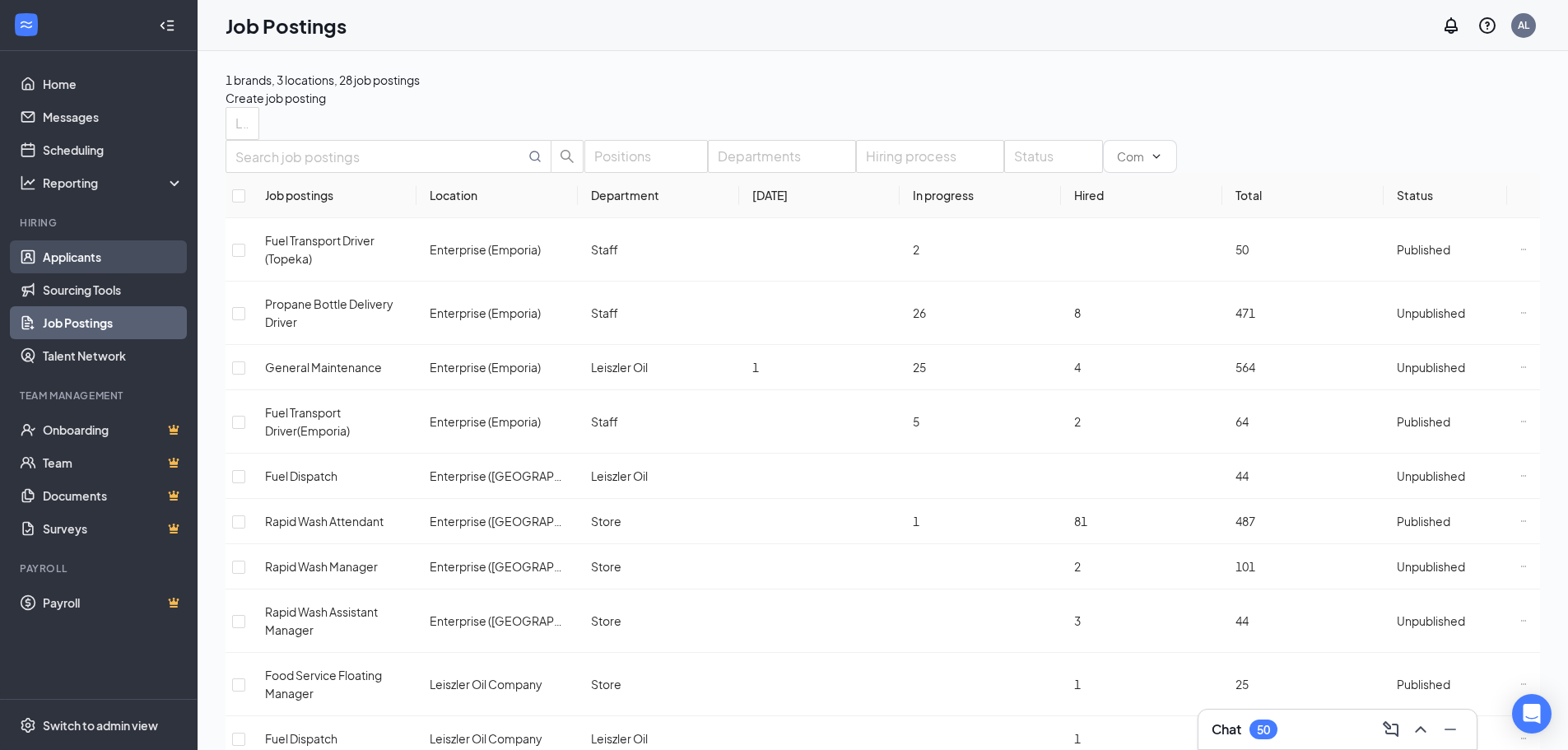
click at [86, 267] on link "Applicants" at bounding box center [114, 257] width 141 height 33
